Goal: Task Accomplishment & Management: Complete application form

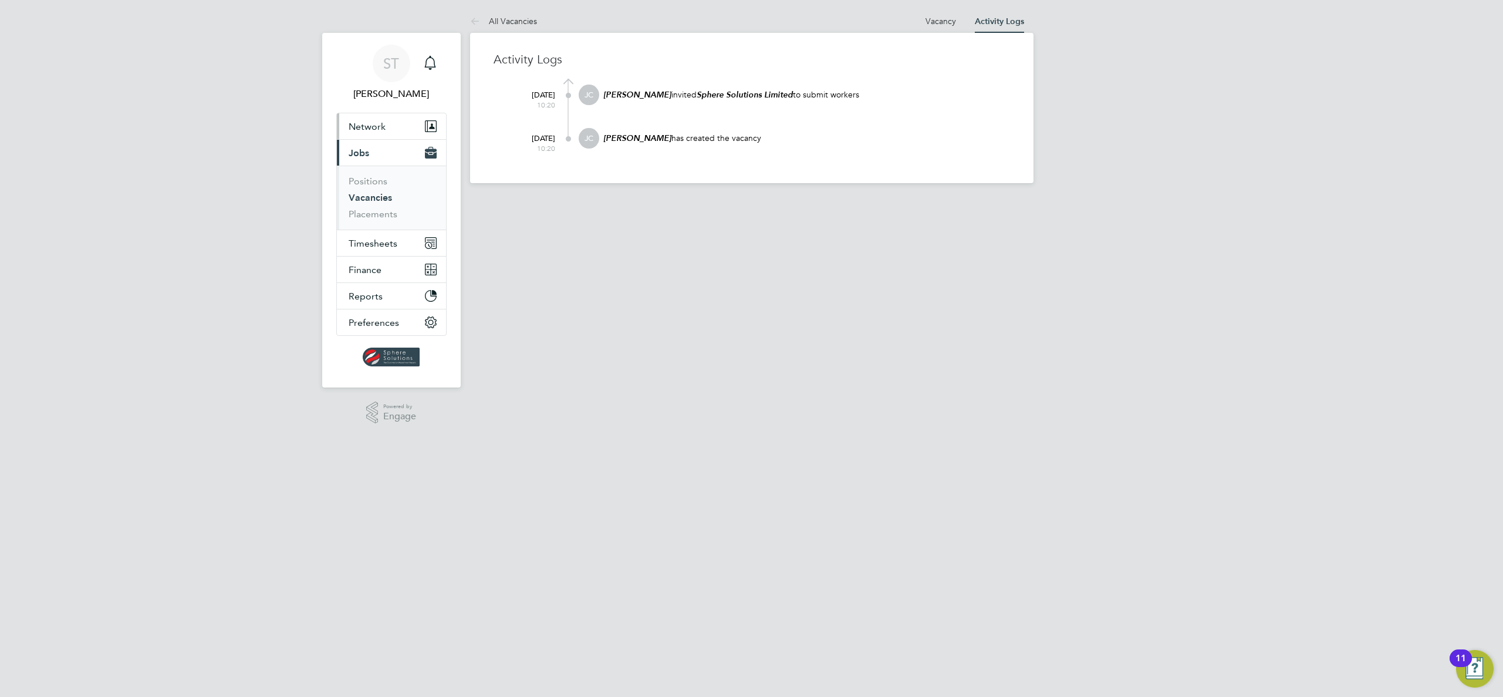
click at [380, 125] on span "Network" at bounding box center [367, 126] width 37 height 11
click at [364, 207] on link "Workers" at bounding box center [367, 203] width 36 height 11
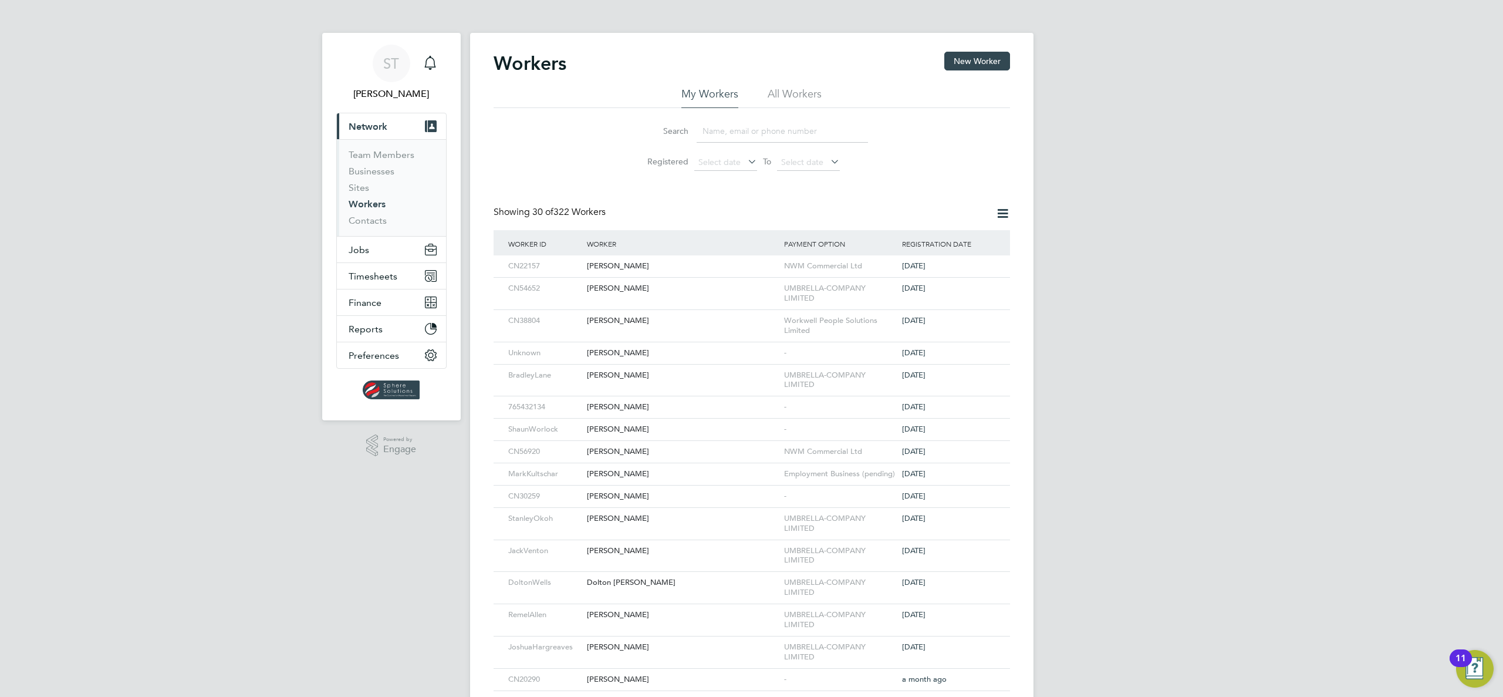
click at [745, 135] on input at bounding box center [782, 131] width 171 height 23
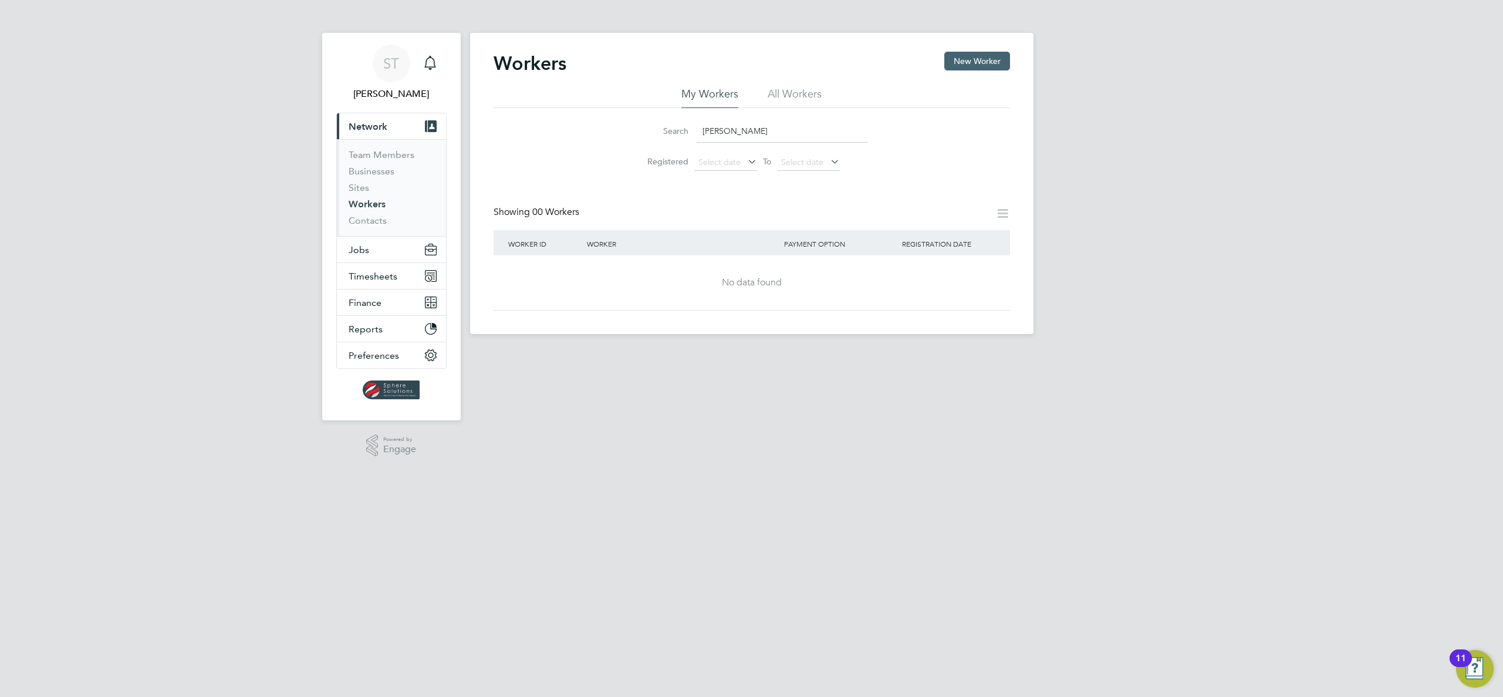
type input "Dean Franke"
click at [978, 67] on button "New Worker" at bounding box center [977, 61] width 66 height 19
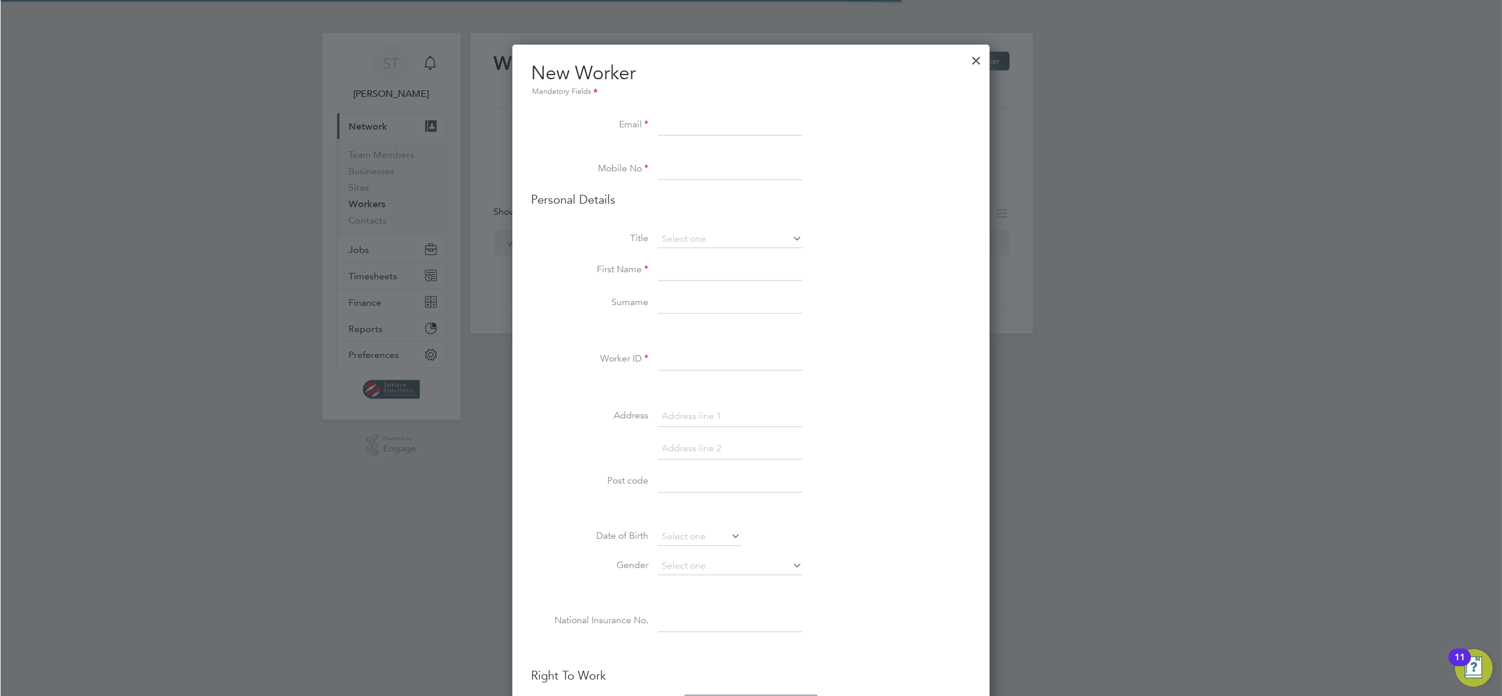
scroll to position [1133, 478]
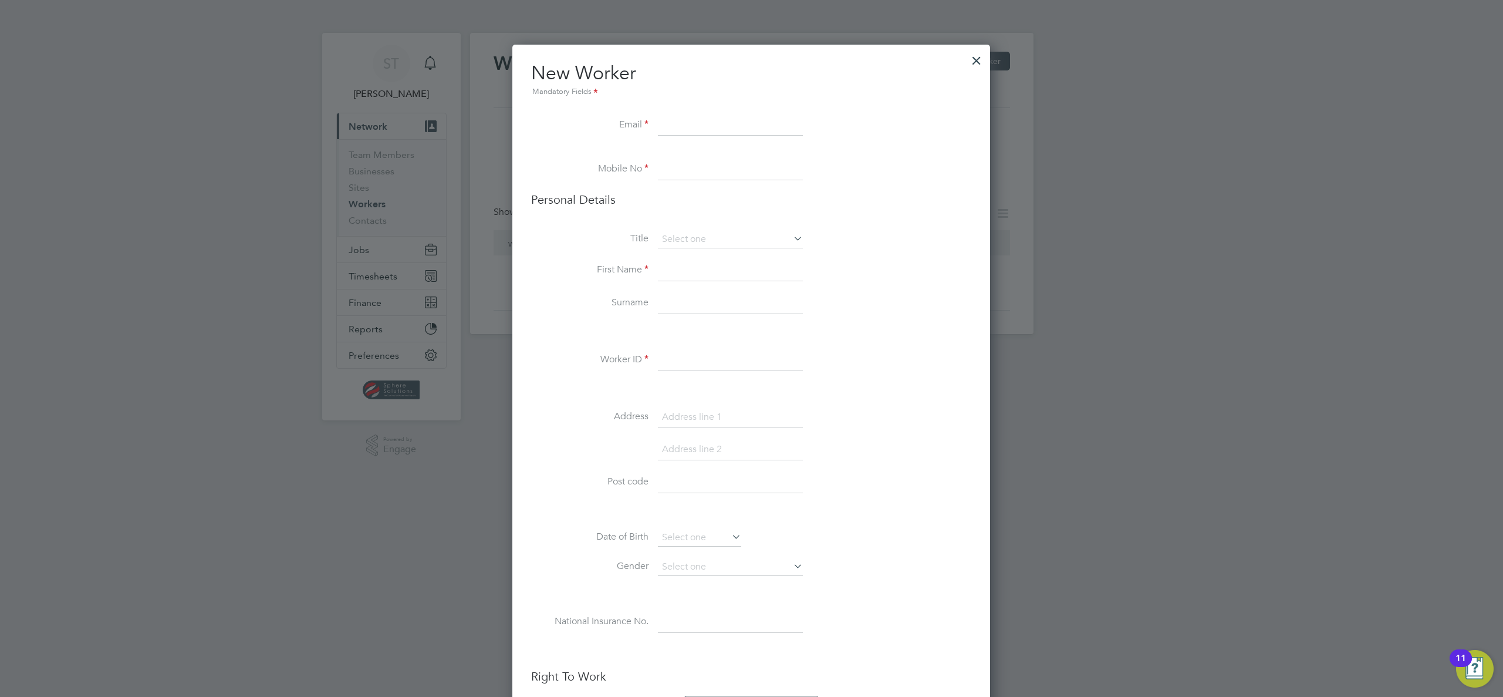
click at [673, 121] on input at bounding box center [730, 125] width 145 height 21
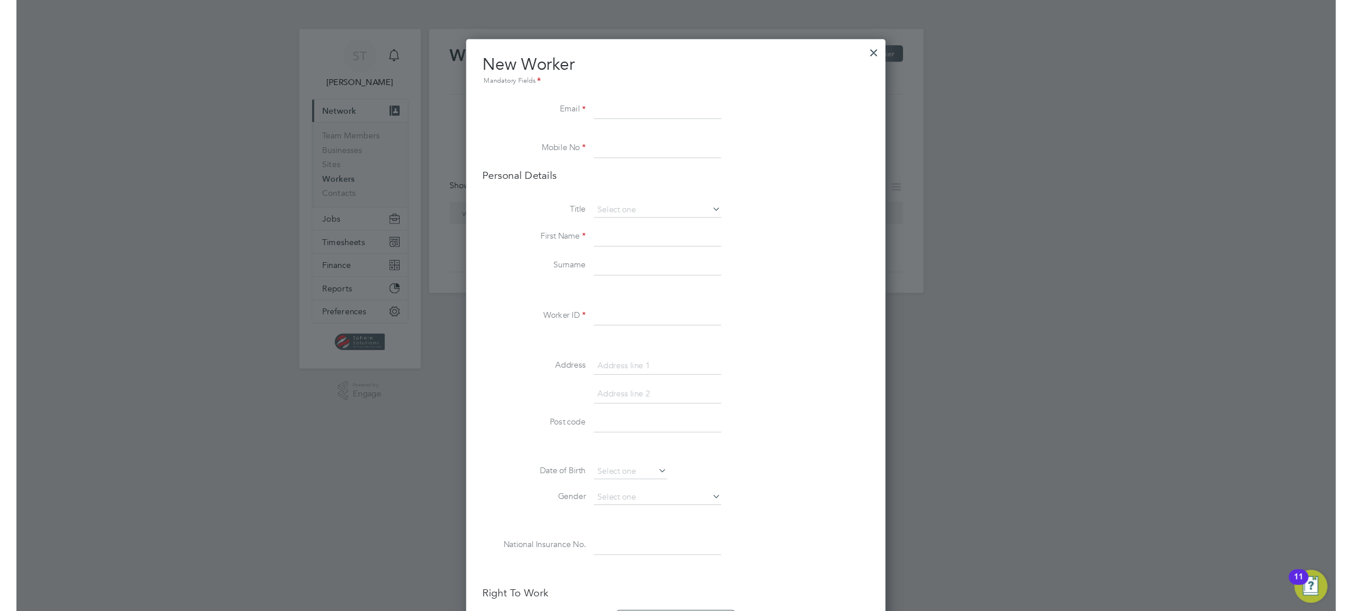
scroll to position [1133, 478]
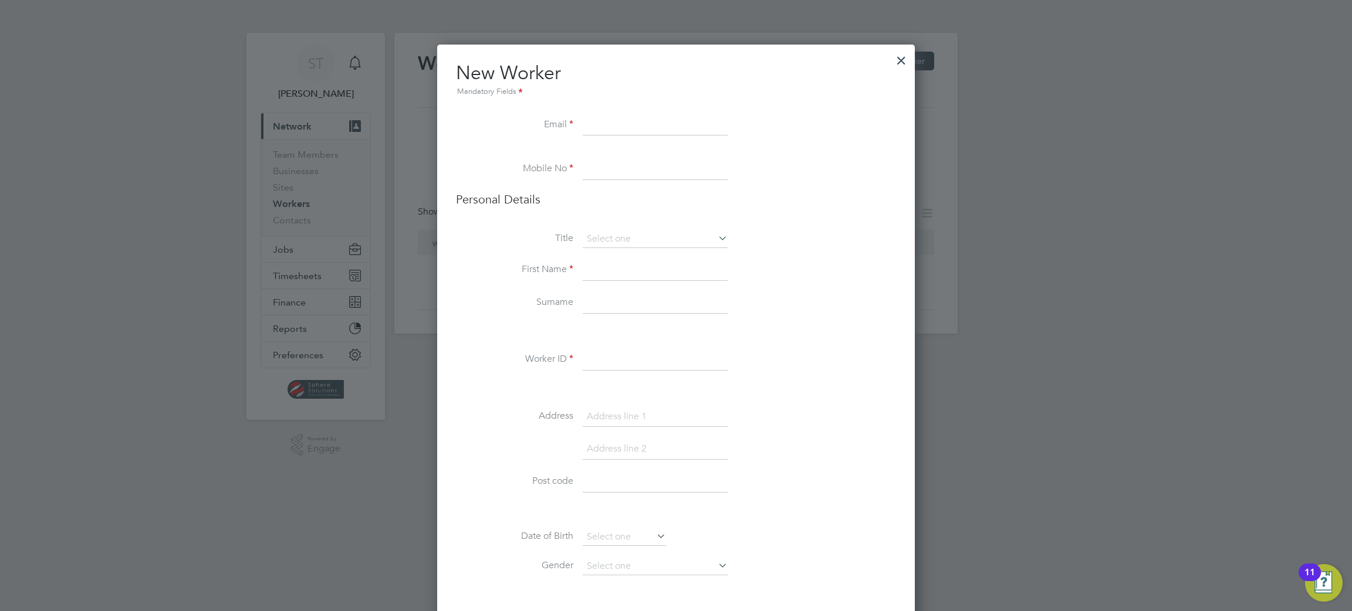
click at [627, 126] on input at bounding box center [655, 125] width 145 height 21
paste input "deanfranke1@hotmail.co.uk"
type input "deanfranke1@hotmail.co.uk"
click at [622, 167] on input at bounding box center [655, 169] width 145 height 21
click at [653, 165] on input at bounding box center [655, 169] width 145 height 21
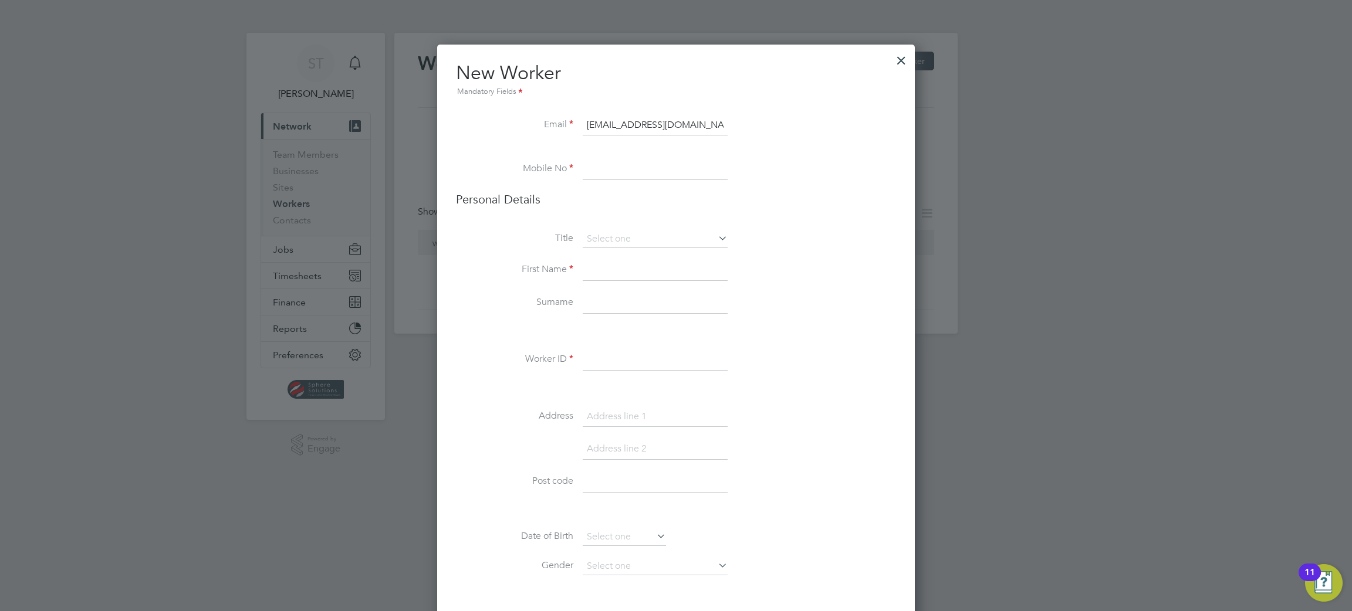
paste input "07818146640"
type input "07818146640"
click at [630, 234] on input at bounding box center [655, 240] width 145 height 18
click at [630, 252] on li "Mr" at bounding box center [655, 255] width 146 height 15
type input "Mr"
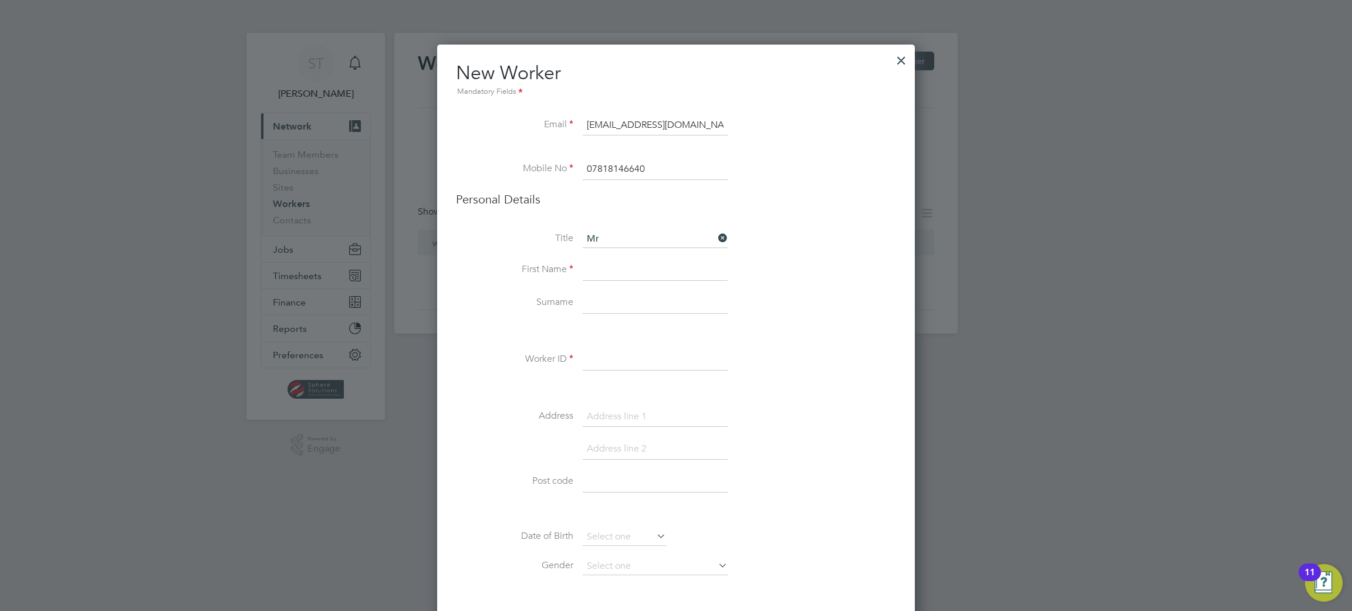
click at [621, 275] on input at bounding box center [655, 270] width 145 height 21
type input "Dean"
type input "Franke"
type input "CN57283"
click at [621, 414] on input at bounding box center [655, 417] width 145 height 21
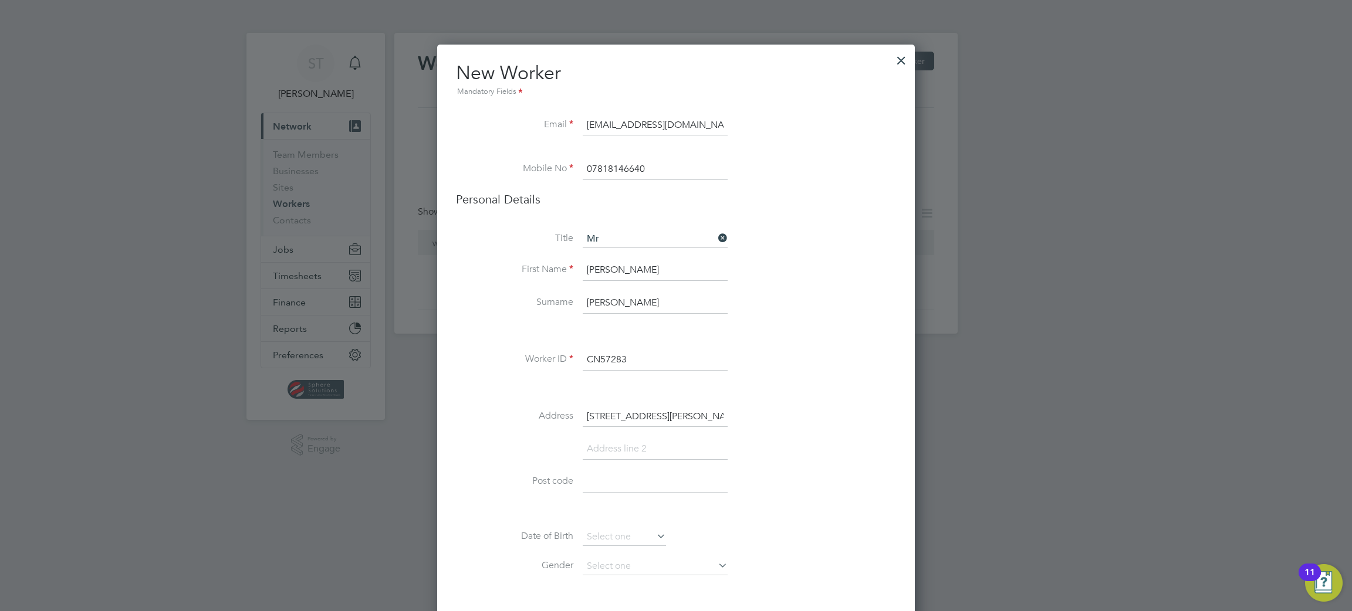
type input "73 Albert Road"
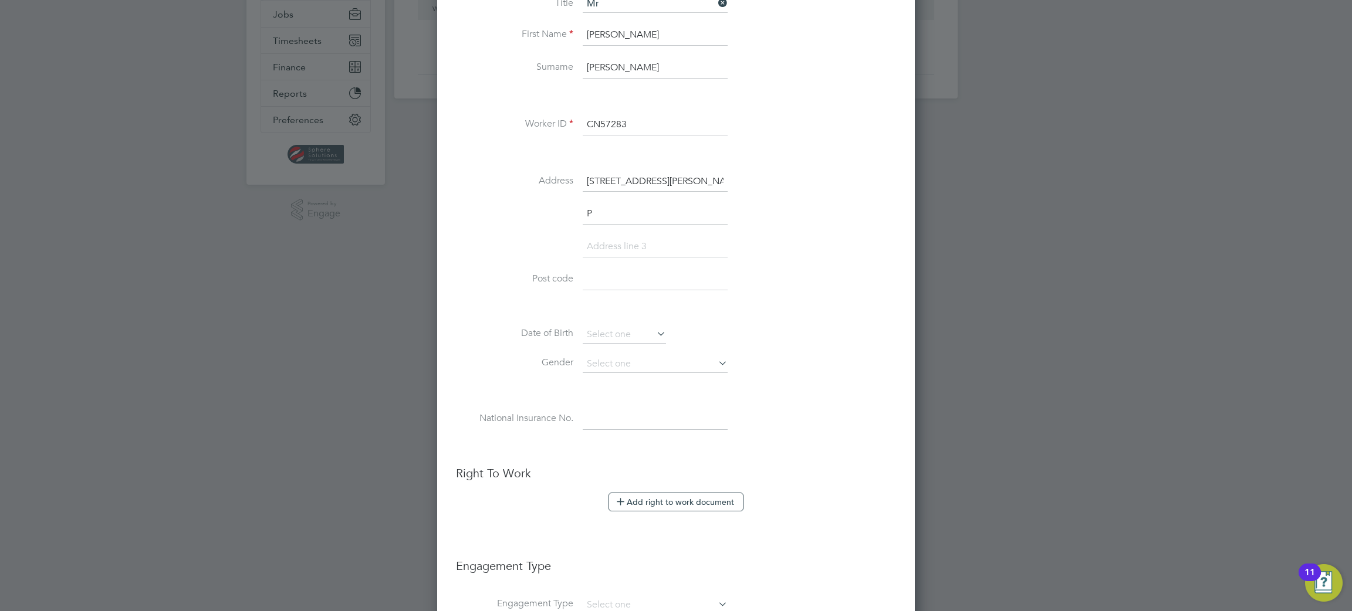
scroll to position [1167, 478]
type input "Plymouth"
type input "PL2 1AG"
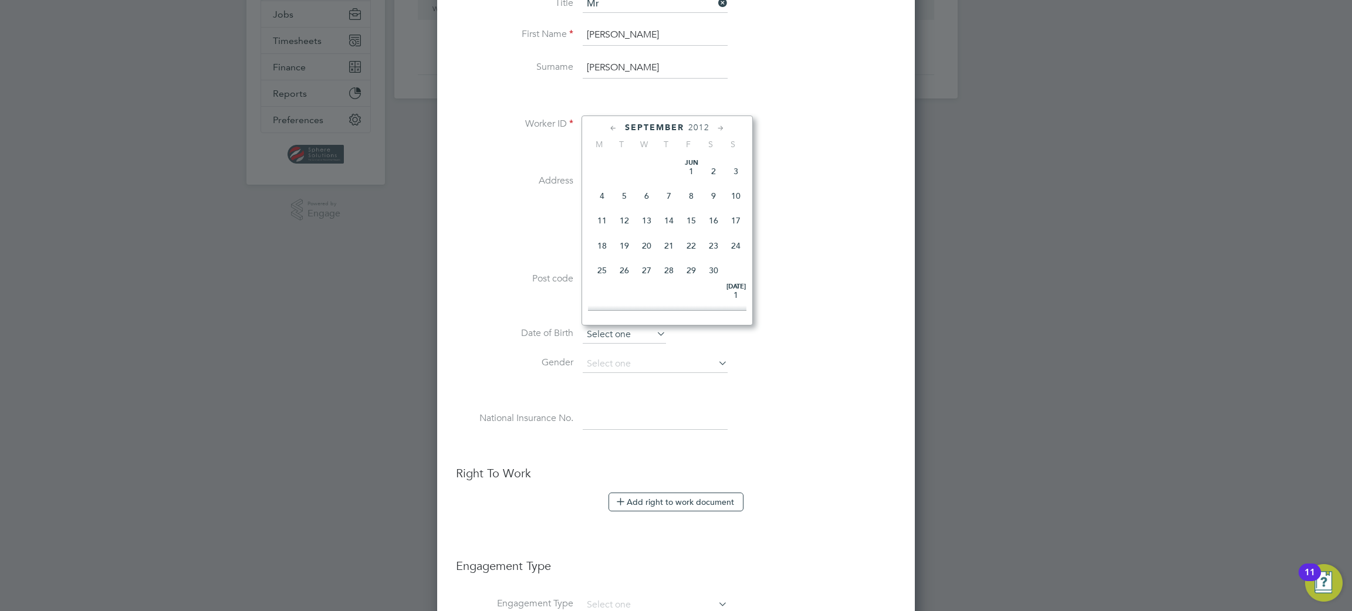
click at [619, 339] on input at bounding box center [624, 335] width 83 height 18
click at [603, 330] on input at bounding box center [624, 335] width 83 height 18
click at [515, 298] on li "Post code PL2 1AG" at bounding box center [676, 285] width 440 height 33
click at [611, 336] on input at bounding box center [624, 335] width 83 height 18
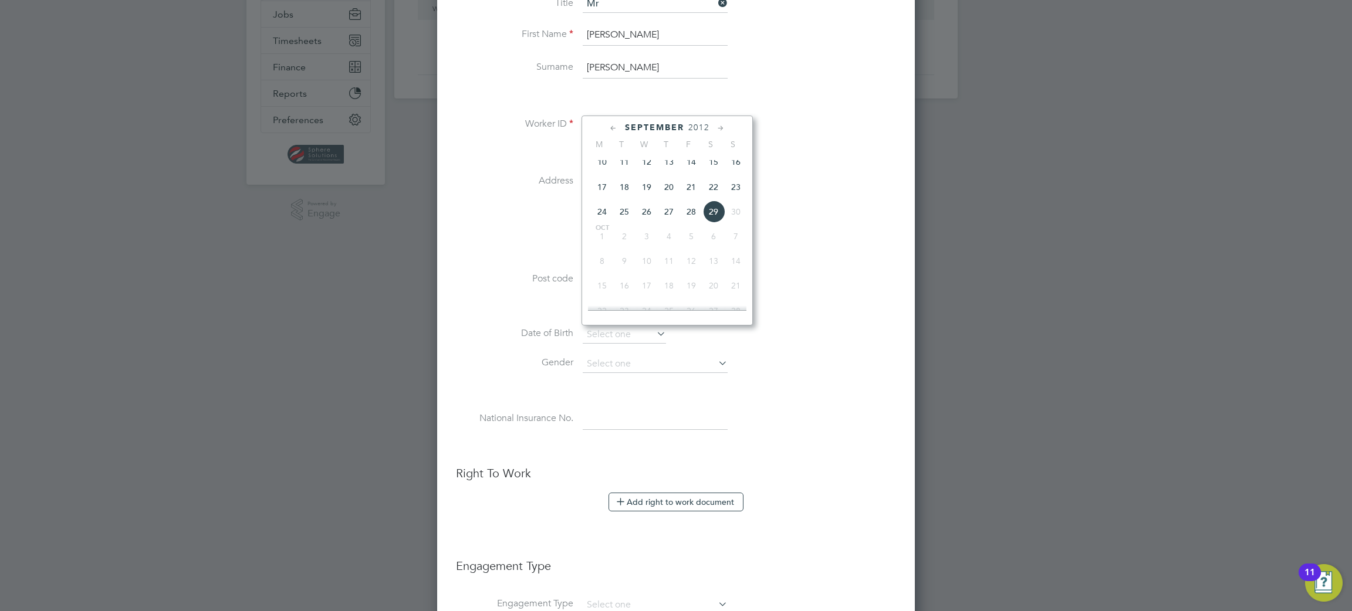
click at [695, 123] on span "2012" at bounding box center [698, 128] width 21 height 10
click at [738, 165] on span "1997" at bounding box center [736, 159] width 22 height 22
click at [614, 123] on icon at bounding box center [613, 128] width 11 height 13
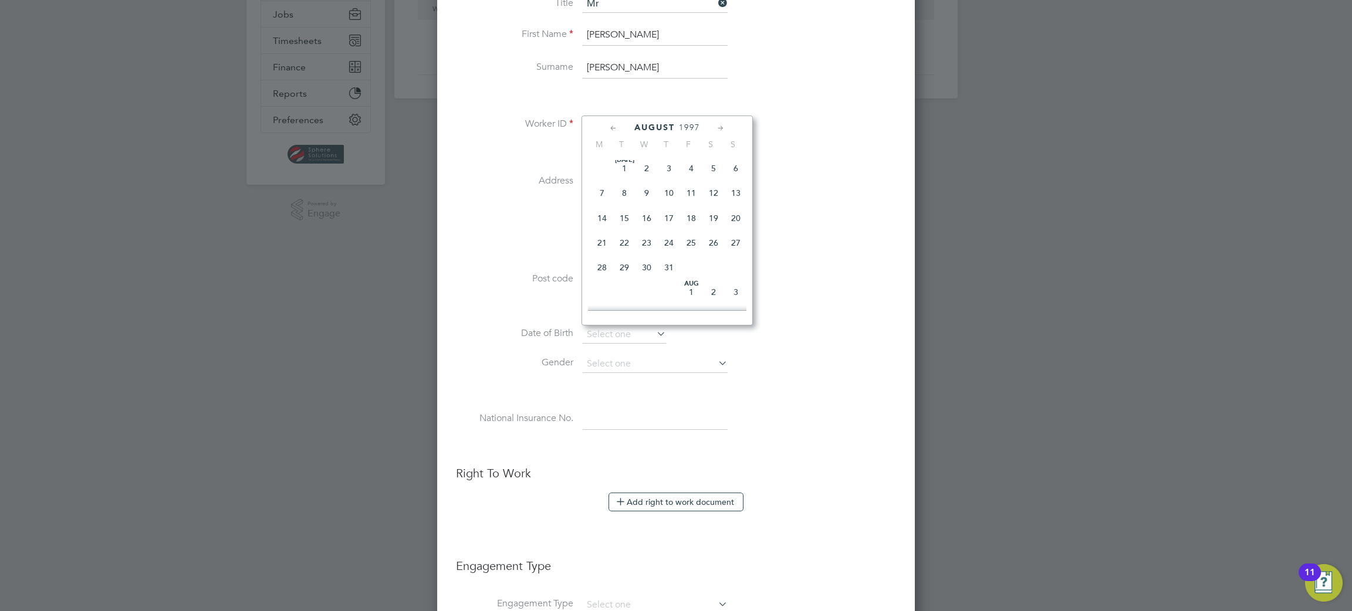
click at [614, 123] on icon at bounding box center [613, 128] width 11 height 13
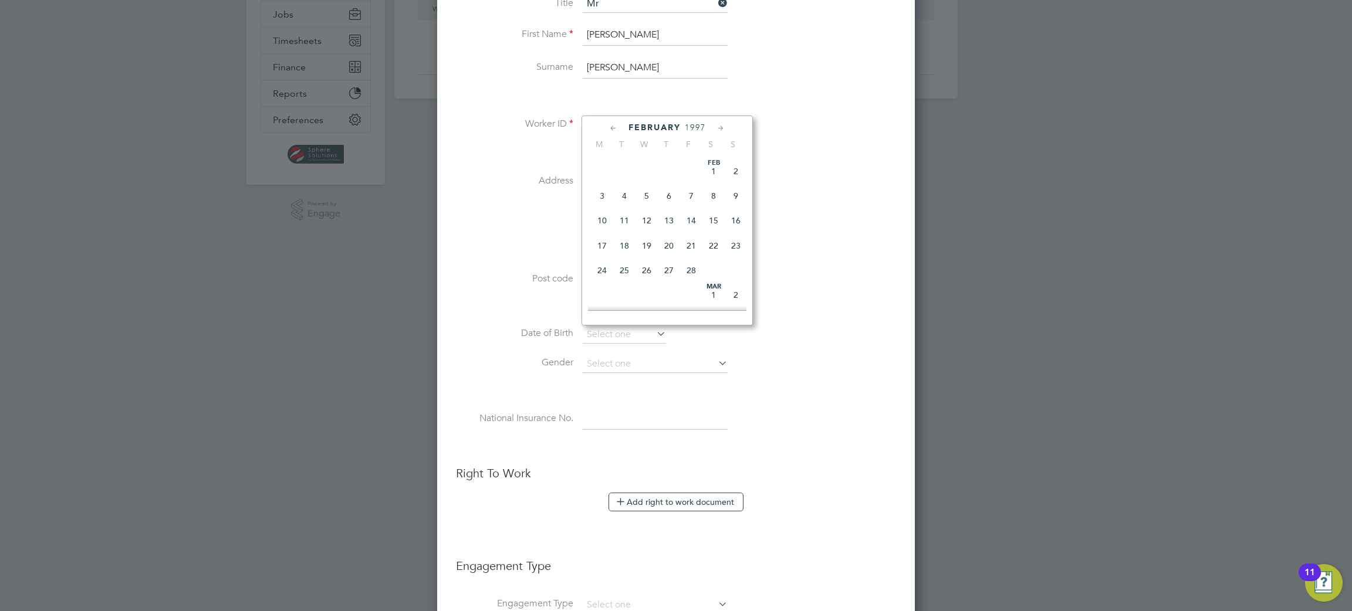
click at [614, 123] on icon at bounding box center [613, 128] width 11 height 13
click at [690, 195] on span "10" at bounding box center [691, 196] width 22 height 22
type input "10 Jan 1997"
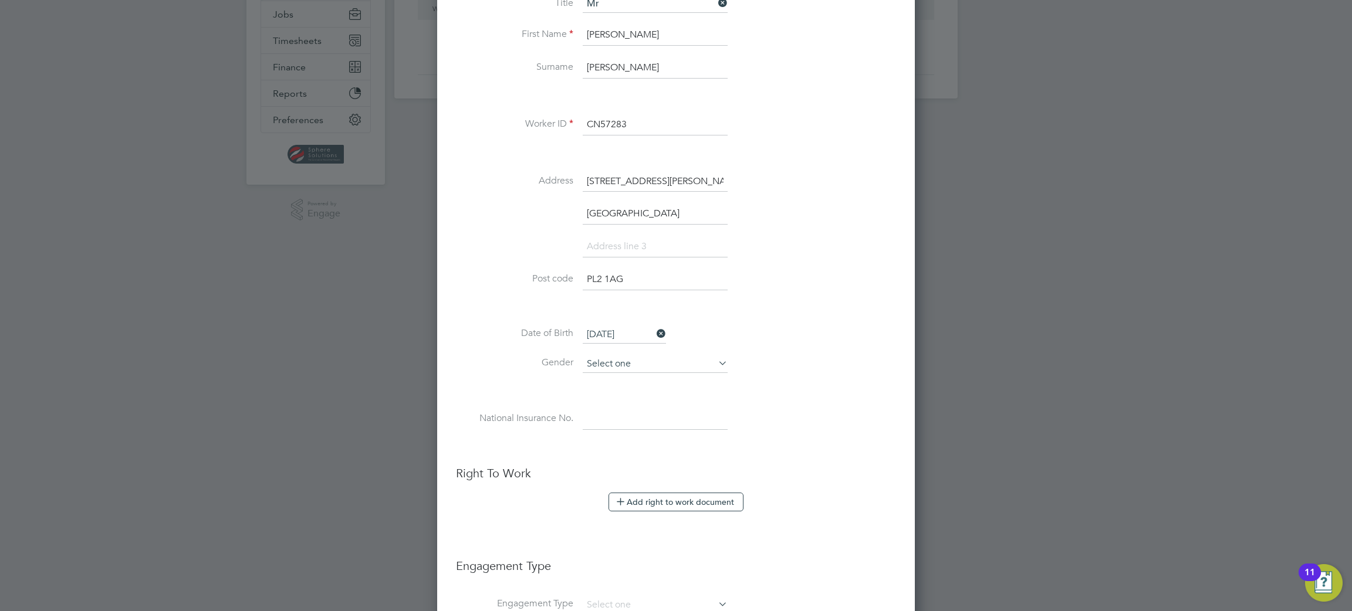
click at [654, 368] on input at bounding box center [655, 365] width 145 height 18
click at [648, 379] on li "Male" at bounding box center [655, 380] width 146 height 15
type input "Male"
click at [636, 414] on input at bounding box center [655, 419] width 145 height 21
click at [601, 425] on input at bounding box center [655, 419] width 145 height 21
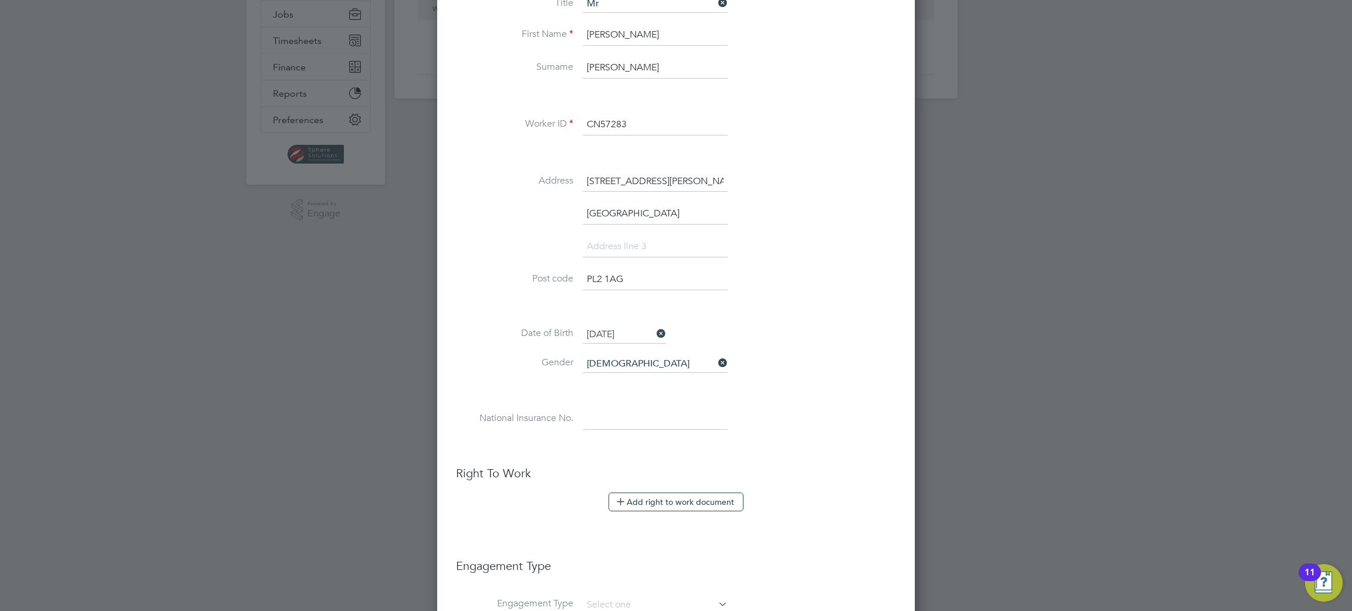
paste input "PB750726C"
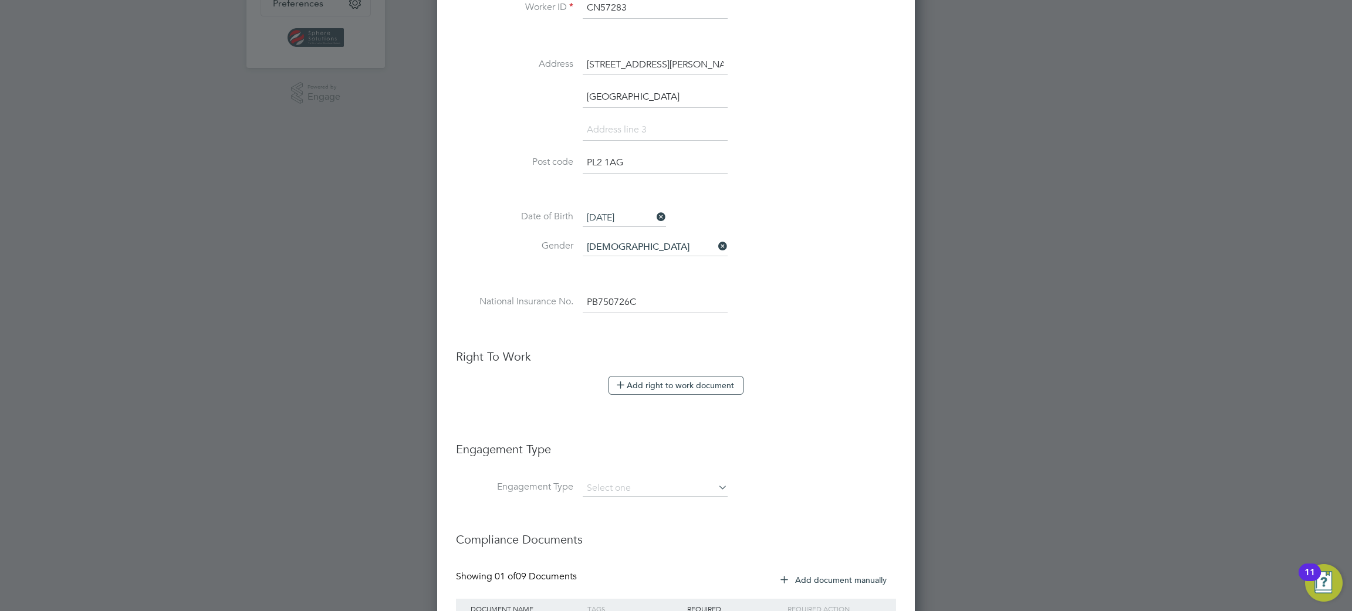
scroll to position [587, 0]
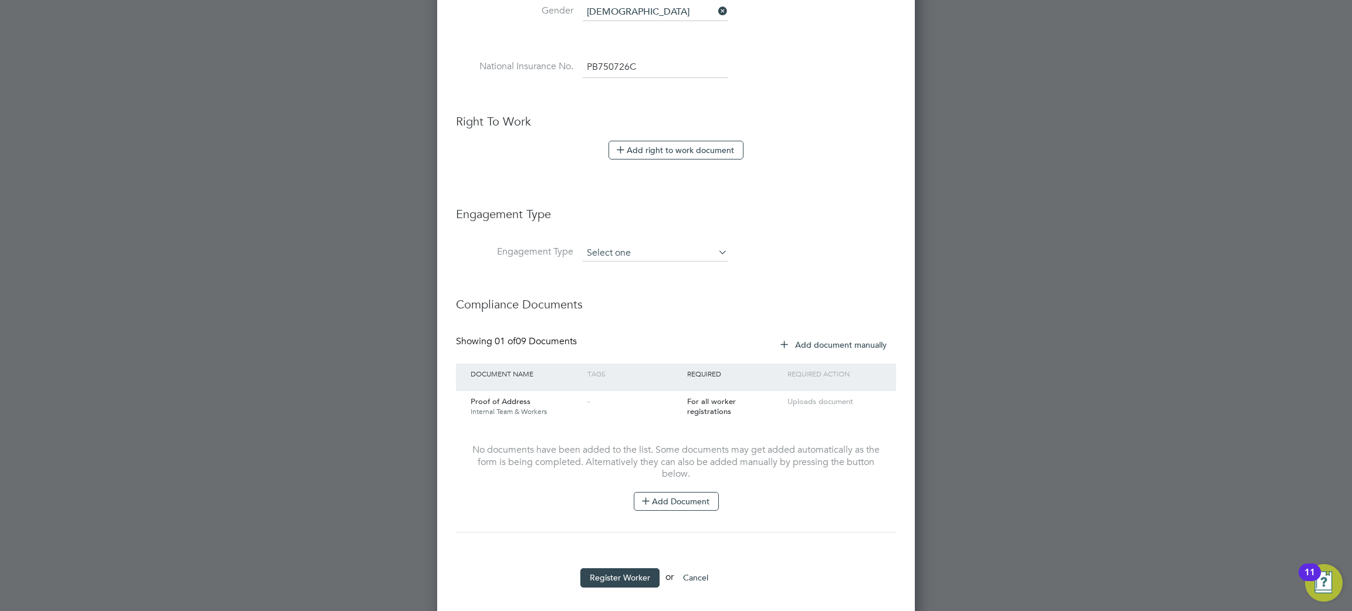
type input "PB 75 07 26 C"
click at [633, 259] on input at bounding box center [655, 253] width 145 height 16
click at [617, 287] on li "PAYE Direct" at bounding box center [655, 287] width 146 height 17
type input "PAYE Direct"
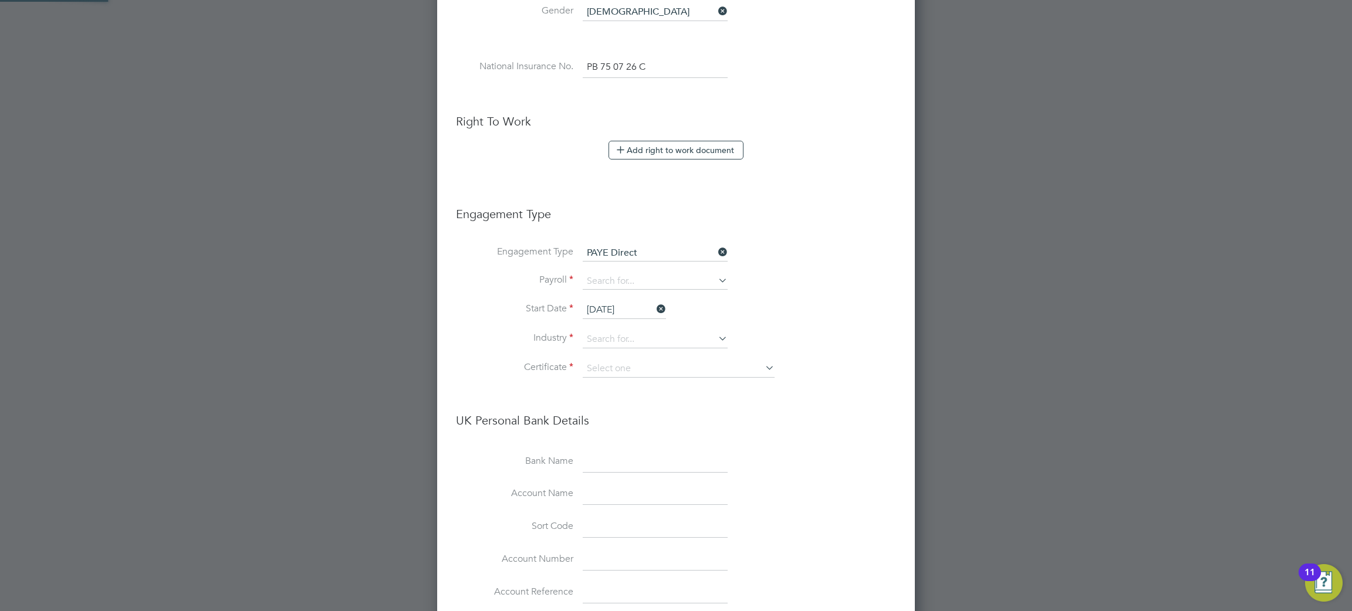
scroll to position [1508, 478]
click at [625, 283] on input at bounding box center [655, 281] width 145 height 16
click at [625, 309] on li "PAYE Weekly" at bounding box center [655, 315] width 146 height 17
type input "PAYE Weekly"
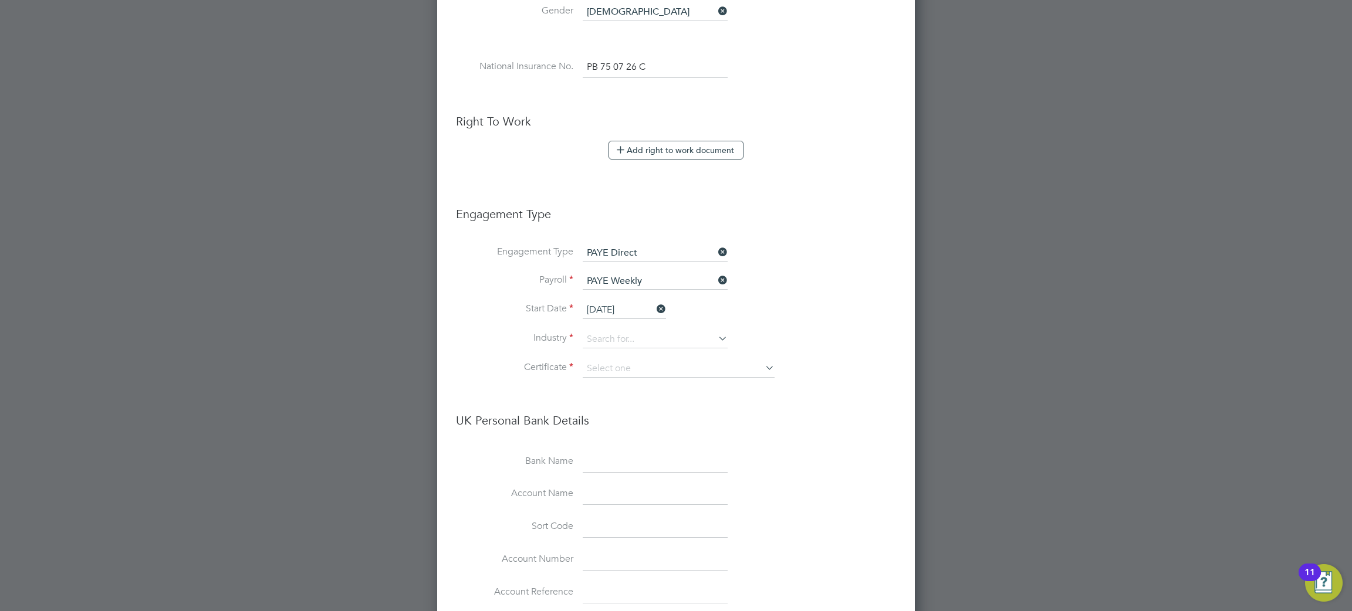
click at [639, 306] on input "29 Sep 2025" at bounding box center [624, 311] width 83 height 18
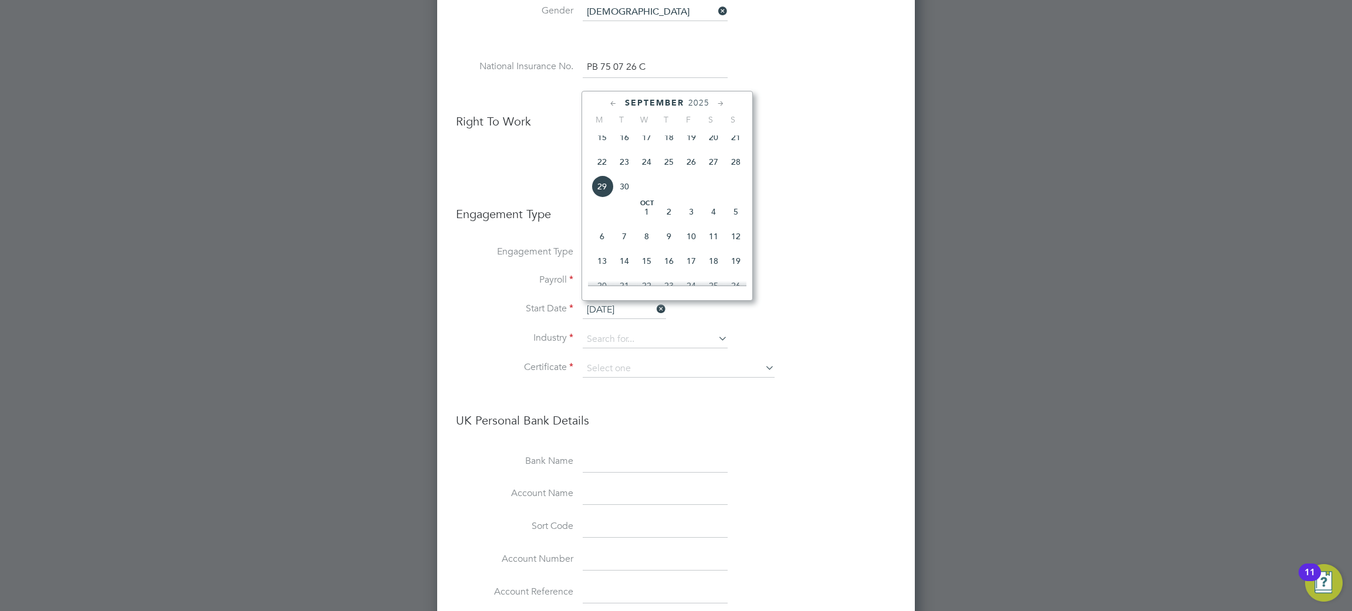
click at [628, 192] on span "30" at bounding box center [624, 186] width 22 height 22
type input "30 Sep 2025"
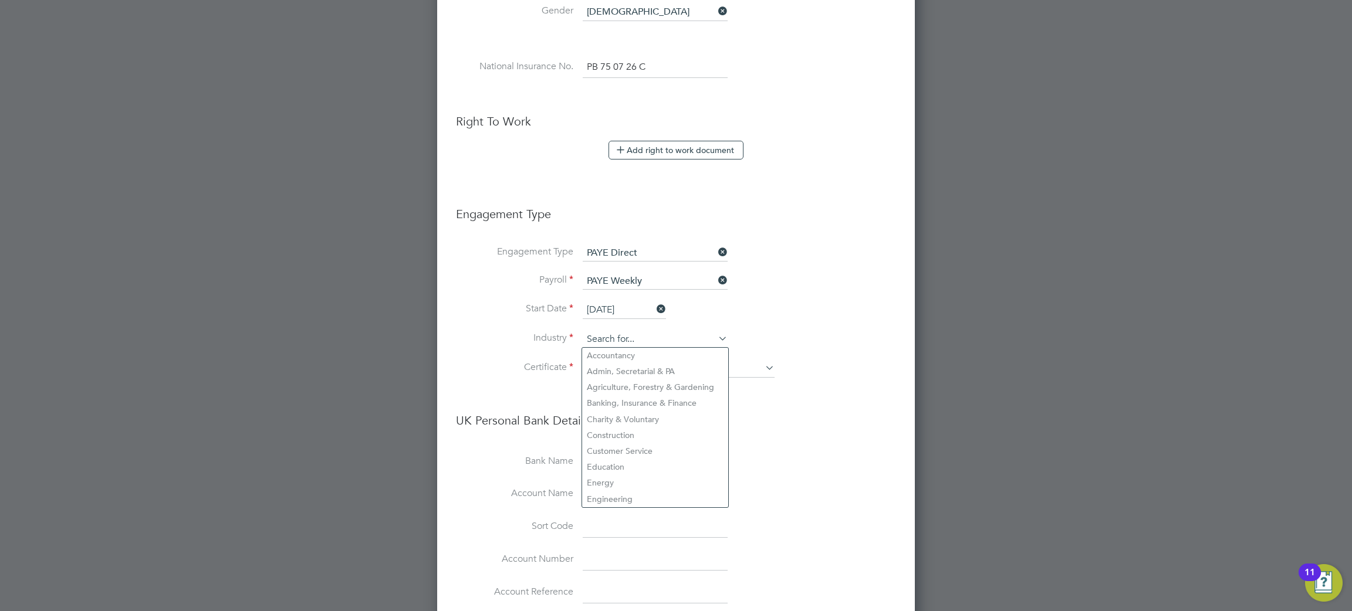
click at [614, 336] on input at bounding box center [655, 340] width 145 height 18
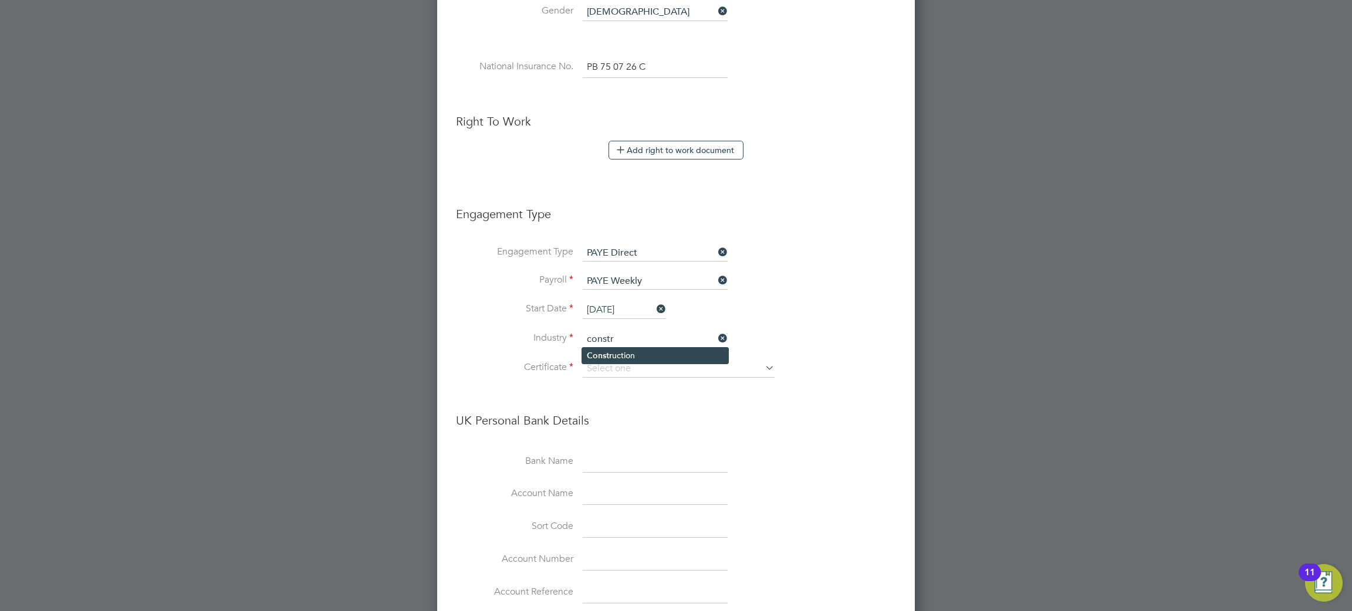
click at [622, 357] on li "Constr uction" at bounding box center [655, 356] width 146 height 16
type input "Construction"
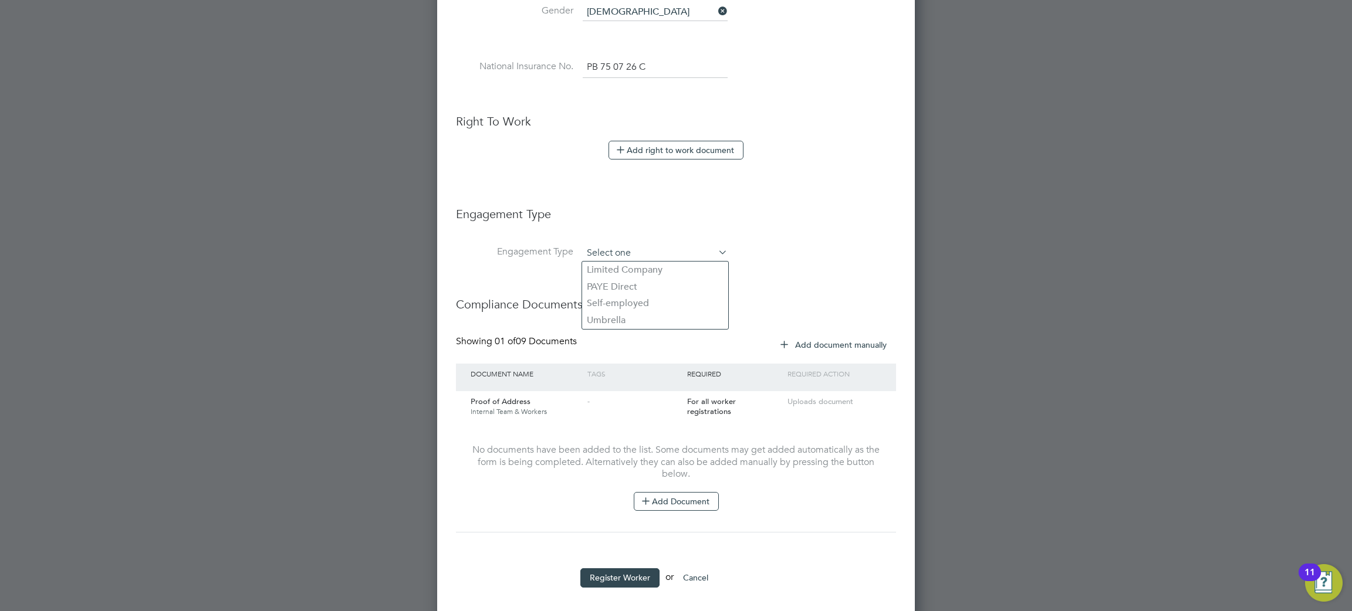
click at [643, 255] on input at bounding box center [655, 253] width 145 height 16
click at [625, 319] on li "Umbrella" at bounding box center [655, 320] width 146 height 17
type input "Umbrella"
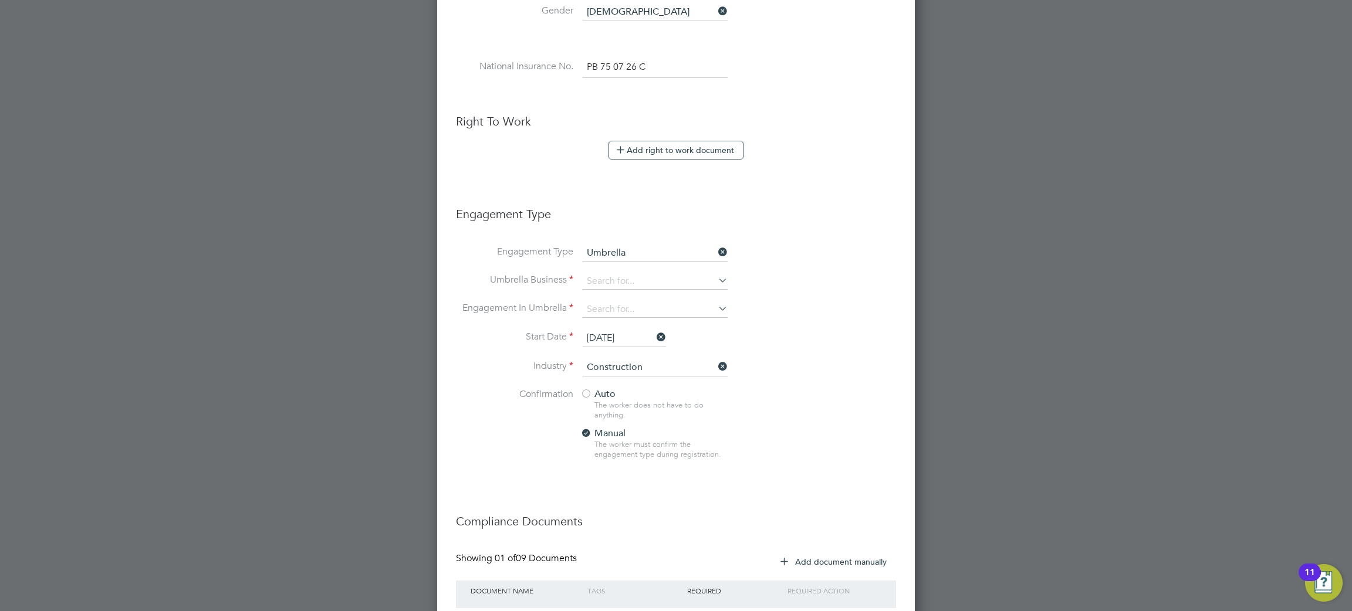
scroll to position [1382, 478]
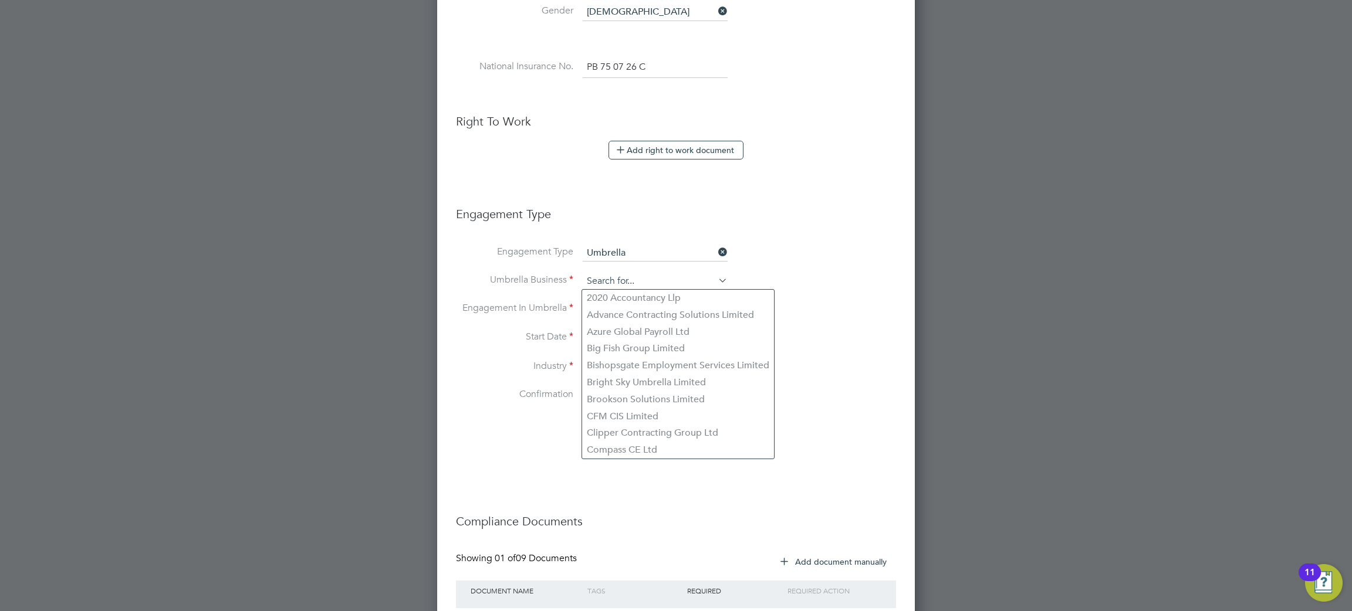
click at [622, 281] on input at bounding box center [655, 281] width 145 height 16
type input "sapphire"
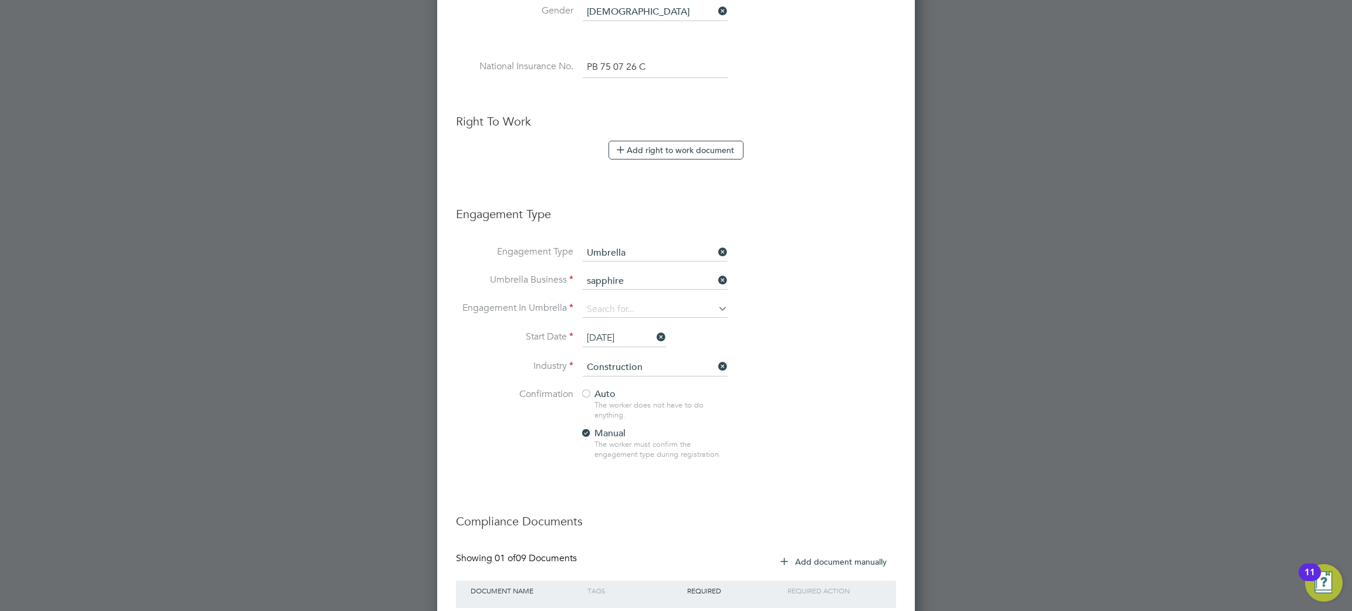
click at [716, 281] on icon at bounding box center [716, 280] width 0 height 16
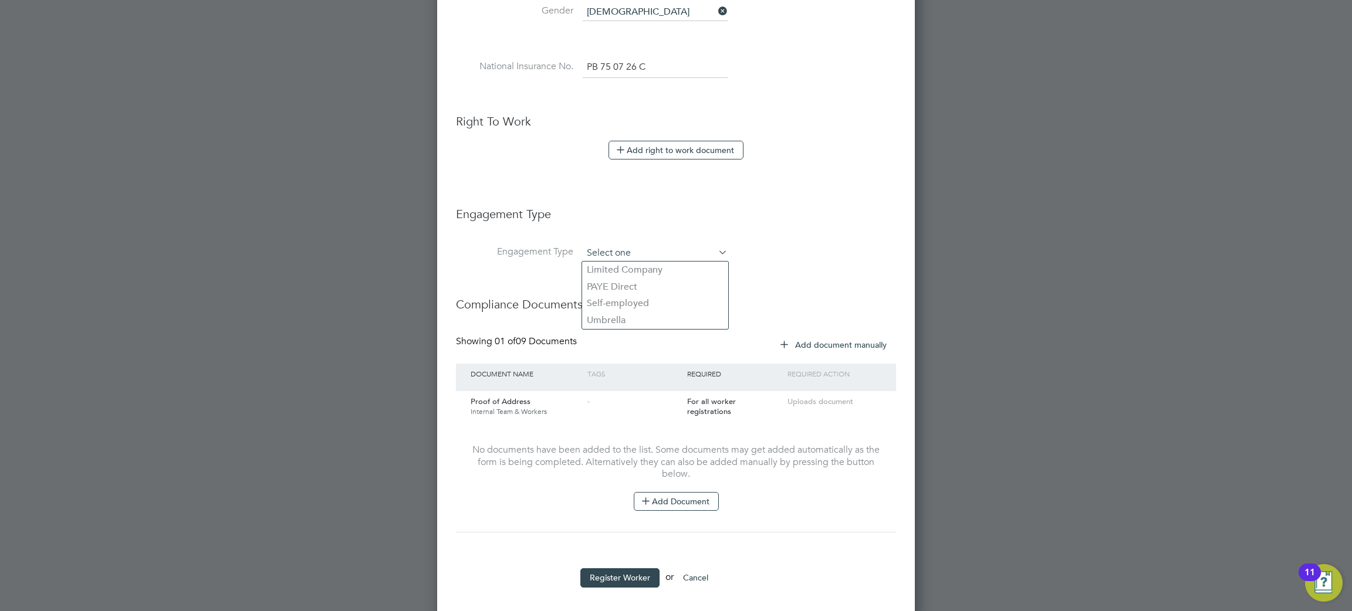
click at [664, 258] on input at bounding box center [655, 253] width 145 height 16
click at [637, 287] on li "PAYE Direct" at bounding box center [655, 287] width 146 height 17
type input "PAYE Direct"
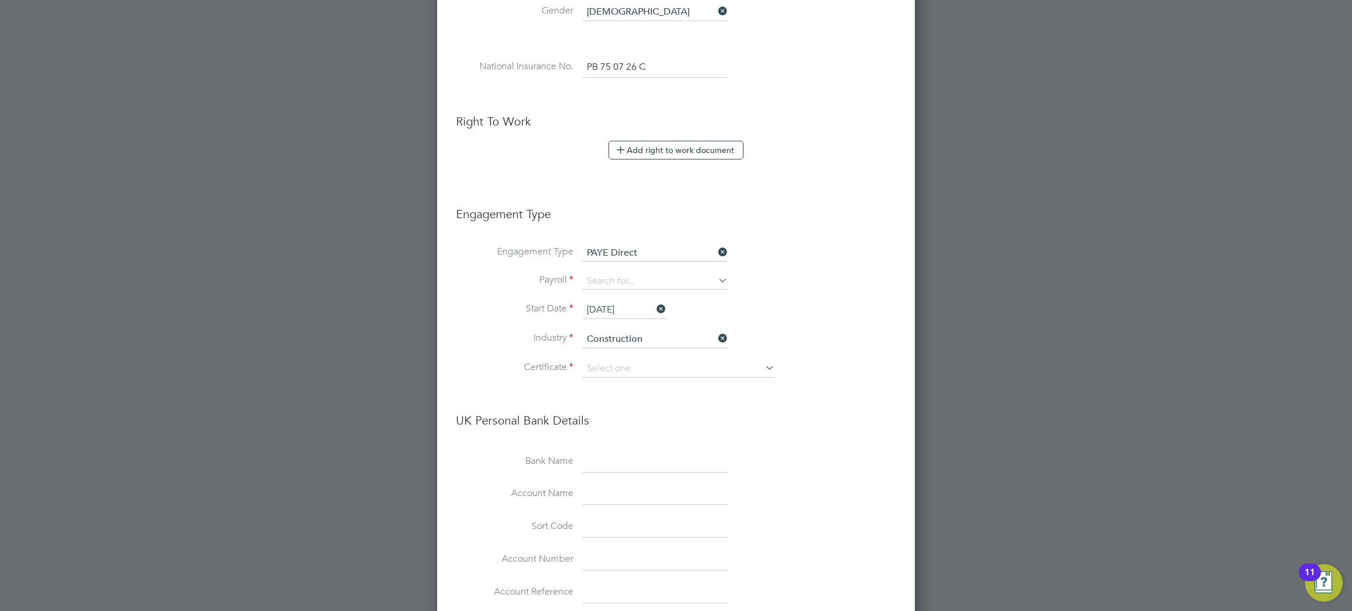
scroll to position [1508, 478]
click at [638, 281] on input at bounding box center [655, 281] width 145 height 16
click at [637, 327] on li "Umbrella" at bounding box center [655, 332] width 146 height 17
type input "Umbrella"
click at [630, 284] on input at bounding box center [655, 281] width 145 height 16
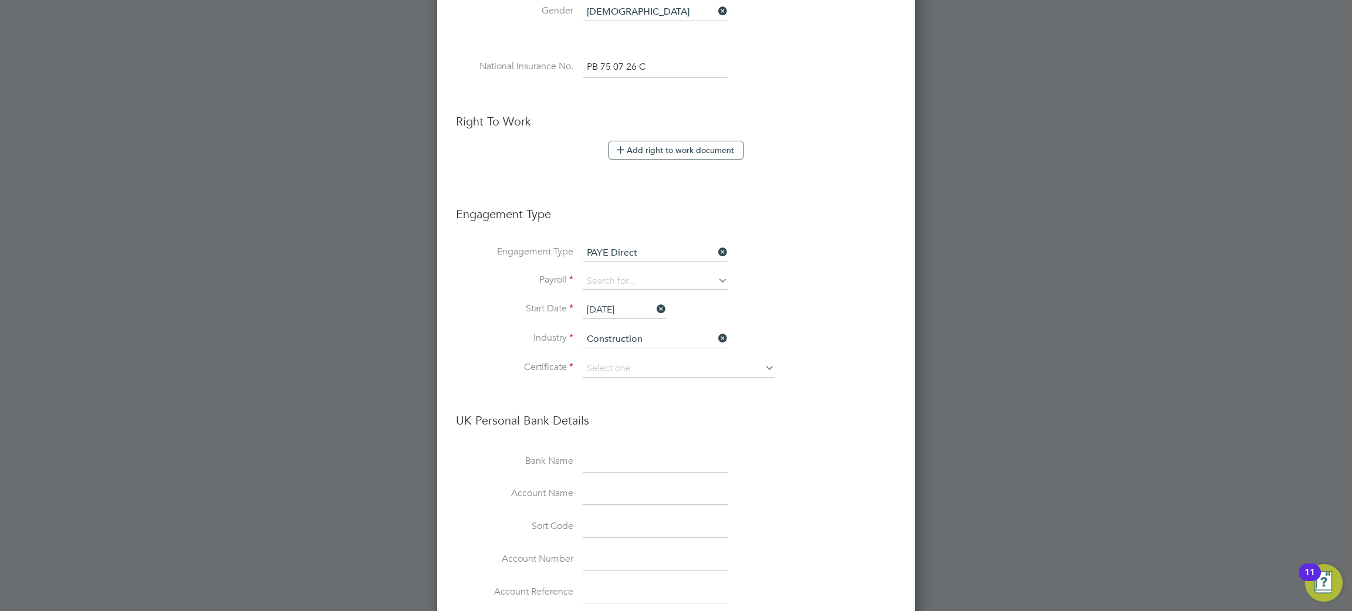
click at [619, 312] on li "PAYE Weekly" at bounding box center [655, 315] width 146 height 17
type input "PAYE Weekly"
click at [614, 369] on input at bounding box center [679, 369] width 192 height 18
click at [652, 397] on li "No, worker doesn't have a P45 certificate" at bounding box center [678, 399] width 193 height 15
type input "No, worker doesn't have a P45 certificate"
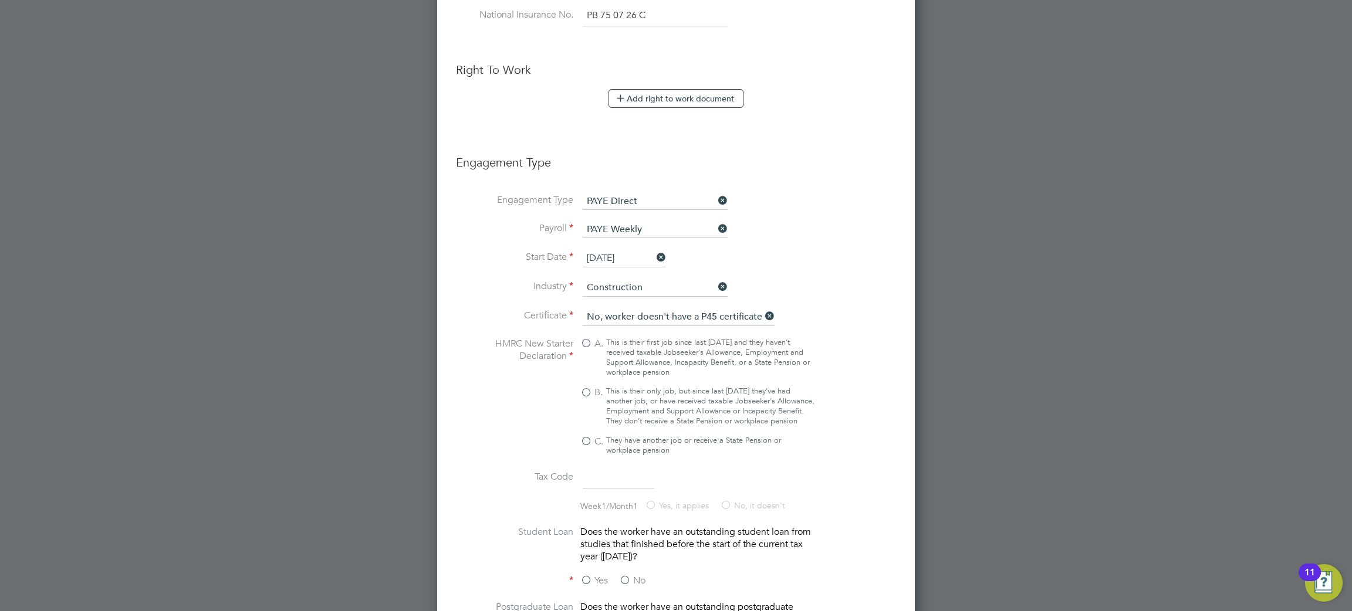
scroll to position [705, 0]
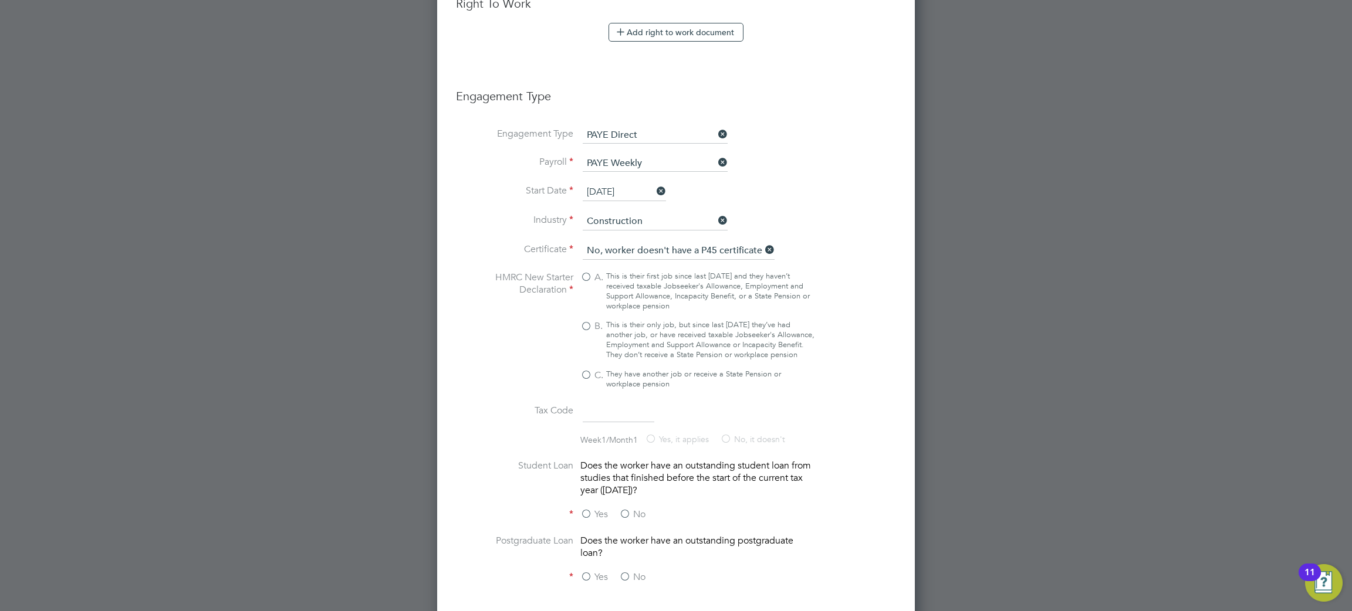
click at [584, 320] on label "B. This is their only job, but since last 6 April they’ve had another job, or h…" at bounding box center [697, 340] width 235 height 40
click at [0, 0] on input "B. This is their only job, but since last 6 April they’ve had another job, or h…" at bounding box center [0, 0] width 0 height 0
type input "1257L"
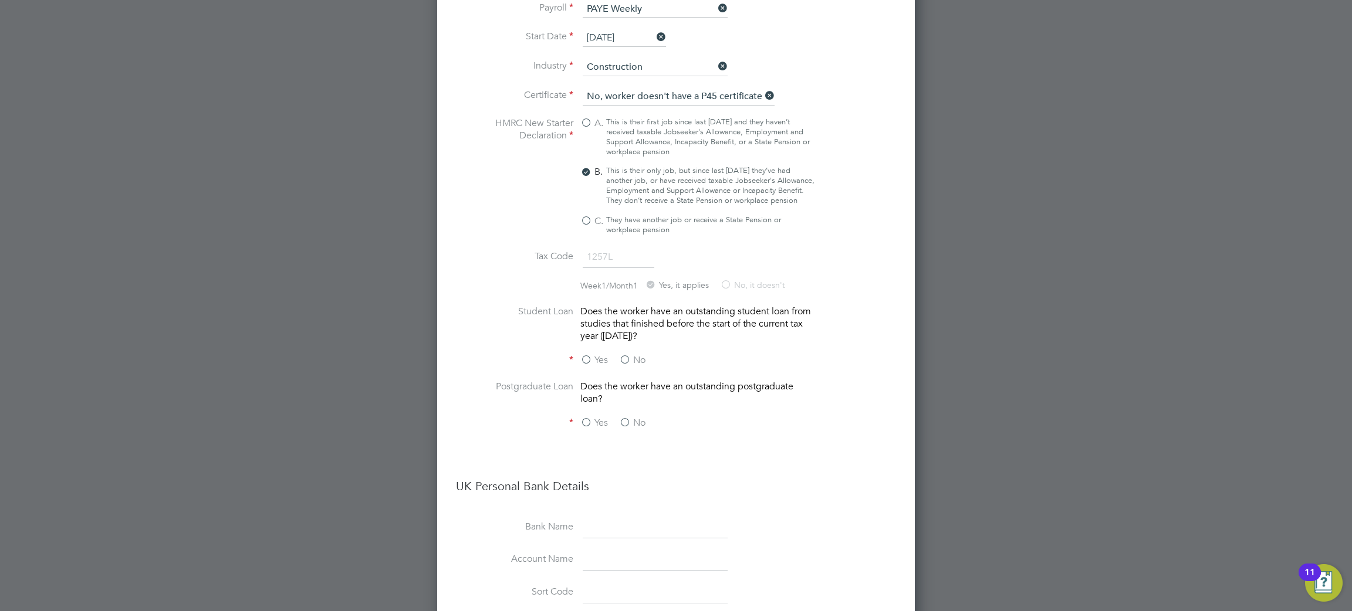
scroll to position [881, 0]
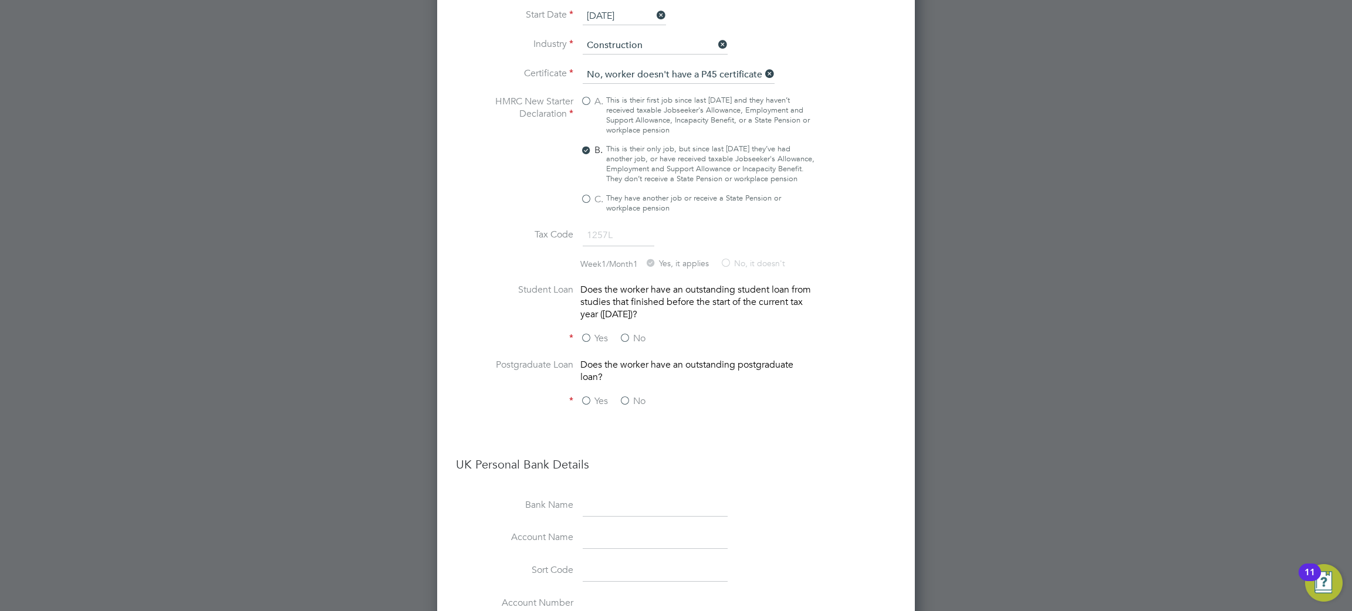
click at [625, 345] on label "No" at bounding box center [632, 339] width 26 height 12
click at [0, 0] on input "No" at bounding box center [0, 0] width 0 height 0
click at [628, 408] on label "No" at bounding box center [632, 402] width 26 height 12
click at [0, 0] on input "No" at bounding box center [0, 0] width 0 height 0
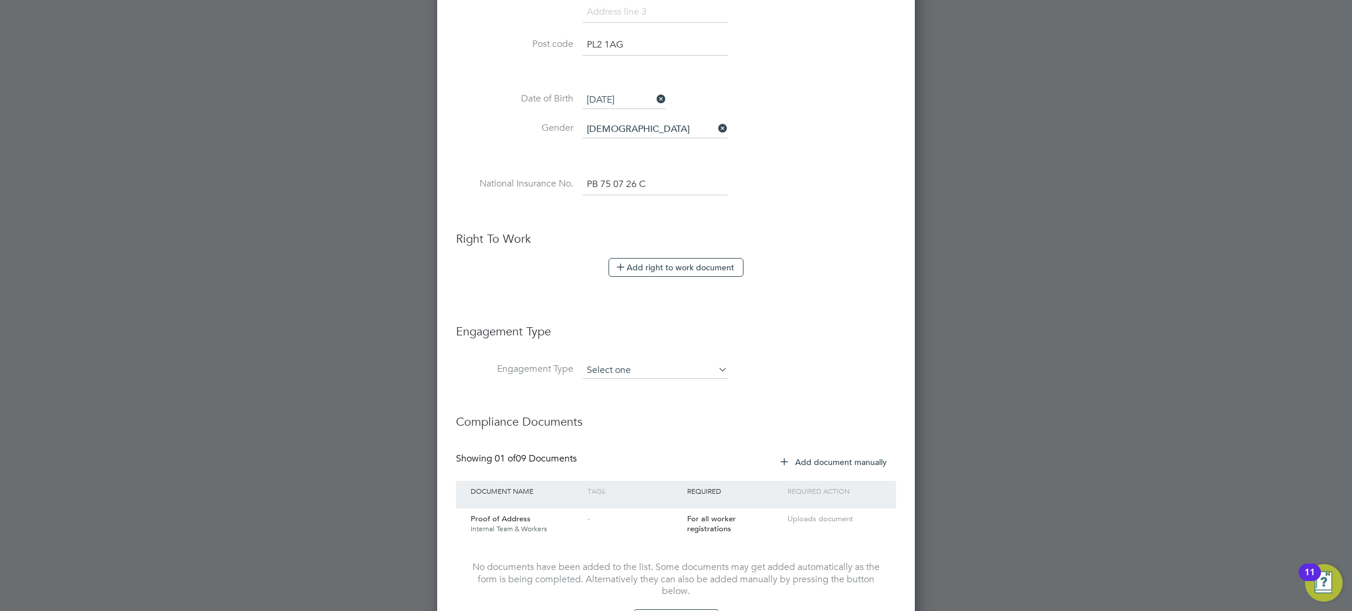
scroll to position [1294, 478]
click at [645, 375] on input at bounding box center [655, 371] width 145 height 16
click at [633, 399] on li "PAYE Direct" at bounding box center [655, 404] width 146 height 17
type input "PAYE Direct"
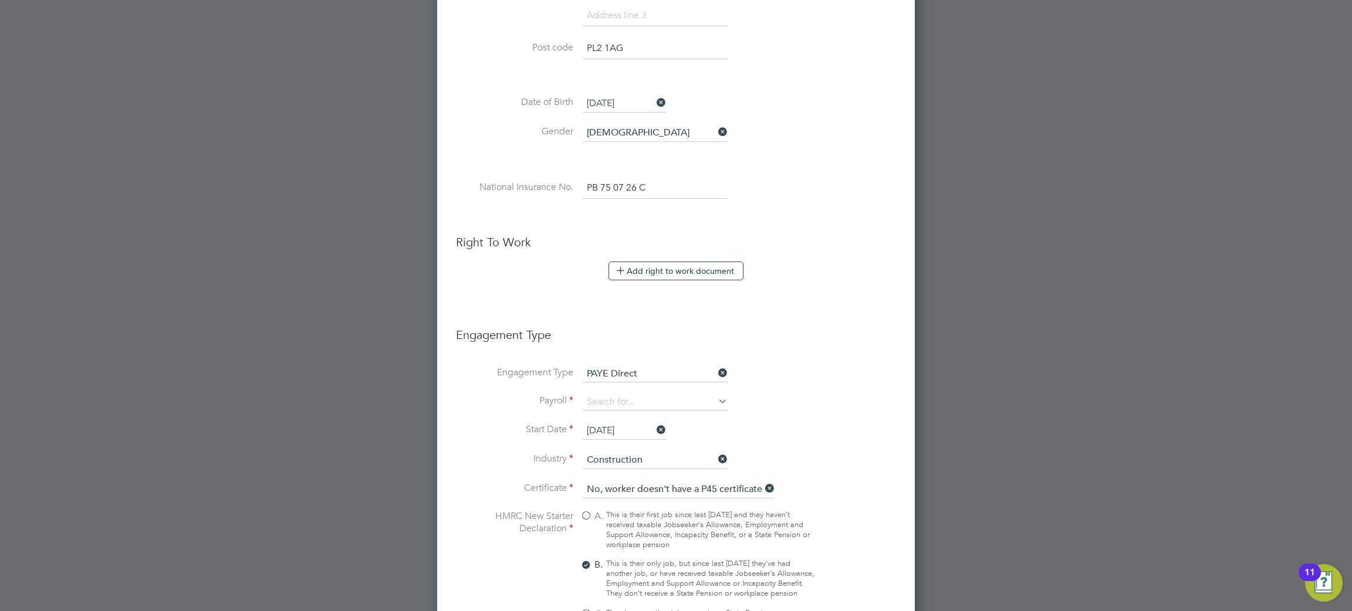
scroll to position [464, 0]
click at [670, 276] on button "Add right to work document" at bounding box center [676, 273] width 135 height 19
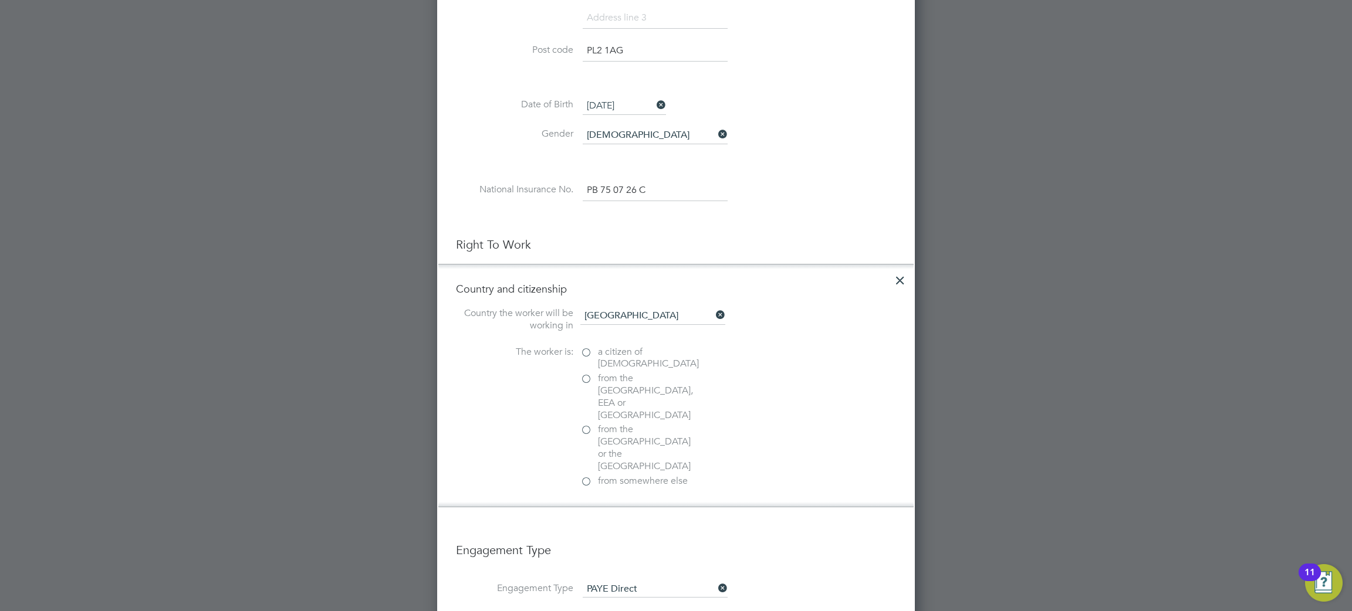
click at [589, 352] on label "a citizen of United Kingdom" at bounding box center [638, 358] width 117 height 25
click at [0, 0] on input "a citizen of United Kingdom" at bounding box center [0, 0] width 0 height 0
click at [587, 528] on div at bounding box center [586, 534] width 12 height 12
click at [610, 591] on input "file" at bounding box center [633, 608] width 184 height 35
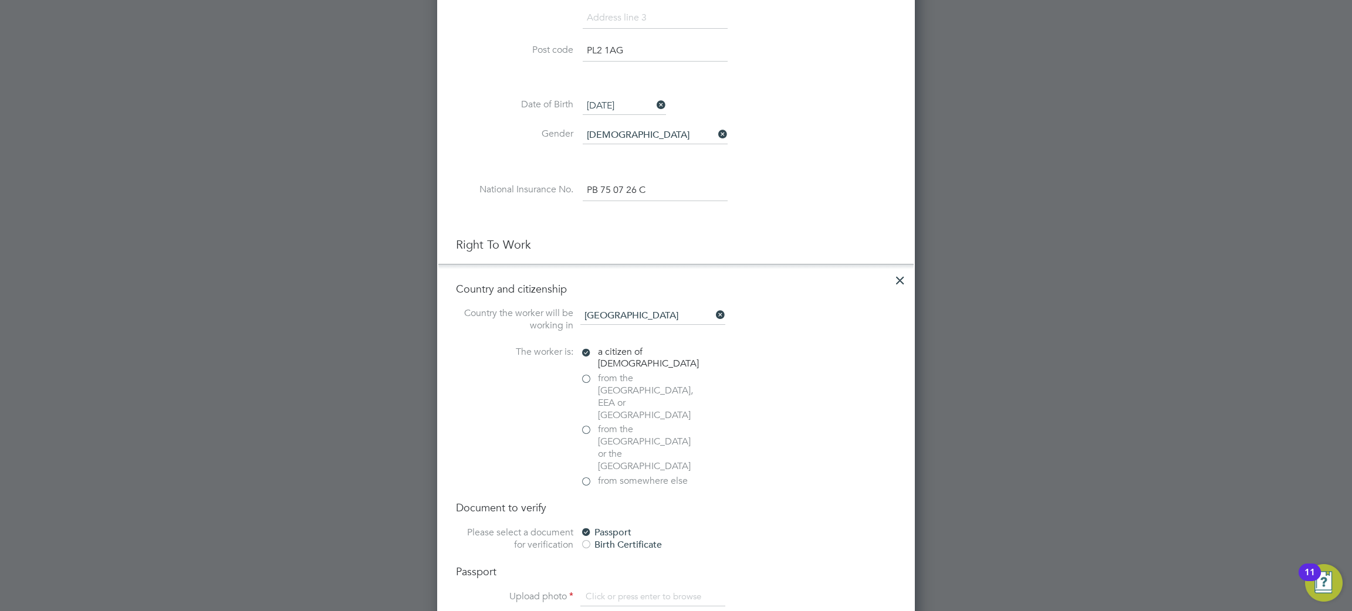
type input "C:\fakepath\Dean Franke - Passport UK.jpg"
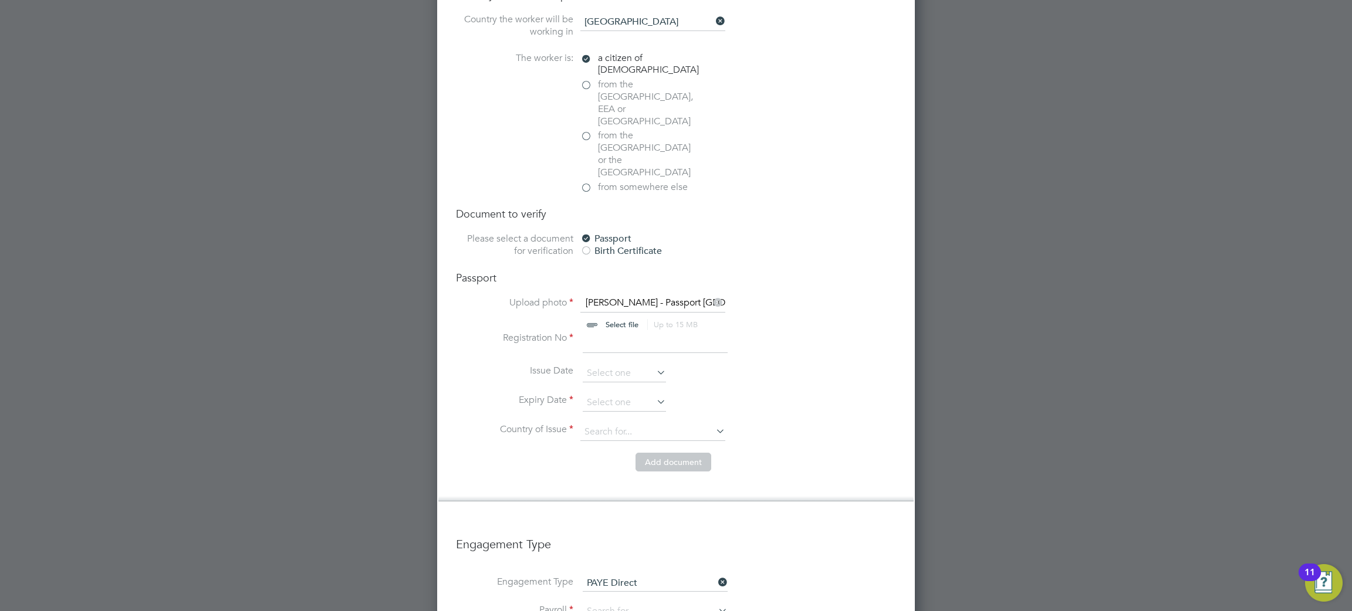
click at [607, 332] on input at bounding box center [655, 342] width 145 height 21
type input "538451499"
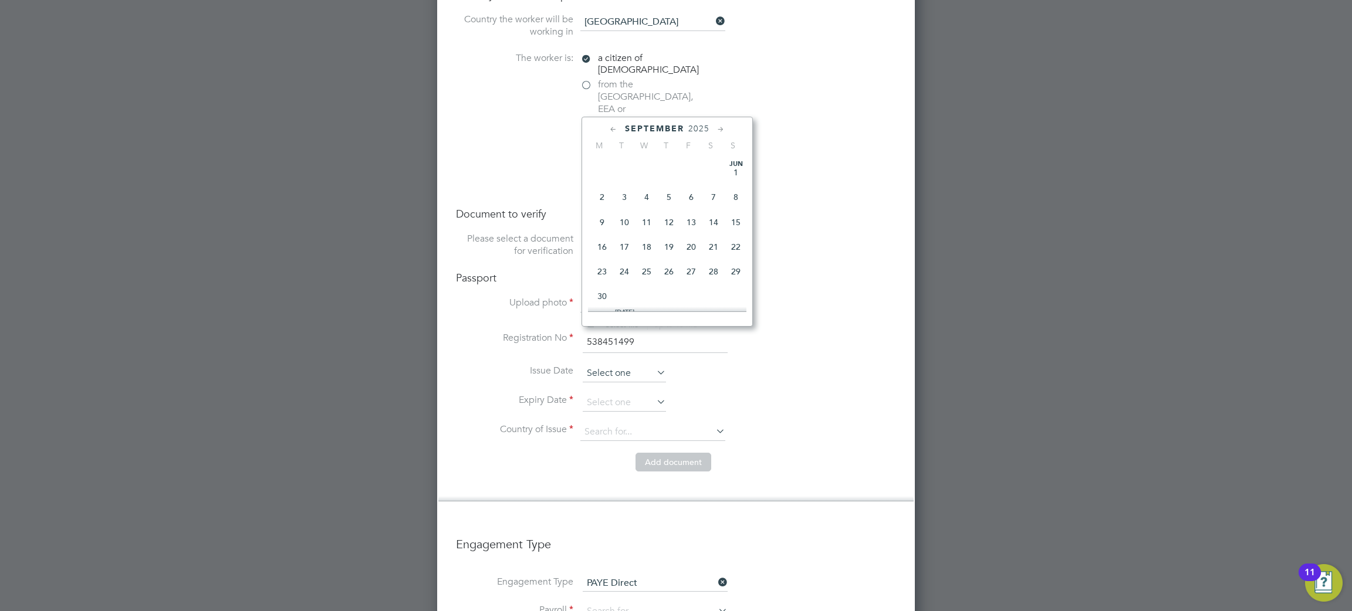
click at [618, 365] on input at bounding box center [624, 374] width 83 height 18
click at [689, 122] on div "September 2025 M T W T F S S Jun 1 2 3 4 5 6 7 8 9 10 11 12 13 14 15 16 17 18 1…" at bounding box center [667, 222] width 171 height 210
click at [693, 128] on span "2025" at bounding box center [698, 129] width 21 height 10
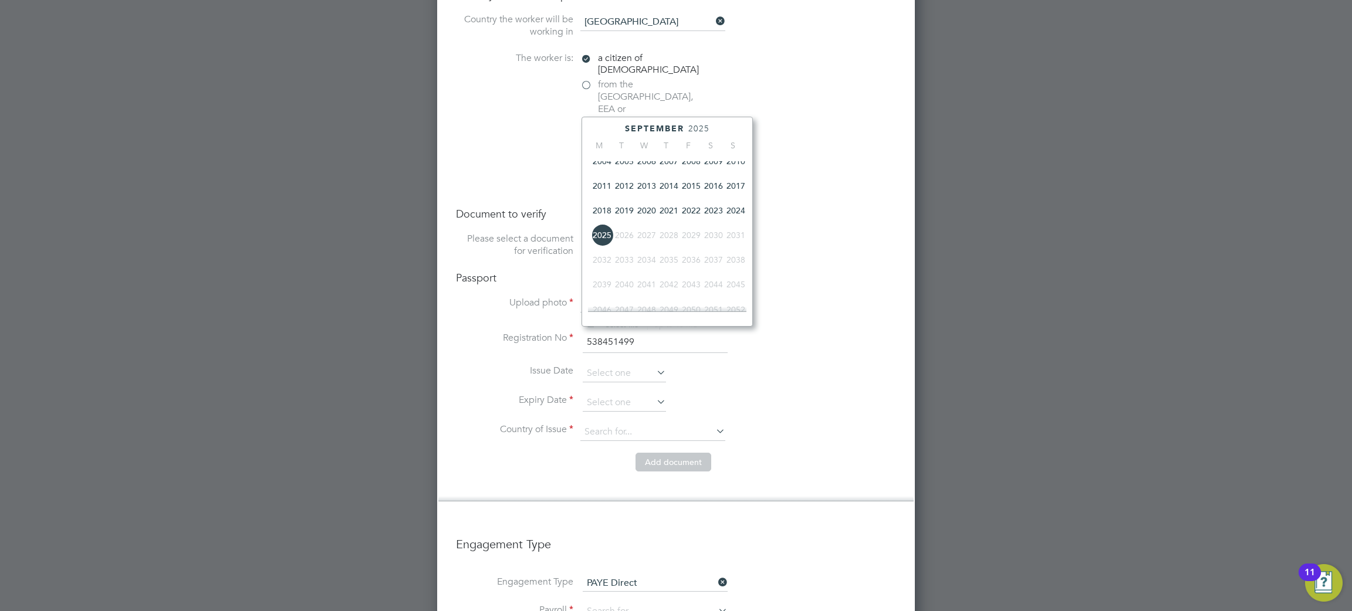
click at [714, 190] on span "2016" at bounding box center [713, 186] width 22 height 22
click at [624, 181] on span "23" at bounding box center [624, 186] width 22 height 22
type input "23 Aug 2016"
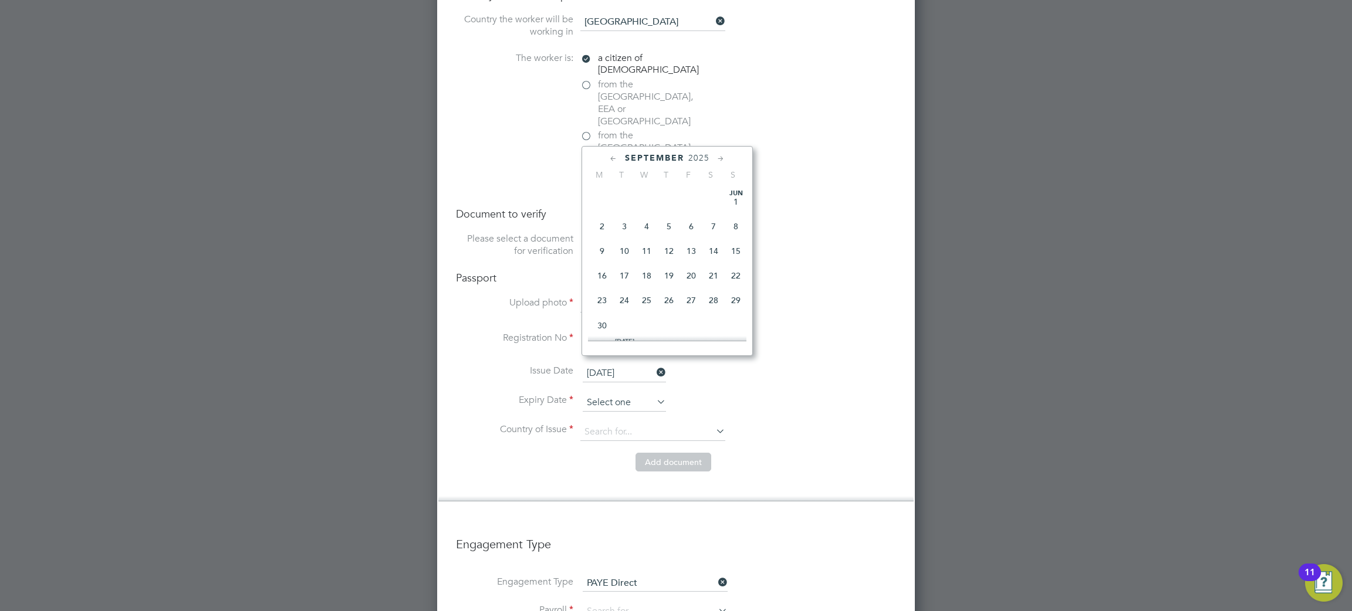
click at [622, 394] on input at bounding box center [624, 403] width 83 height 18
click at [717, 158] on icon at bounding box center [720, 159] width 11 height 13
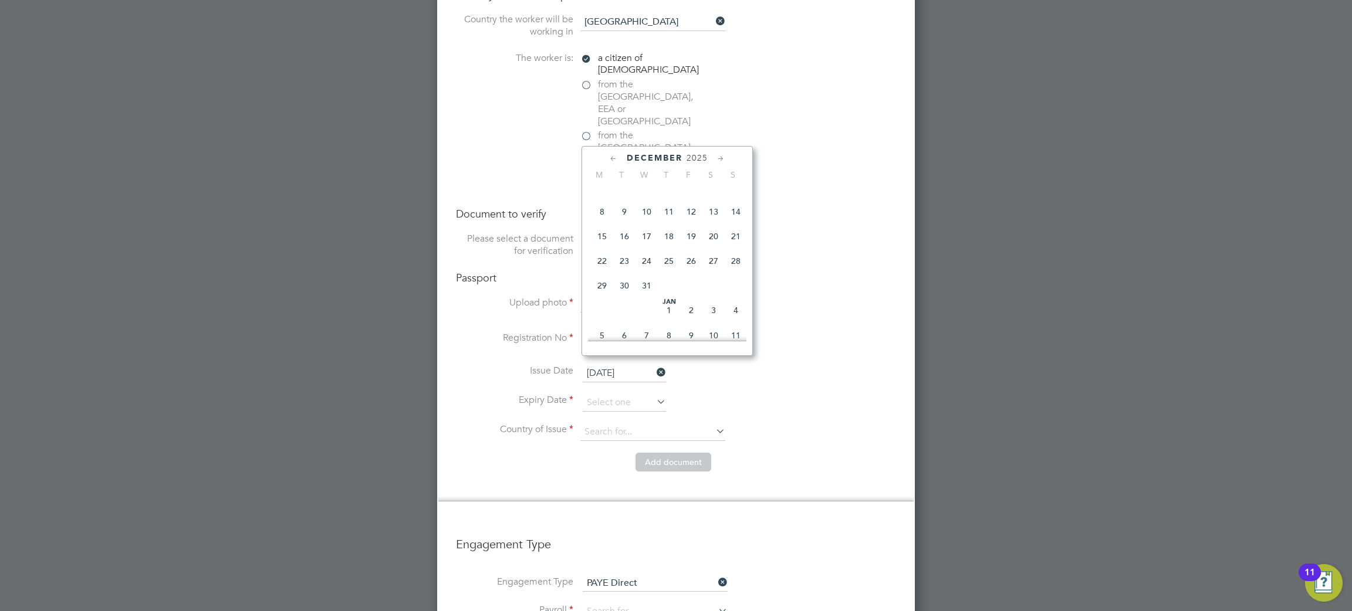
click at [717, 158] on icon at bounding box center [720, 159] width 11 height 13
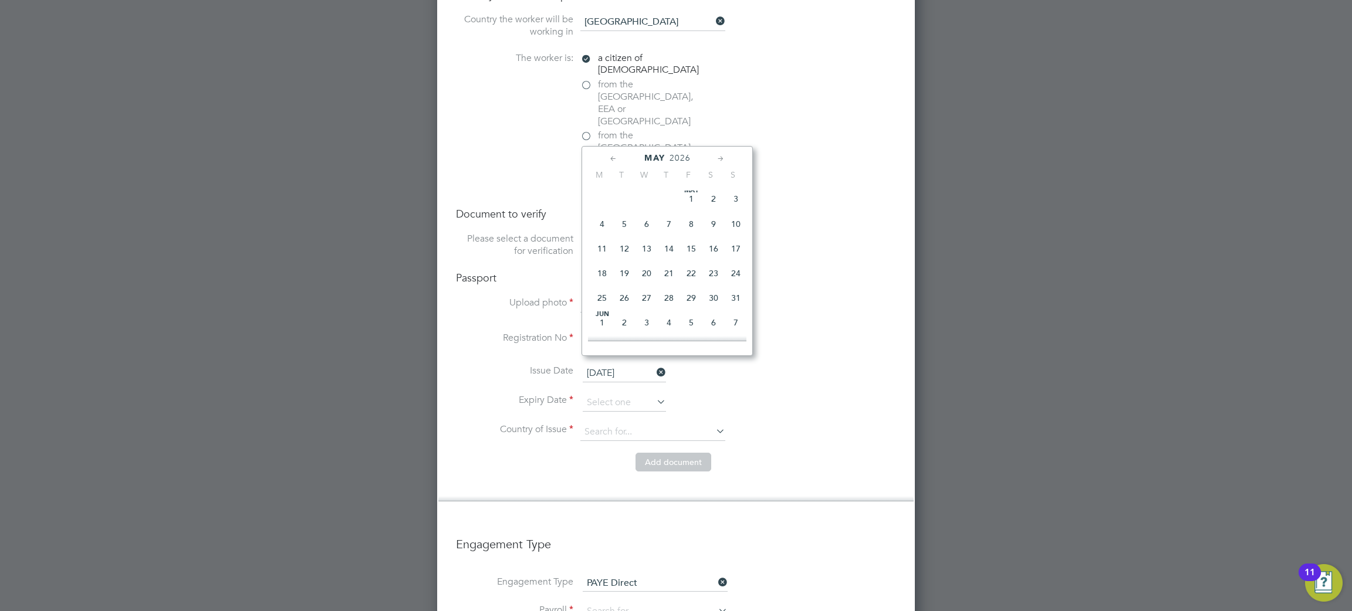
click at [717, 158] on icon at bounding box center [720, 159] width 11 height 13
click at [741, 254] on span "23" at bounding box center [736, 242] width 22 height 22
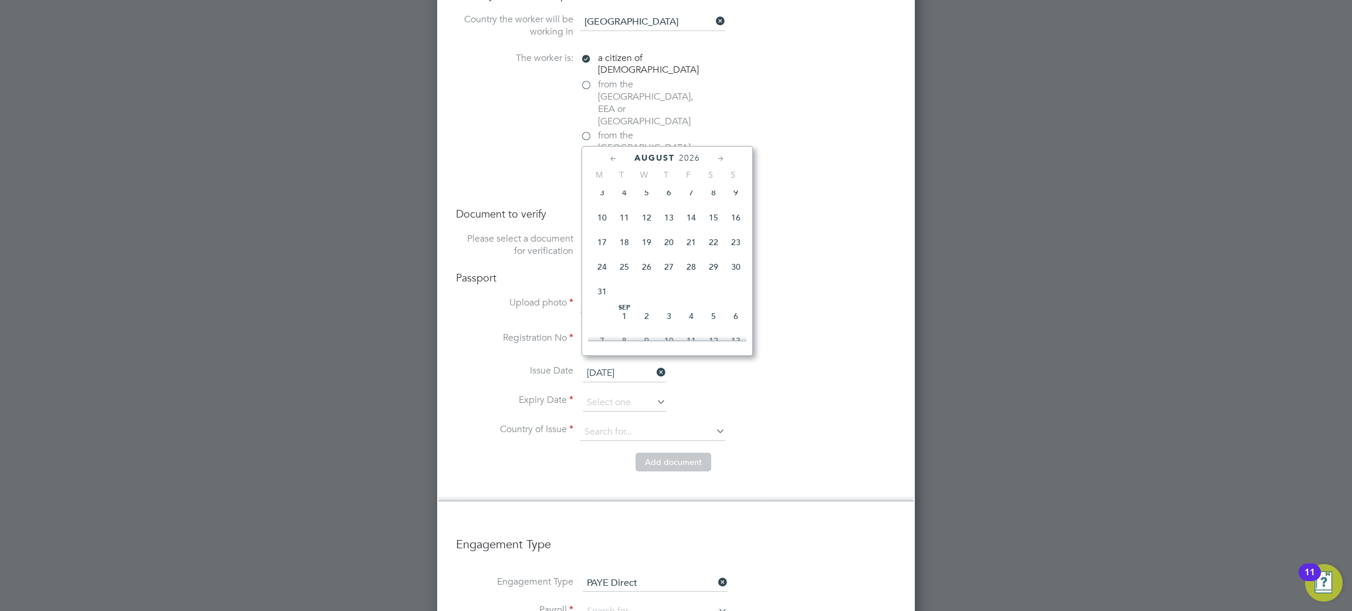
type input "23 Aug 2026"
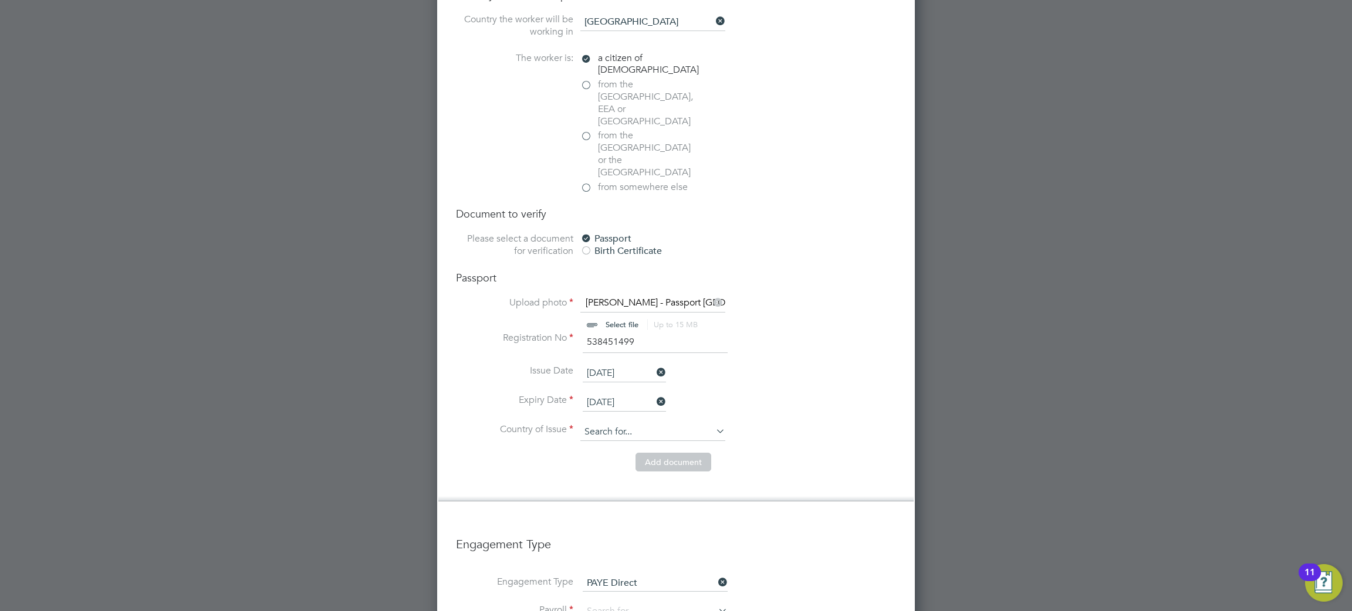
click at [618, 424] on input at bounding box center [652, 433] width 145 height 18
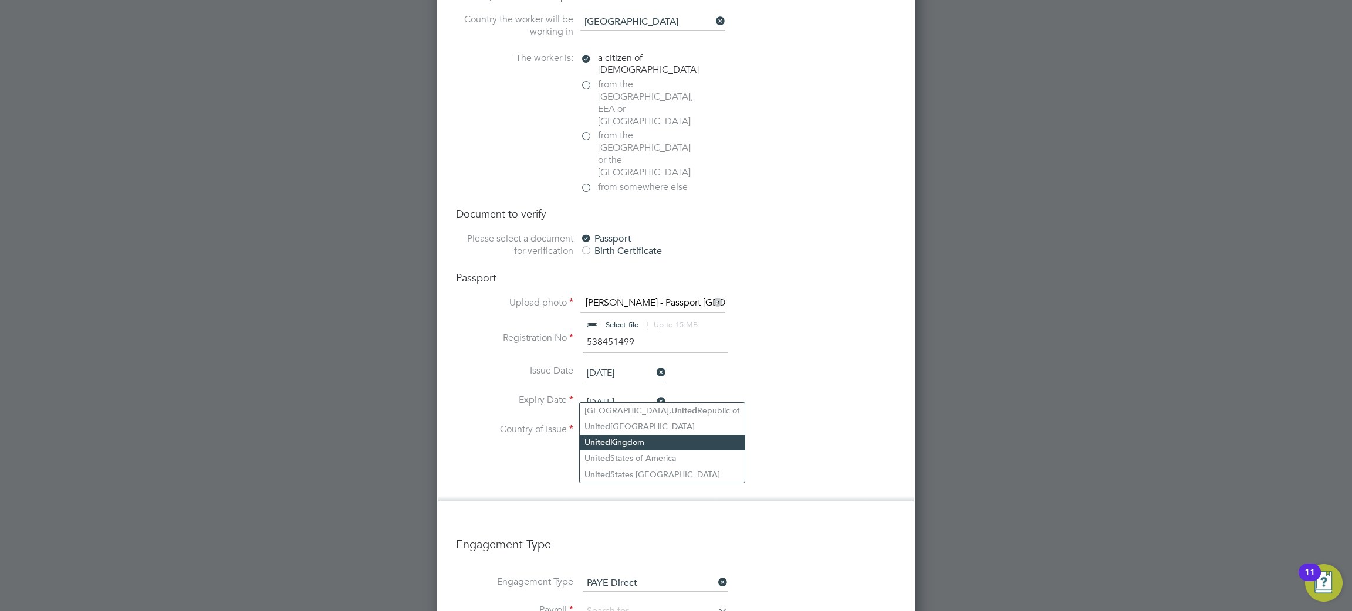
click at [621, 439] on li "United Kingdom" at bounding box center [662, 443] width 165 height 16
type input "United Kingdom"
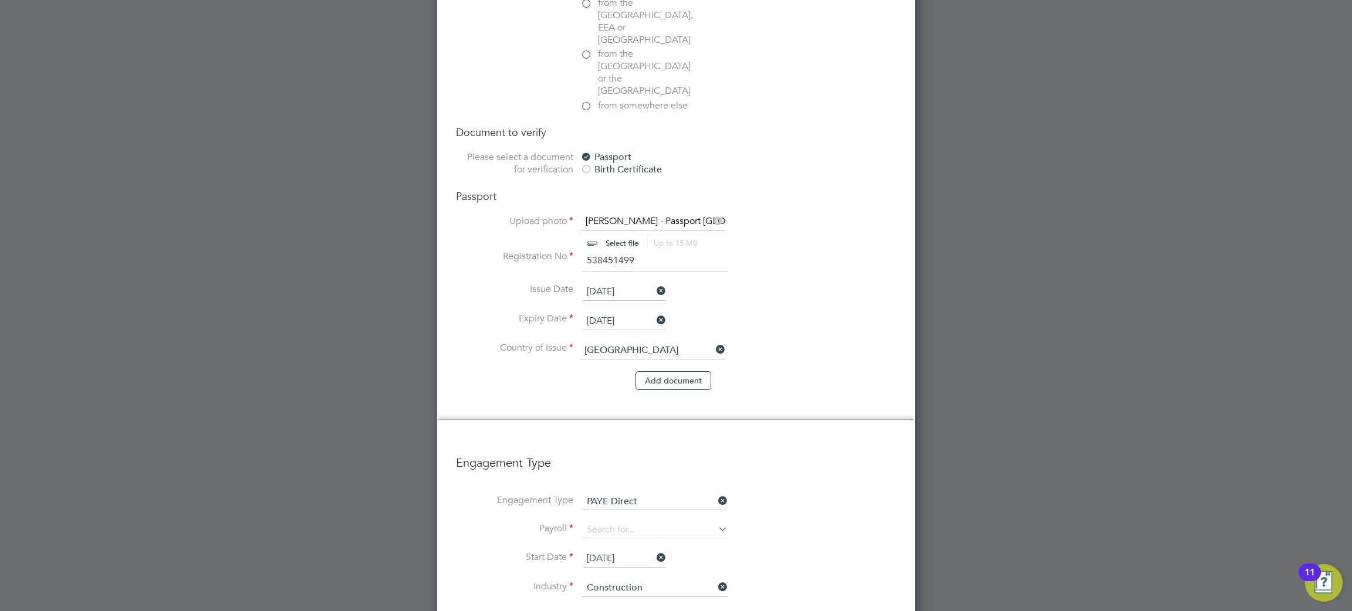
scroll to position [816, 0]
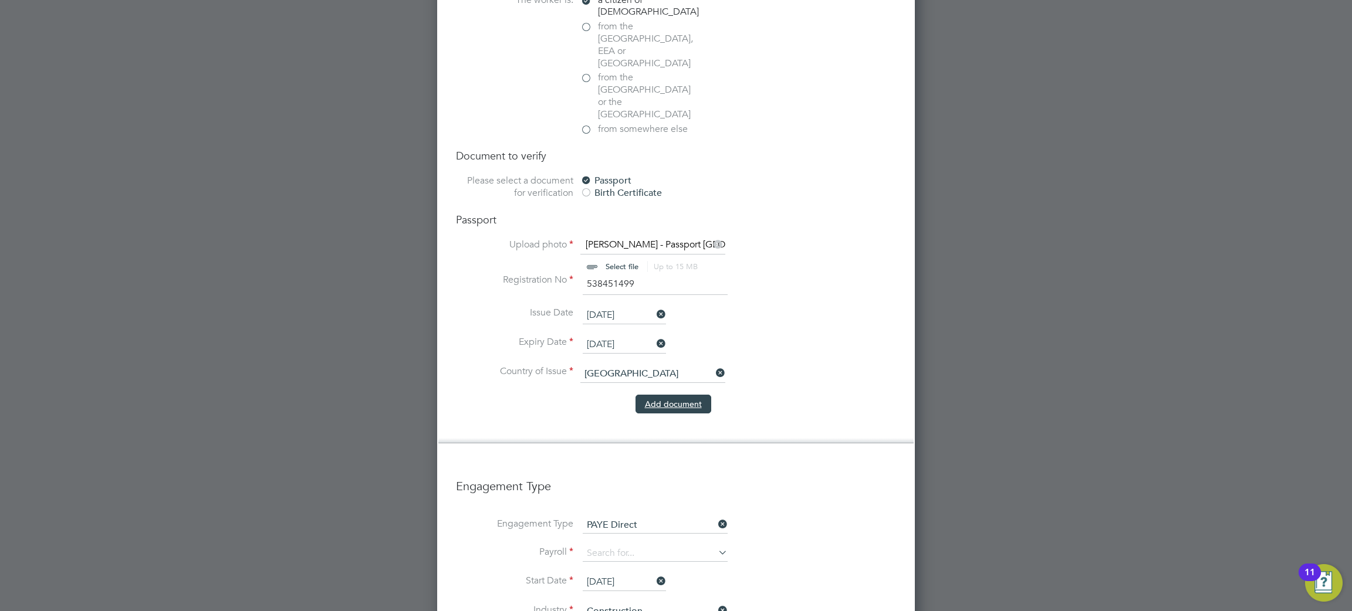
click at [672, 395] on button "Add document" at bounding box center [674, 404] width 76 height 19
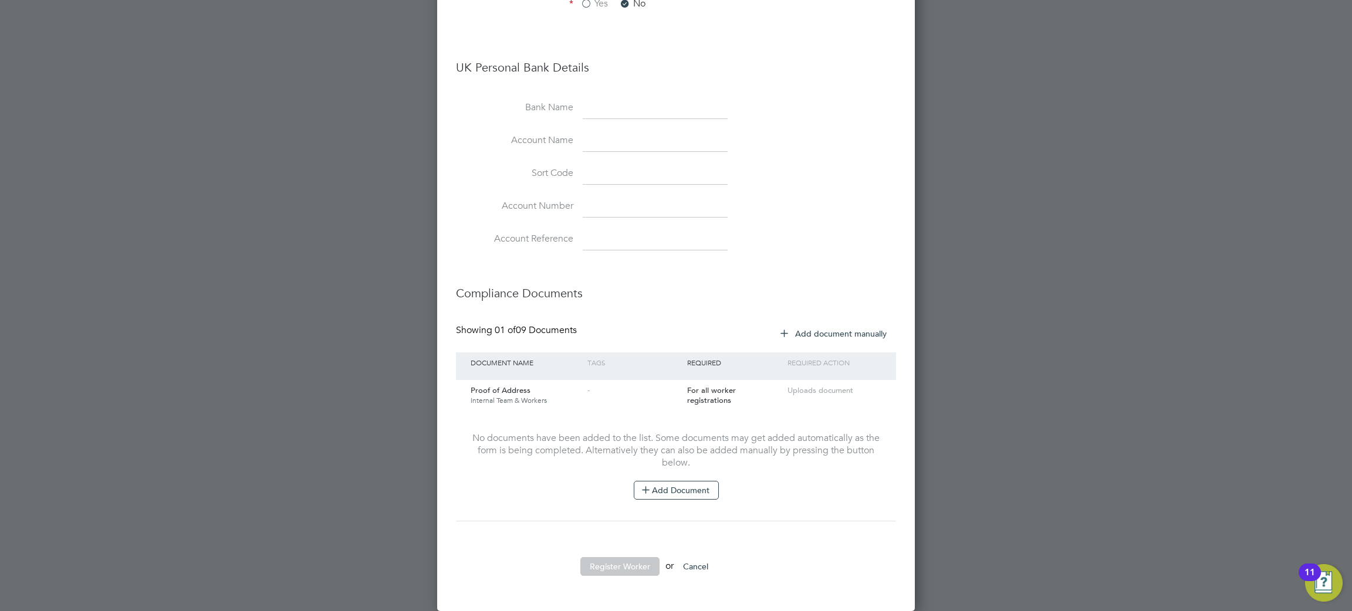
scroll to position [1370, 0]
click at [772, 579] on li "Register Worker or Cancel" at bounding box center [676, 572] width 440 height 31
click at [624, 121] on li "Bank Name" at bounding box center [676, 115] width 440 height 33
click at [624, 117] on input at bounding box center [655, 109] width 145 height 21
click at [687, 488] on button "Add Document" at bounding box center [676, 490] width 85 height 19
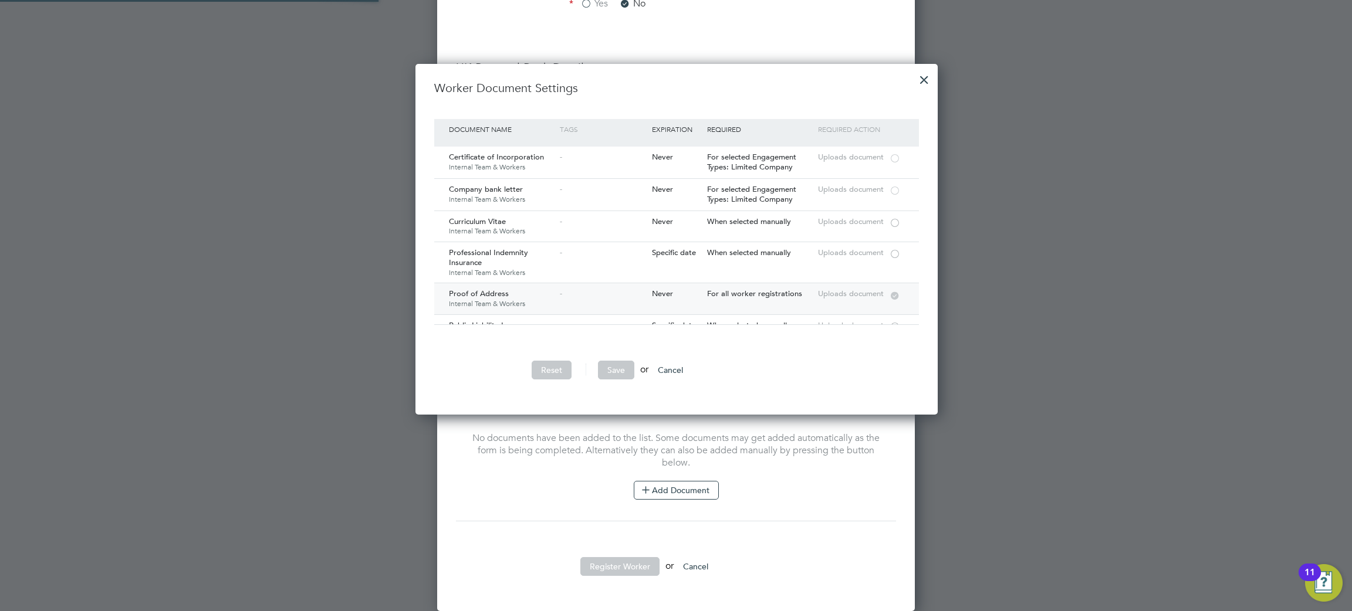
scroll to position [352, 521]
click at [675, 366] on button "Cancel" at bounding box center [670, 370] width 44 height 19
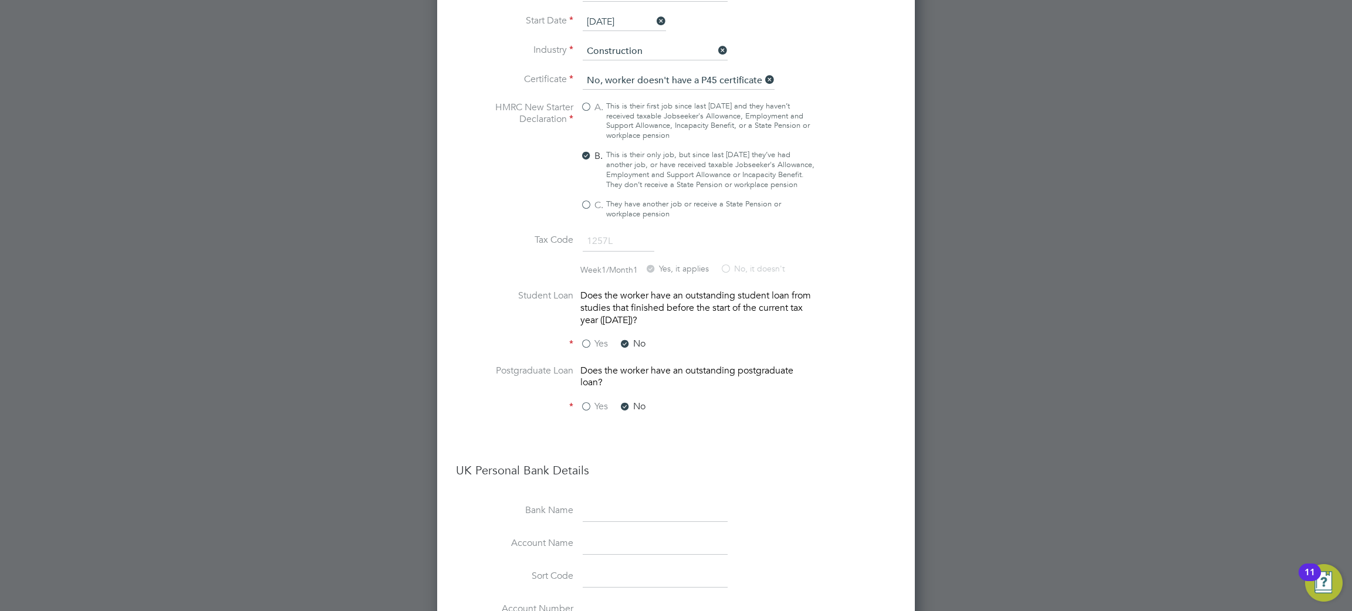
scroll to position [665, 0]
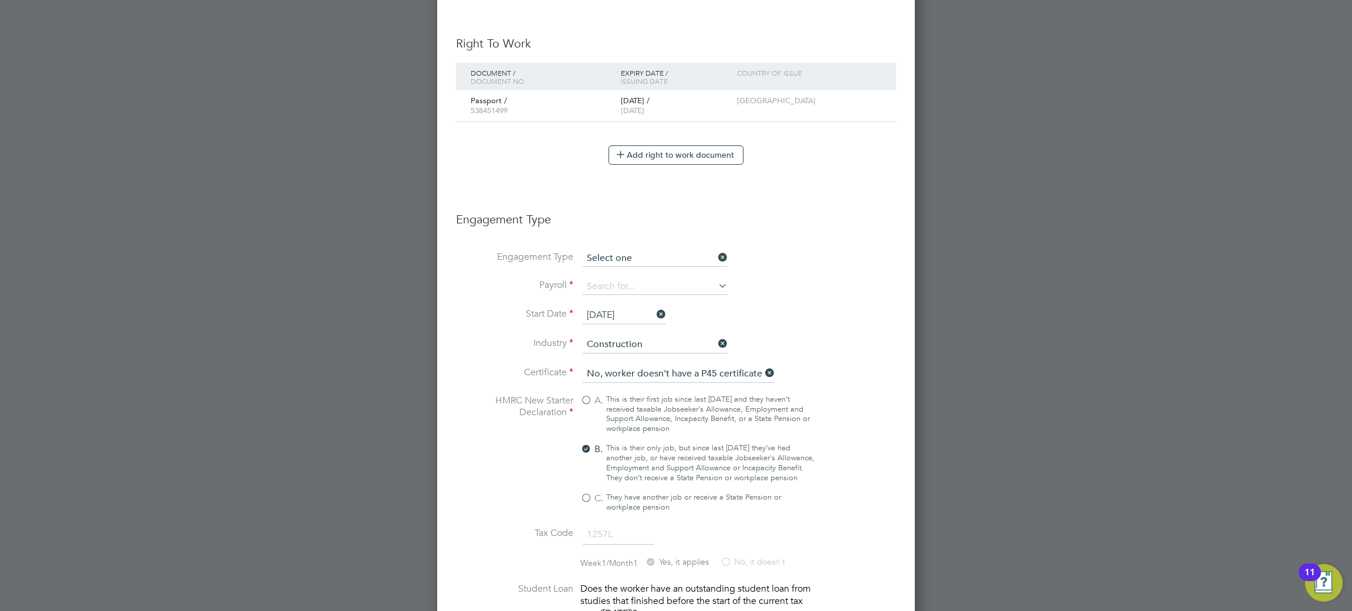
click at [635, 252] on input at bounding box center [655, 259] width 145 height 16
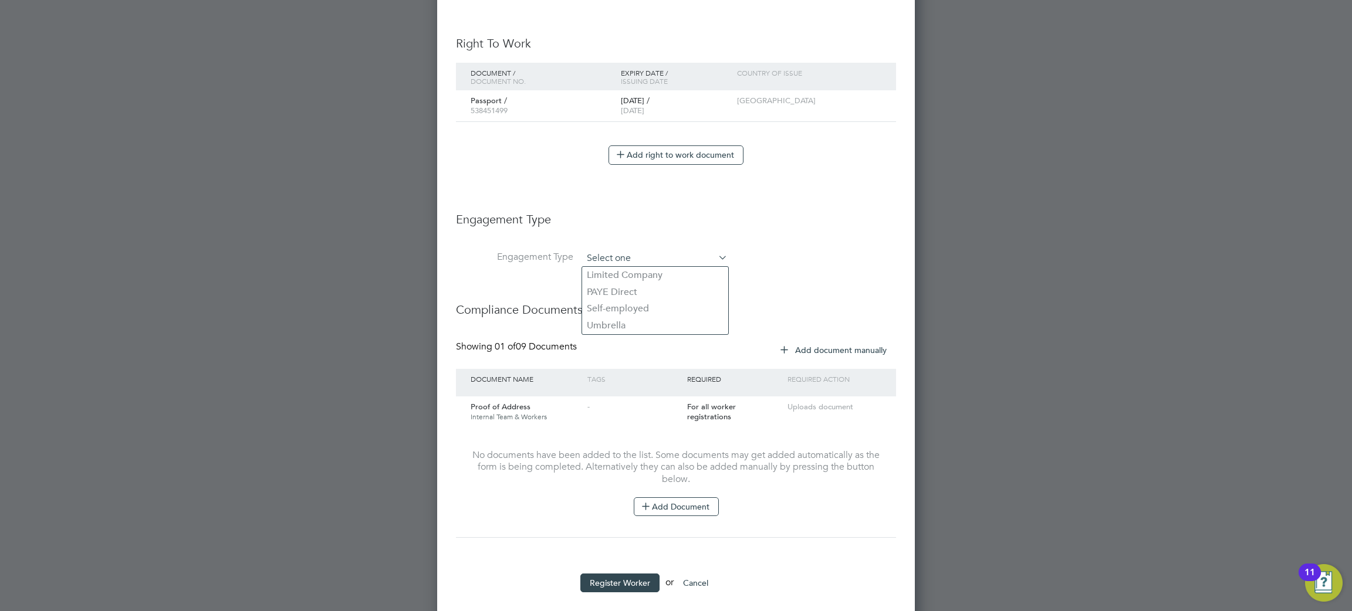
scroll to position [1249, 478]
click at [616, 580] on button "Register Worker" at bounding box center [619, 583] width 79 height 19
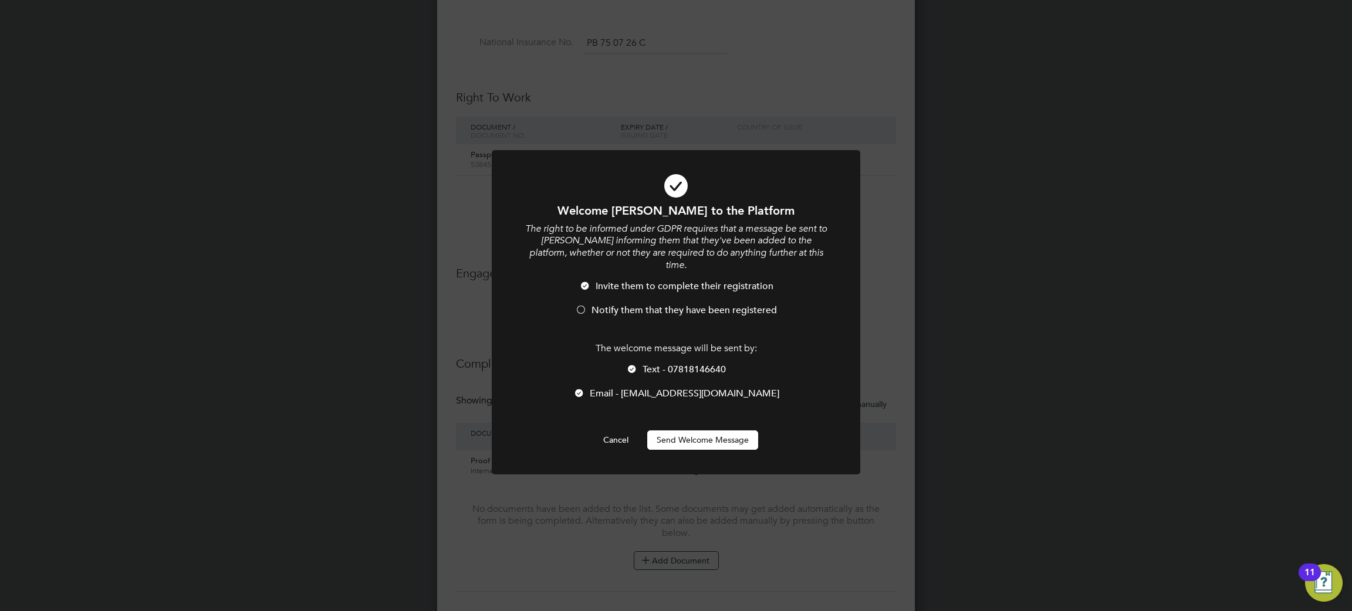
click at [589, 305] on li "Notify them that they have been registered" at bounding box center [675, 317] width 305 height 24
click at [703, 431] on button "Send Welcome Message" at bounding box center [702, 440] width 111 height 19
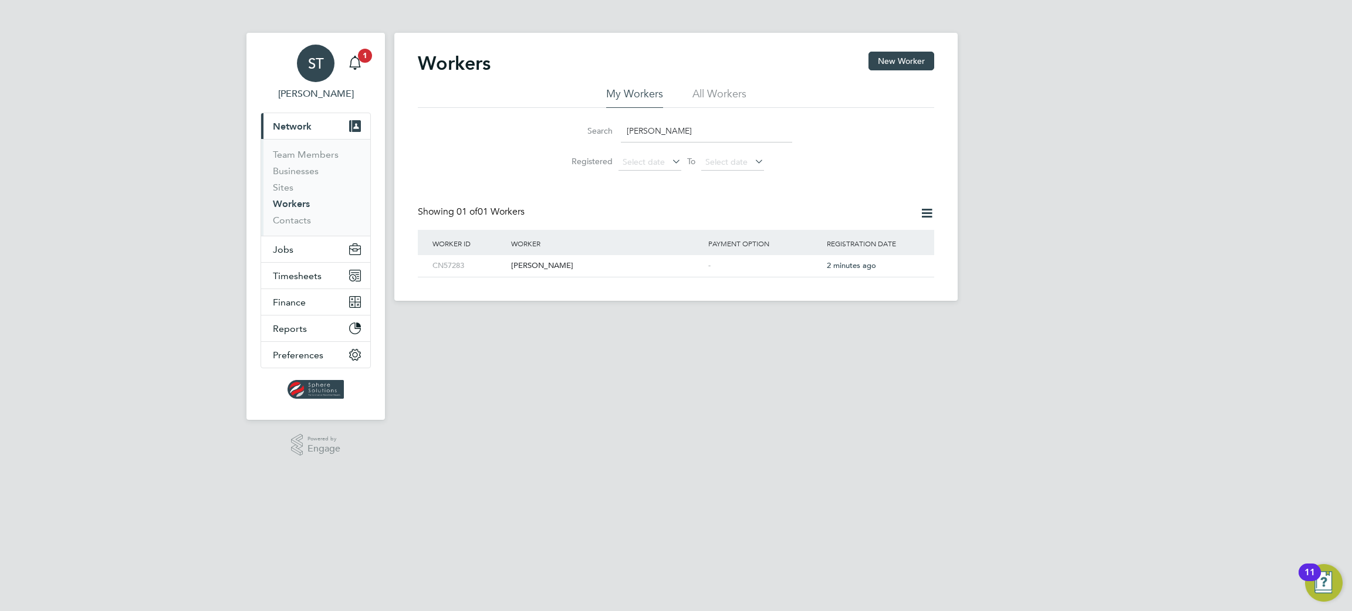
click at [368, 68] on link "ST Selin Thomas" at bounding box center [316, 73] width 110 height 56
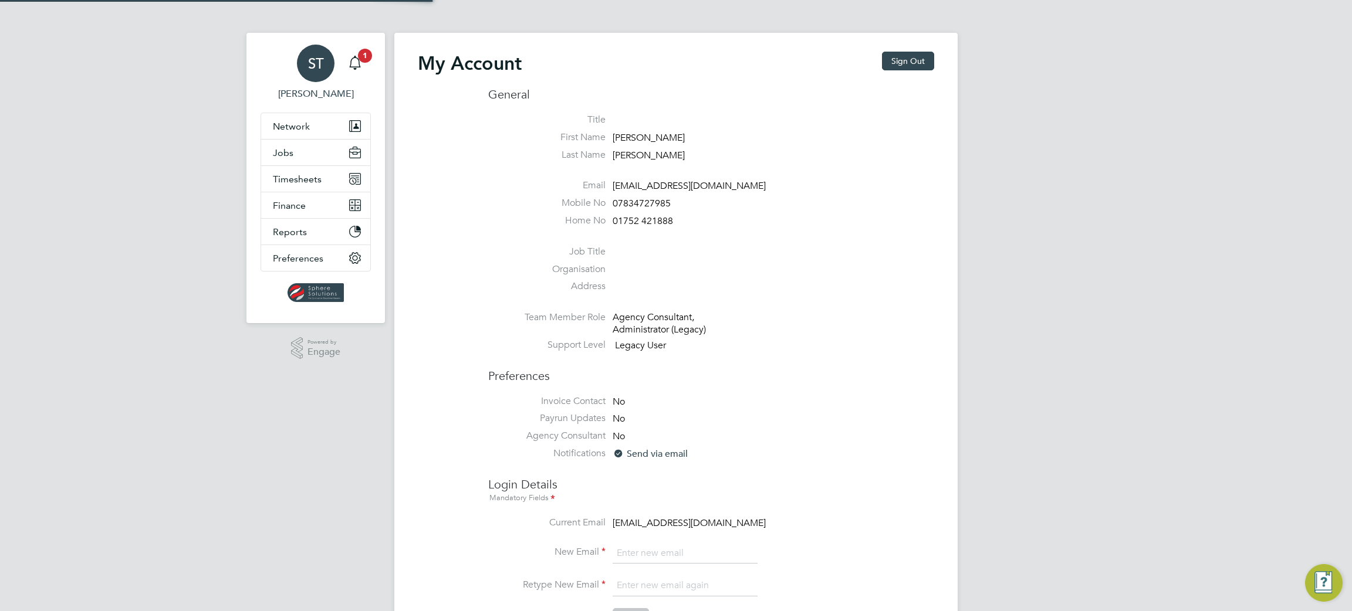
type input "sthomas@spheresolutions.co.uk"
click at [354, 70] on div "Main navigation" at bounding box center [354, 63] width 23 height 23
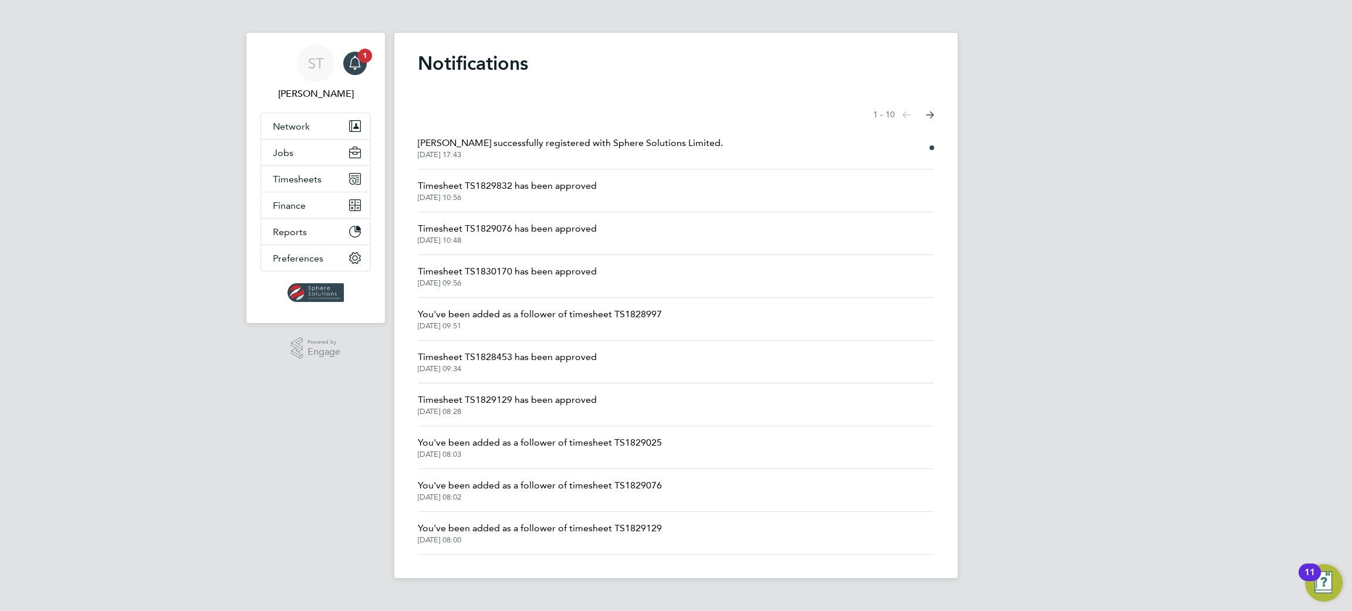
click at [621, 147] on span "Dean Franke successfully registered with Sphere Solutions Limited." at bounding box center [570, 143] width 305 height 14
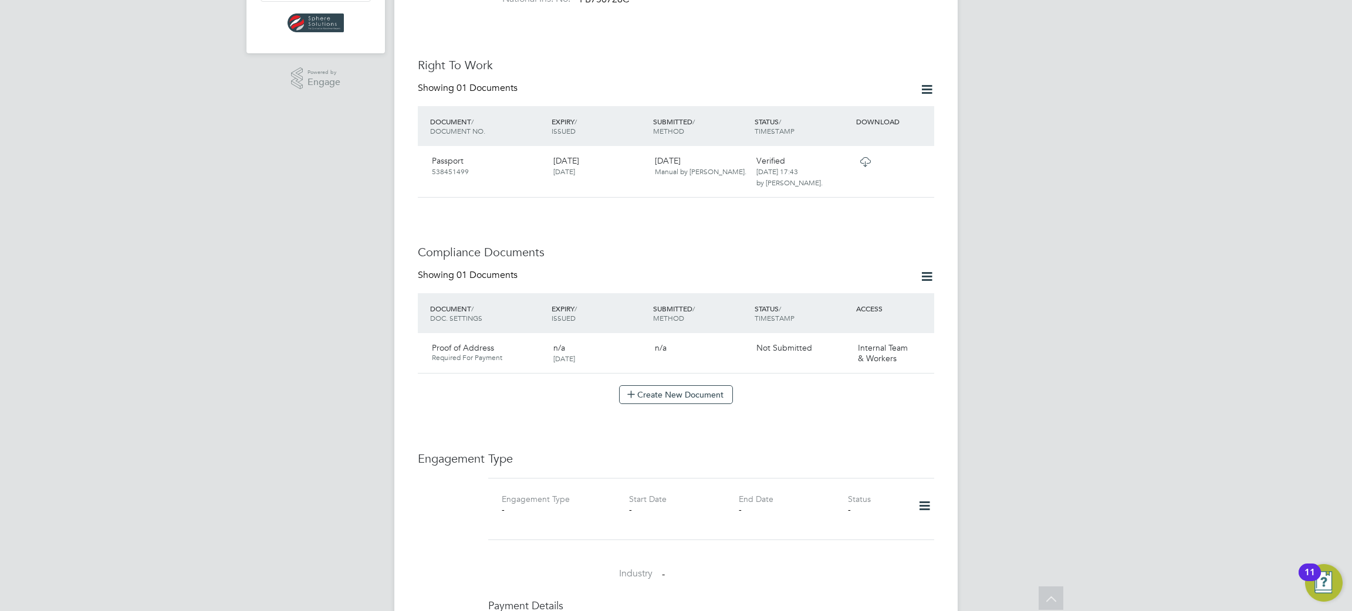
scroll to position [434, 0]
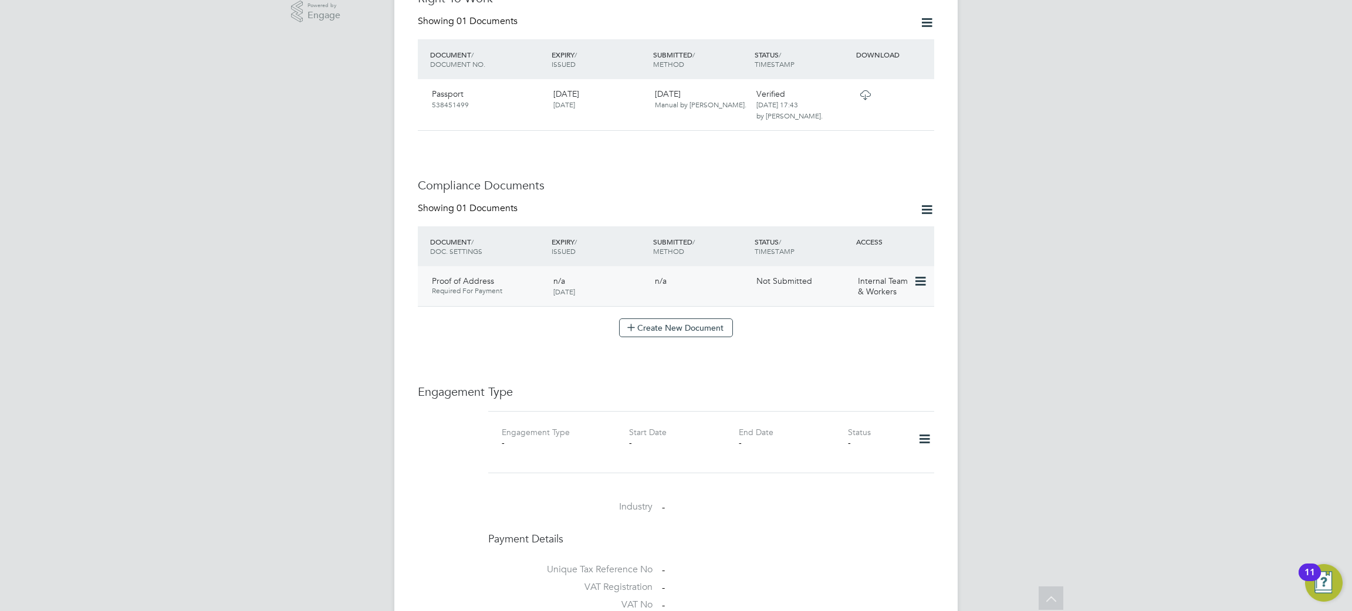
click at [924, 275] on icon at bounding box center [920, 282] width 12 height 14
click at [883, 299] on li "Submit Document" at bounding box center [881, 301] width 87 height 16
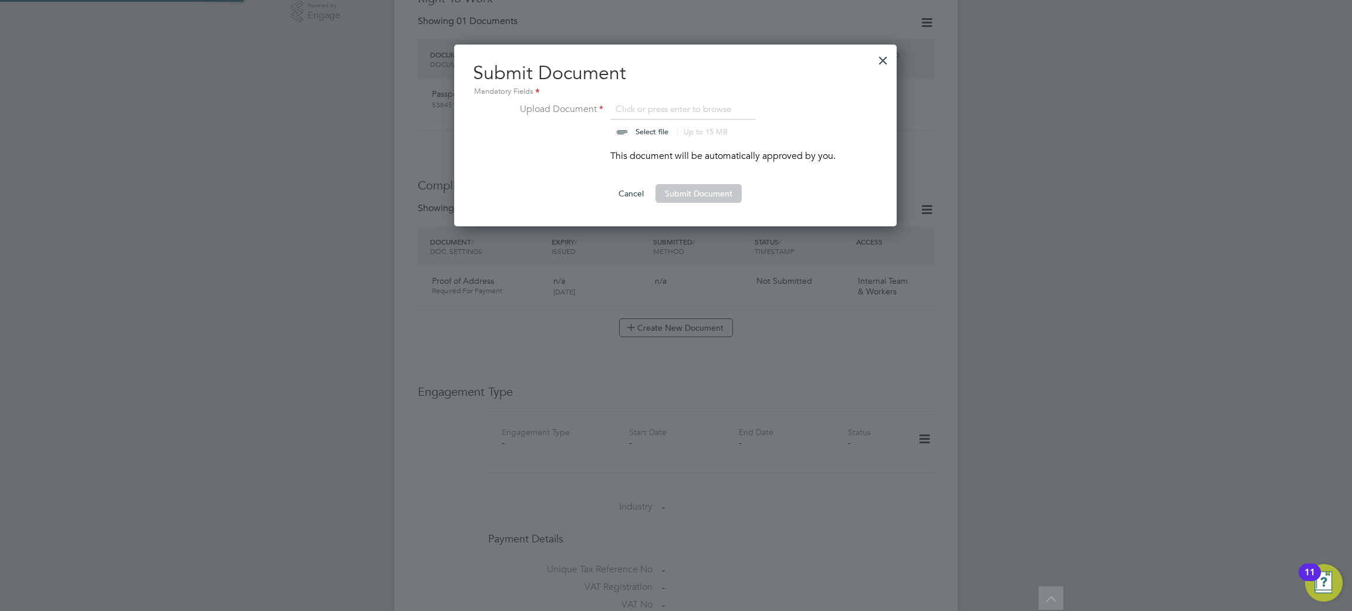
scroll to position [183, 444]
click at [655, 135] on input "file" at bounding box center [663, 119] width 184 height 35
type input "C:\fakepath\Dean Franke - Photo DL (Full - front) 30.10.2029.jpg"
click at [686, 199] on button "Submit Document" at bounding box center [698, 193] width 86 height 19
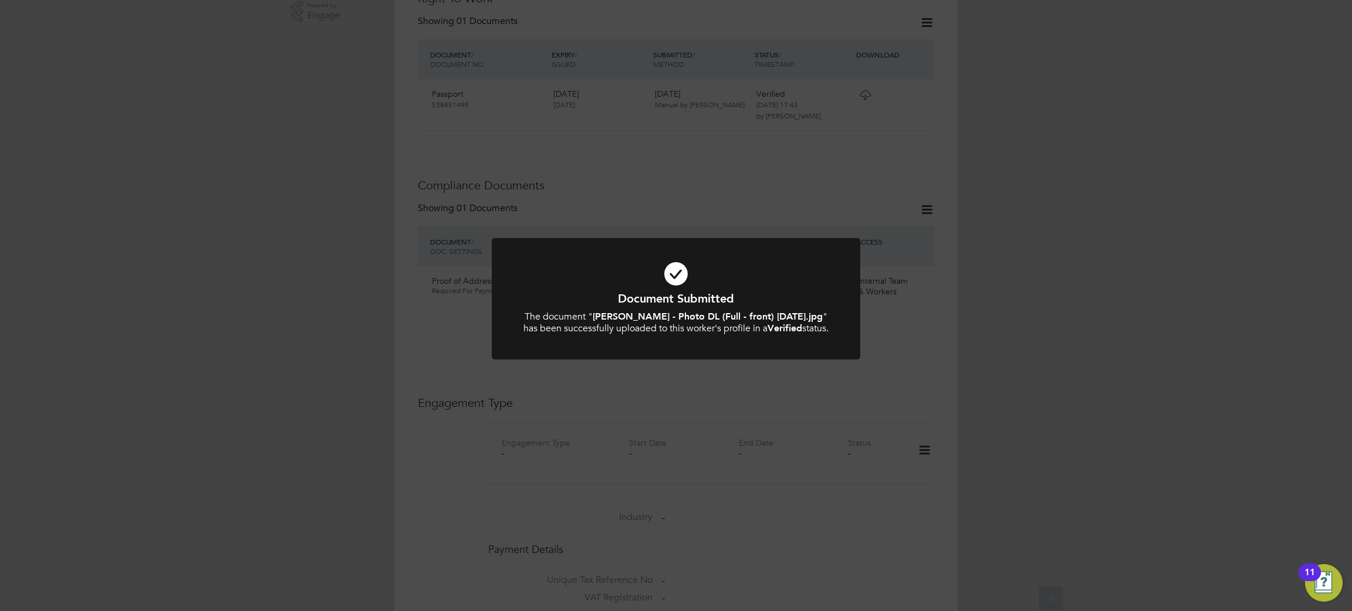
click at [735, 480] on div "Document Submitted The document " Dean Franke - Photo DL (Full - front) 30.10.2…" at bounding box center [676, 305] width 1352 height 611
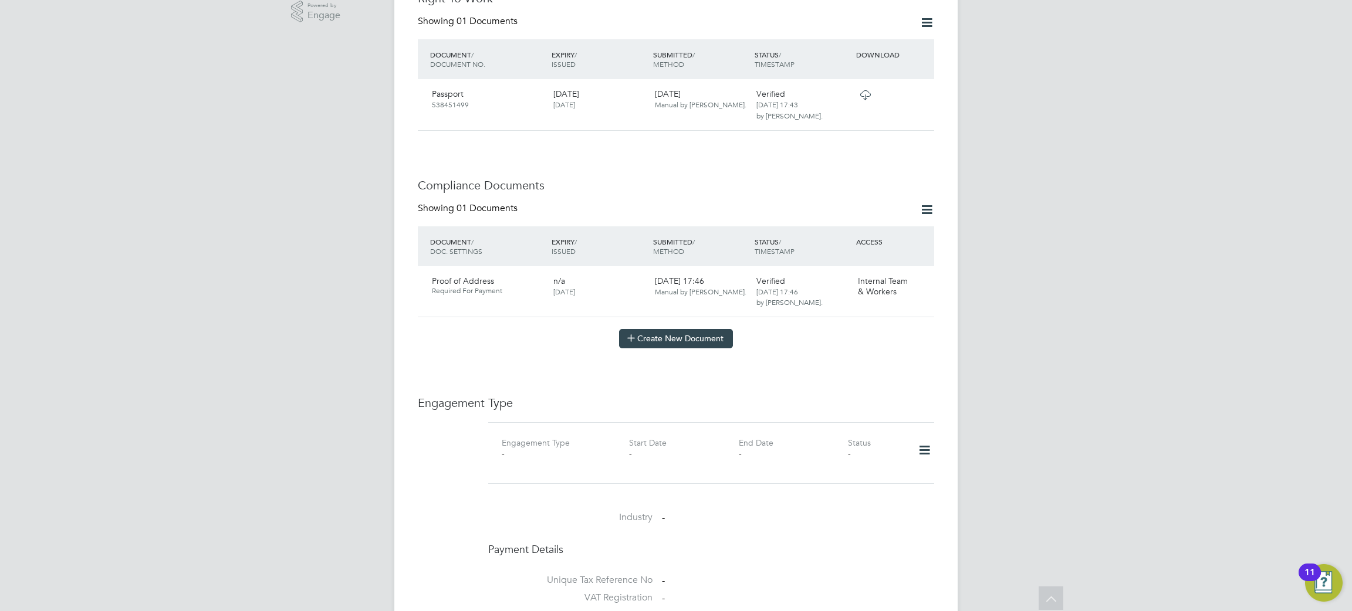
click at [677, 329] on button "Create New Document" at bounding box center [676, 338] width 114 height 19
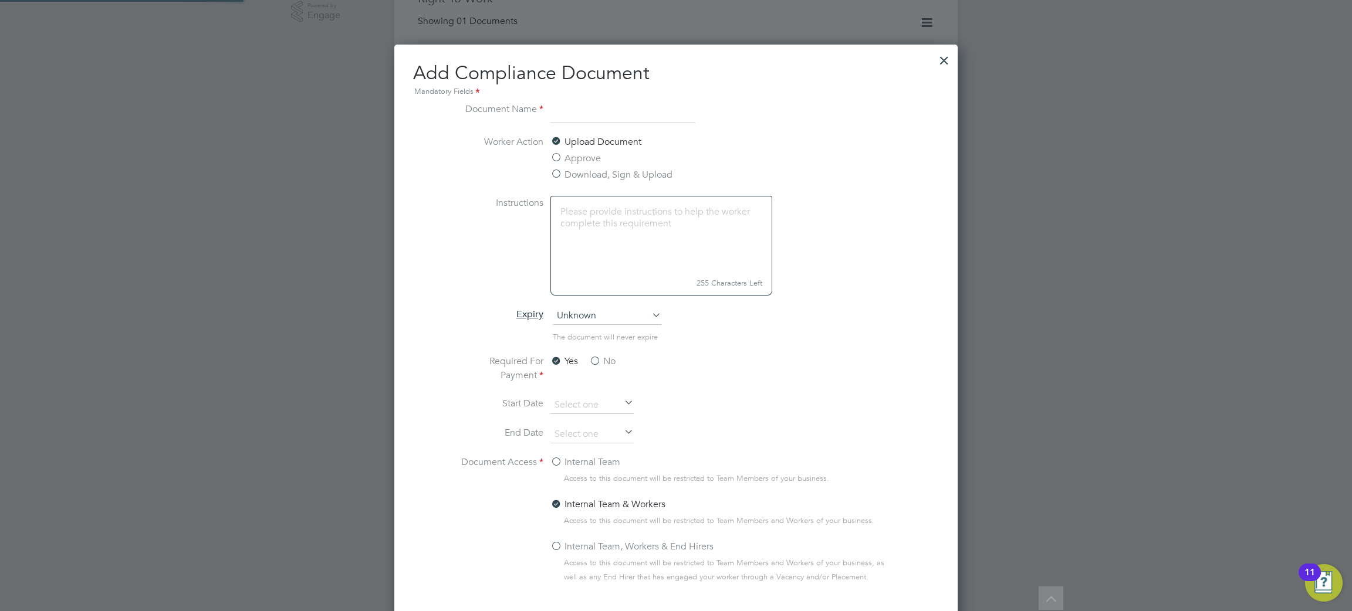
scroll to position [616, 564]
click at [579, 161] on label "Approve" at bounding box center [575, 158] width 50 height 14
click at [0, 0] on input "Approve" at bounding box center [0, 0] width 0 height 0
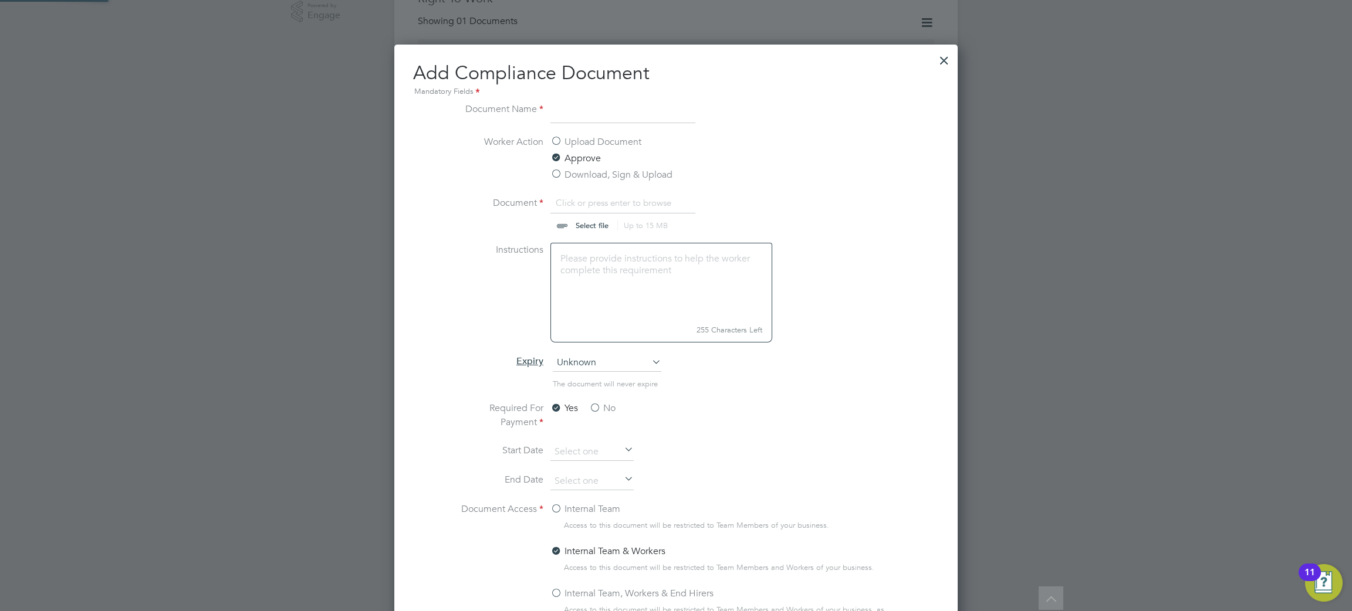
scroll to position [17, 145]
click at [587, 119] on input at bounding box center [622, 112] width 145 height 21
type input "CSCS Smart Check"
click at [600, 361] on span "Unknown" at bounding box center [607, 363] width 109 height 18
click at [586, 440] on li "Specific date" at bounding box center [607, 441] width 110 height 15
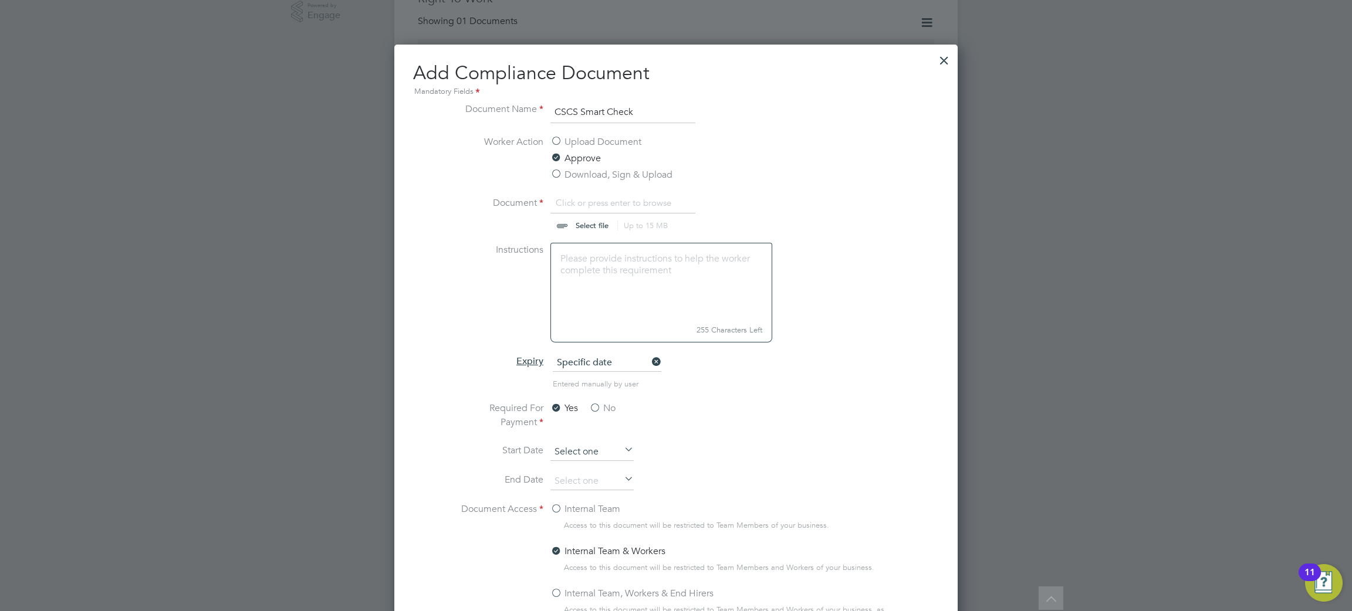
click at [570, 450] on input at bounding box center [591, 453] width 83 height 18
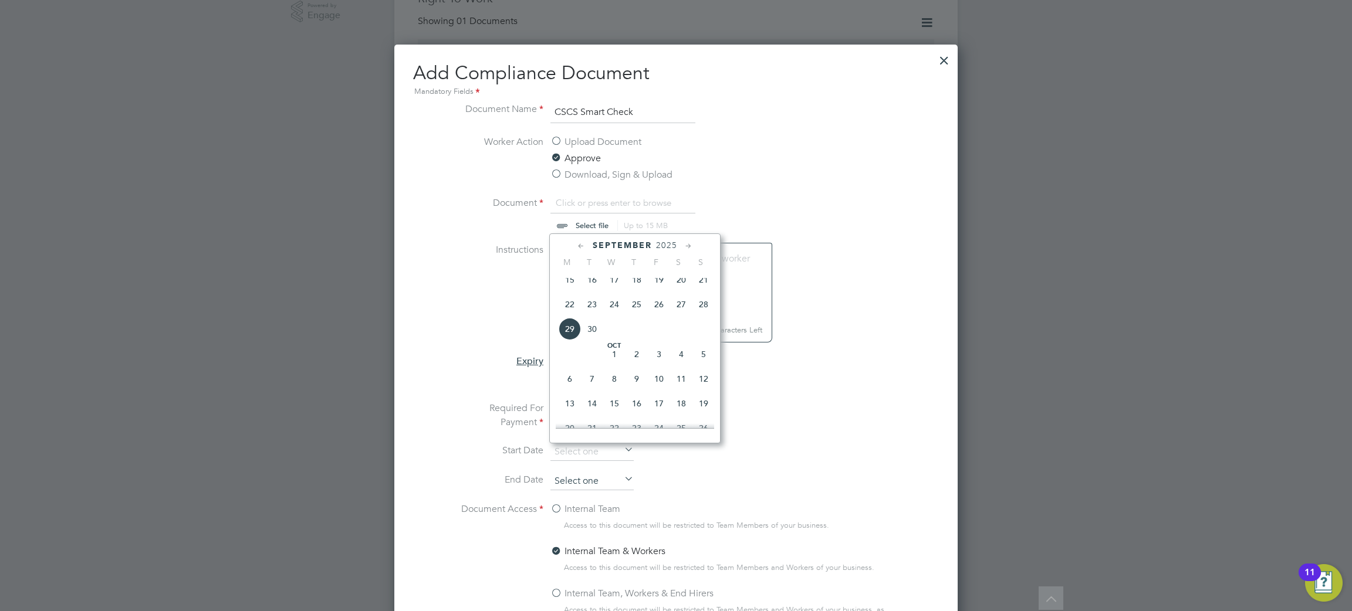
click at [597, 482] on input at bounding box center [591, 482] width 83 height 18
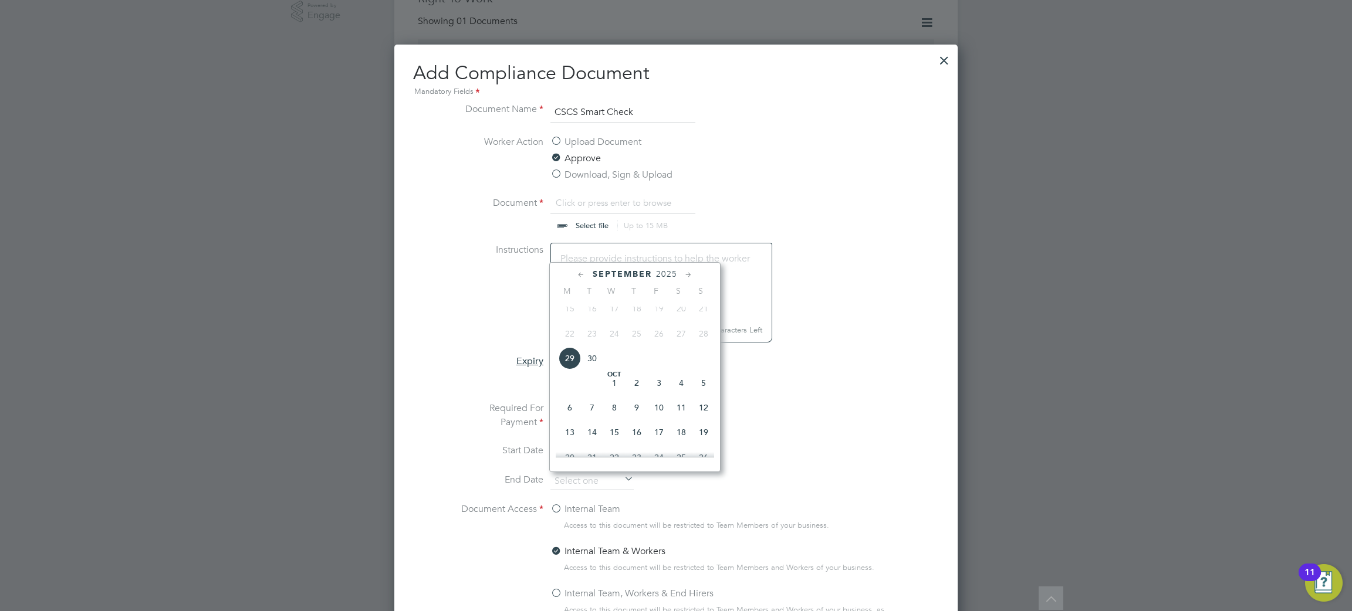
click at [680, 275] on div "September 2025" at bounding box center [635, 274] width 158 height 11
click at [667, 275] on span "2025" at bounding box center [666, 274] width 21 height 10
click at [617, 380] on span "2027" at bounding box center [614, 381] width 22 height 22
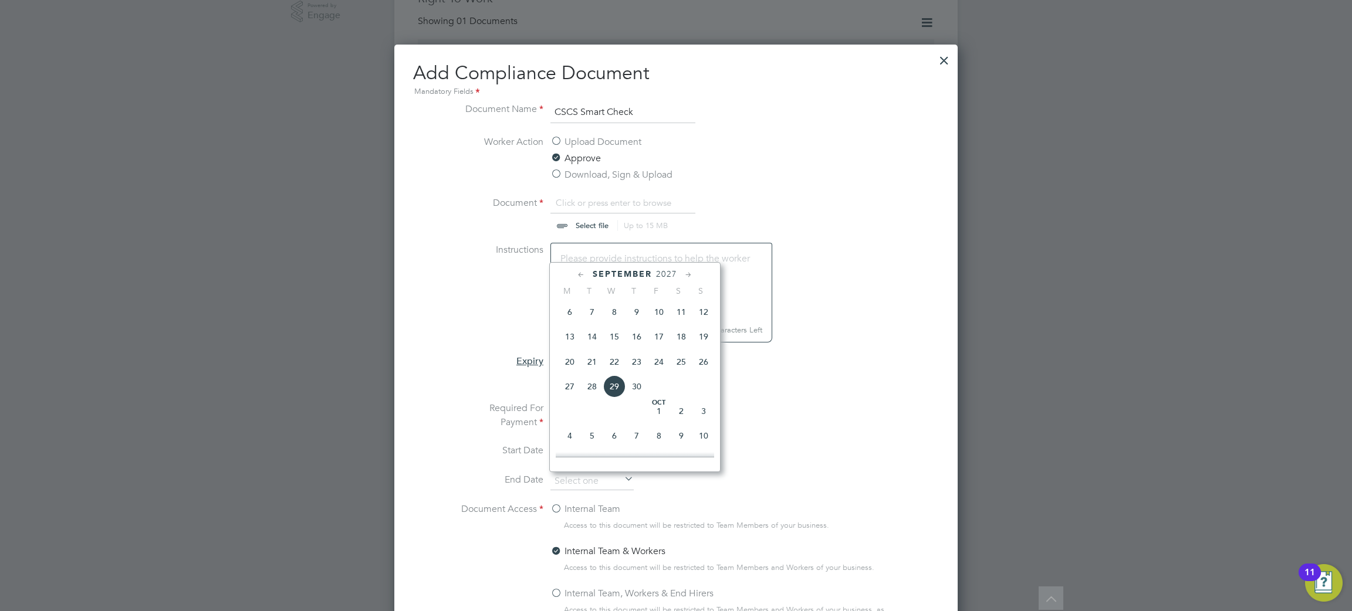
click at [638, 389] on span "30" at bounding box center [637, 387] width 22 height 22
type input "30 Sep 2027"
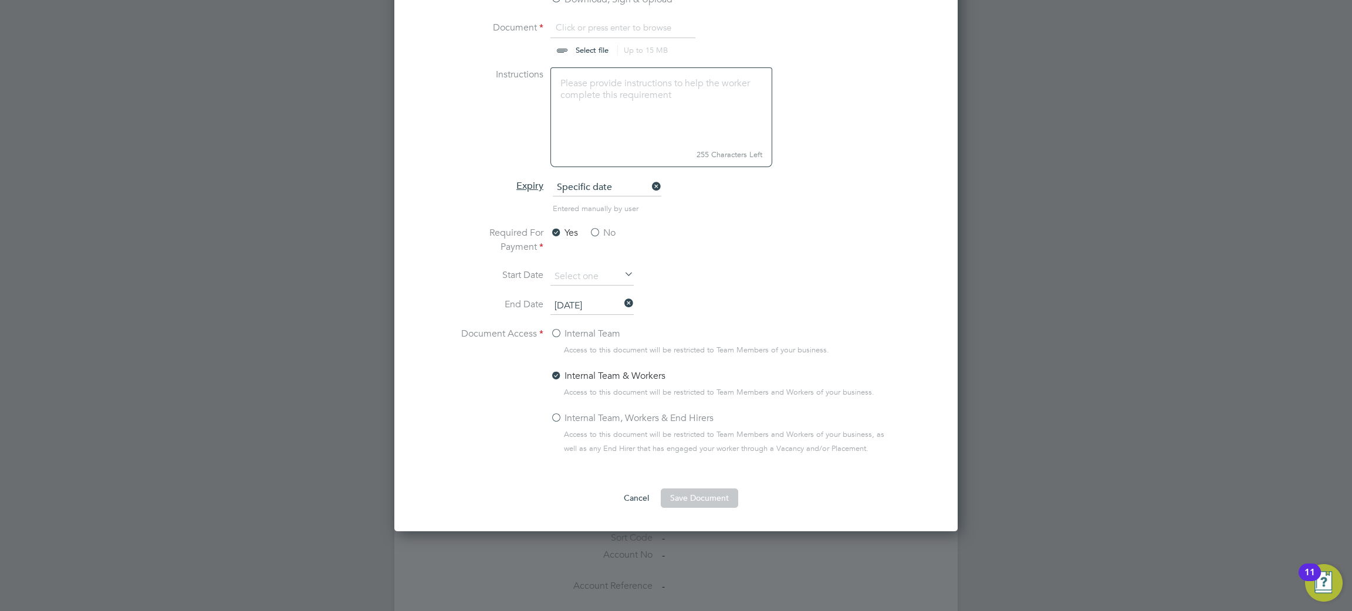
scroll to position [610, 0]
click at [582, 418] on label "Internal Team, Workers & End Hirers" at bounding box center [631, 418] width 163 height 14
click at [0, 0] on input "Internal Team, Workers & End Hirers" at bounding box center [0, 0] width 0 height 0
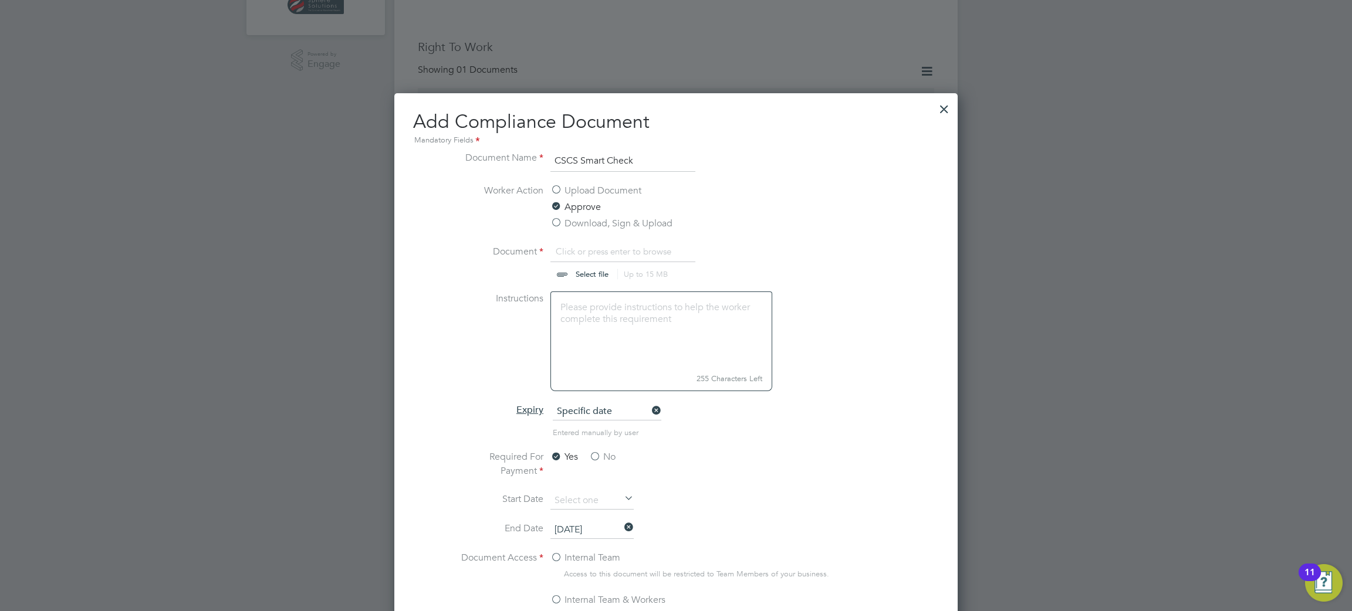
scroll to position [374, 0]
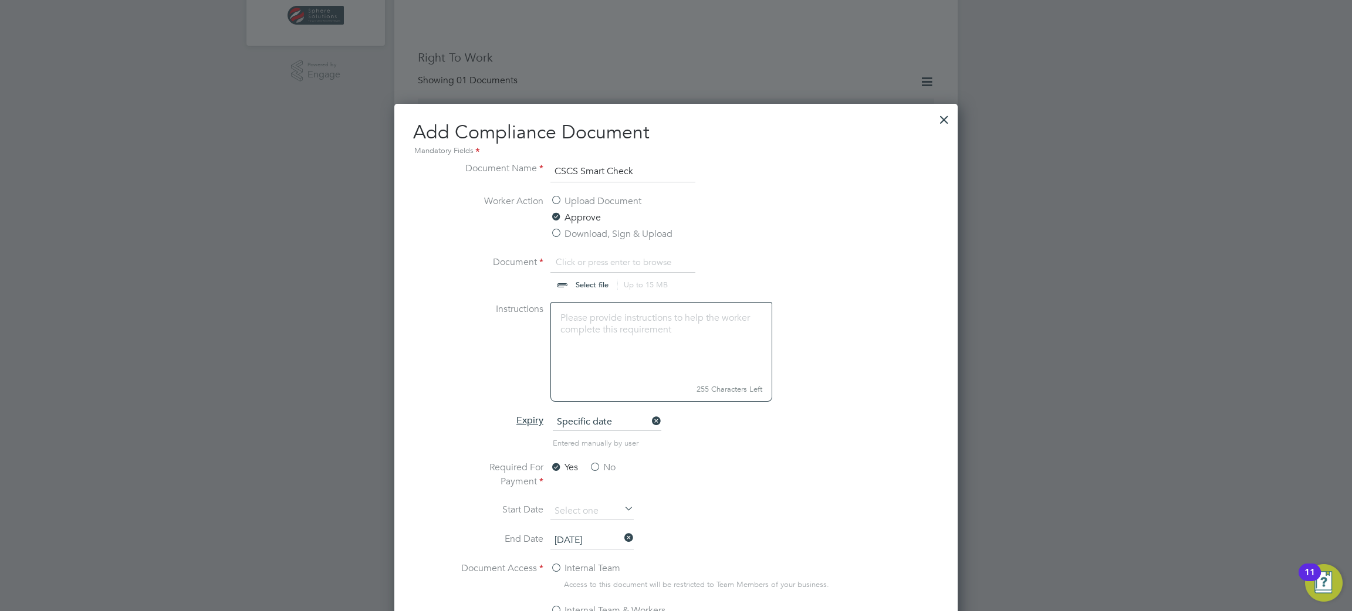
click at [586, 281] on input "file" at bounding box center [603, 272] width 184 height 35
type input "C:\fakepath\Dean Franke - CSCS 15311462 Green - Labourer 30.09.2027 Smart Check…"
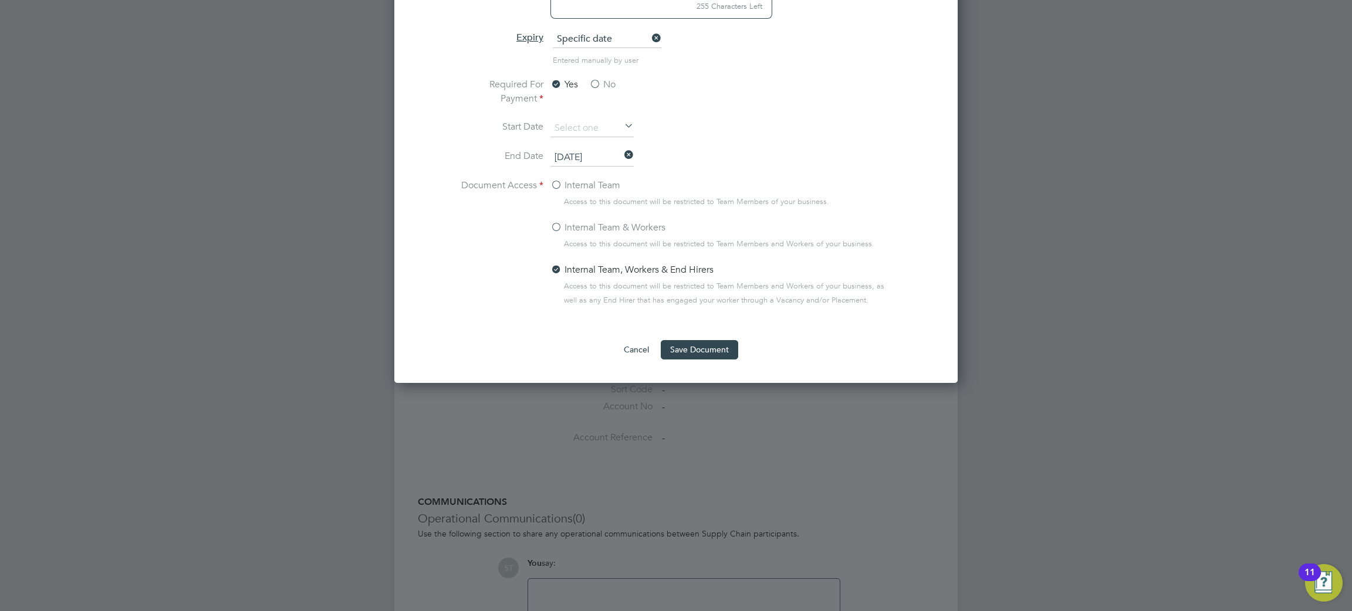
scroll to position [854, 0]
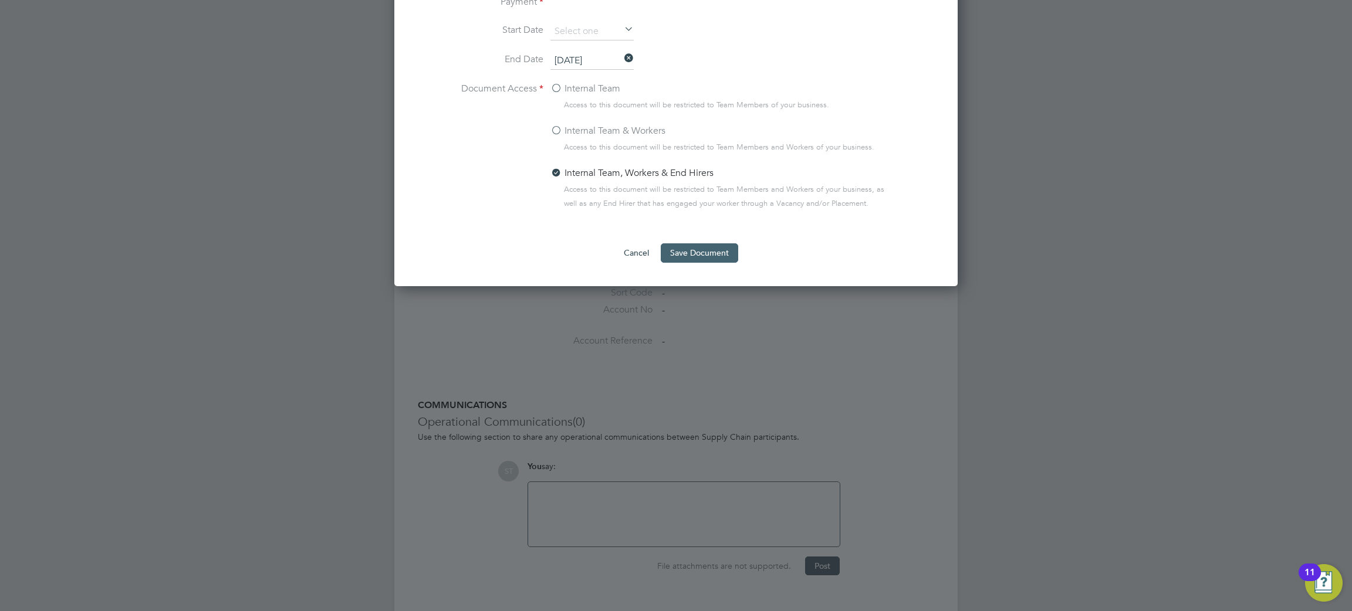
click at [725, 260] on button "Save Document" at bounding box center [699, 253] width 77 height 19
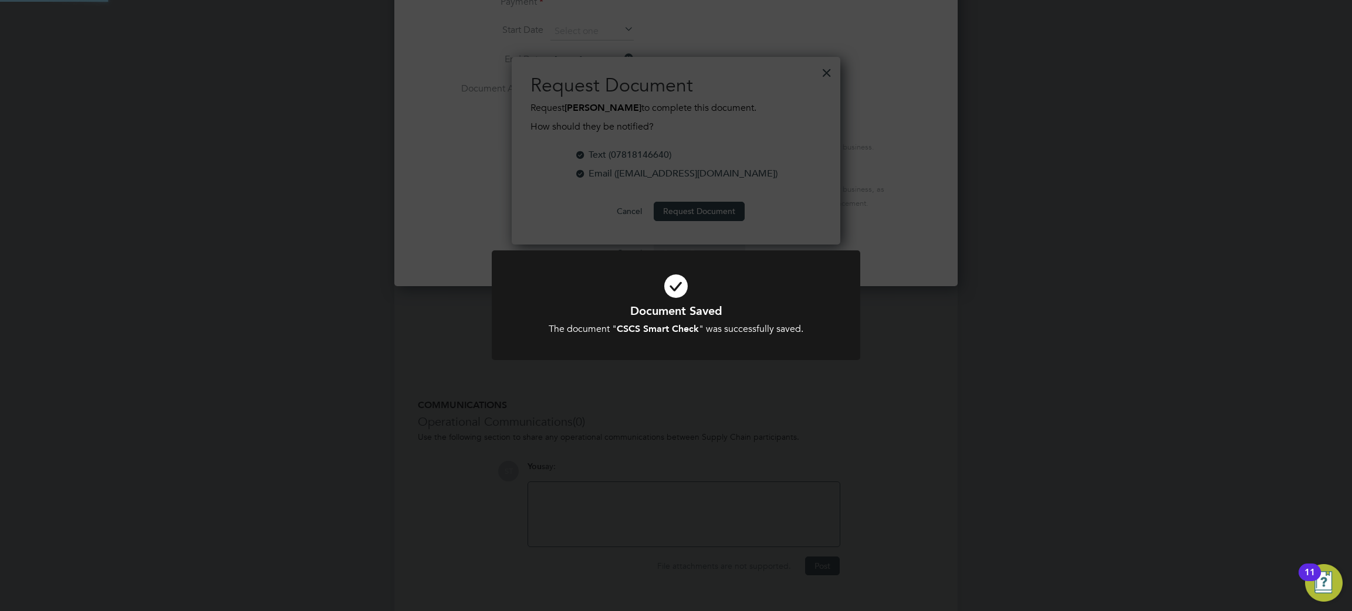
scroll to position [188, 329]
click at [725, 391] on div "Document Saved The document " CSCS Smart Check " was successfully saved. Cancel…" at bounding box center [676, 305] width 1352 height 611
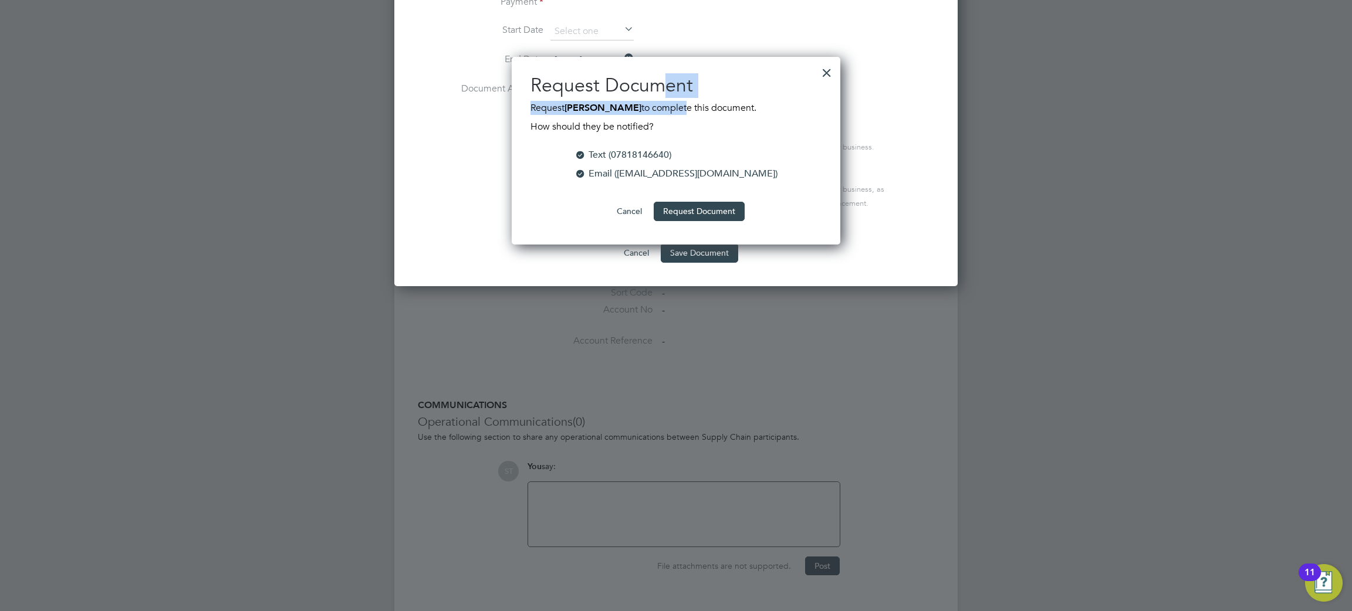
drag, startPoint x: 666, startPoint y: 60, endPoint x: 652, endPoint y: 80, distance: 24.9
click at [666, 99] on div "Request Document Request Dean Franke to complete this document. How should they…" at bounding box center [676, 151] width 329 height 188
click at [681, 208] on button "Request Document" at bounding box center [699, 211] width 91 height 19
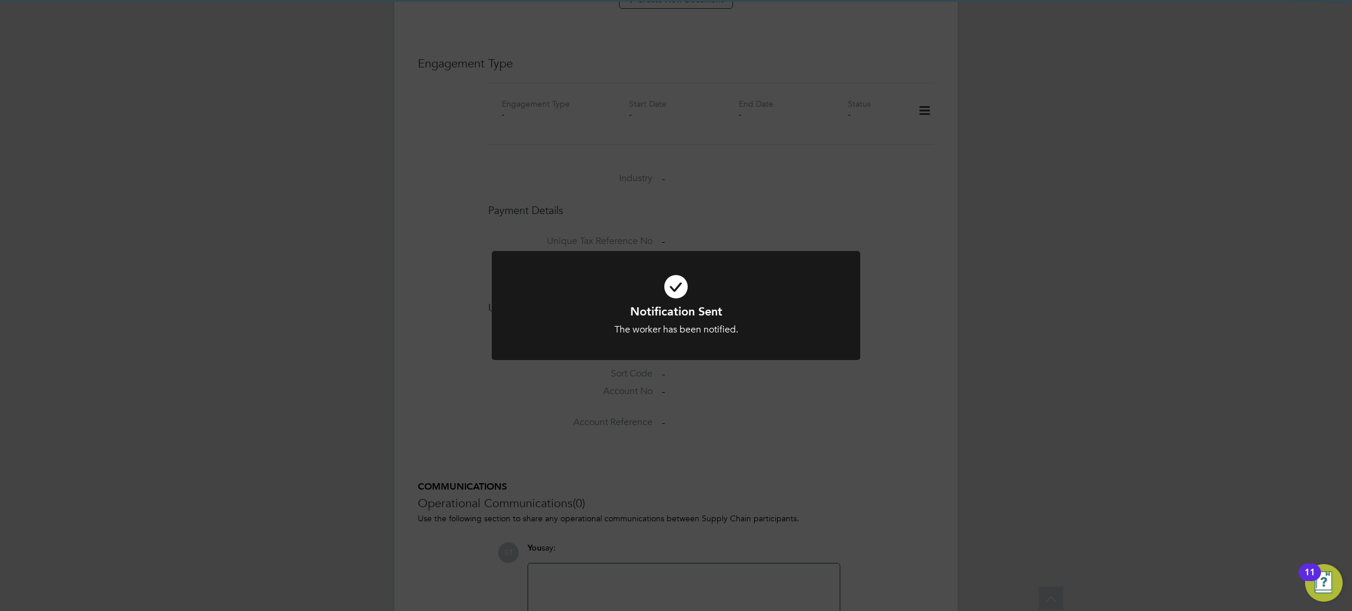
scroll to position [854, 0]
click at [780, 404] on div "Notification Sent The worker has been notified. Cancel Okay" at bounding box center [676, 305] width 1352 height 611
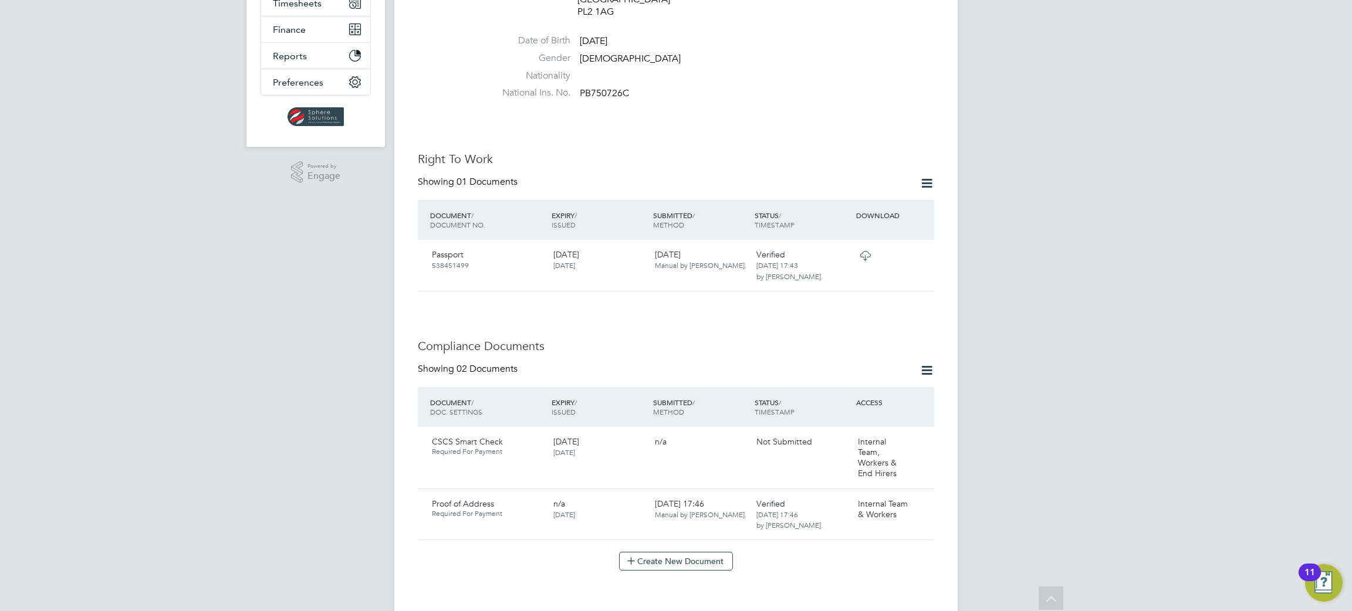
scroll to position [268, 0]
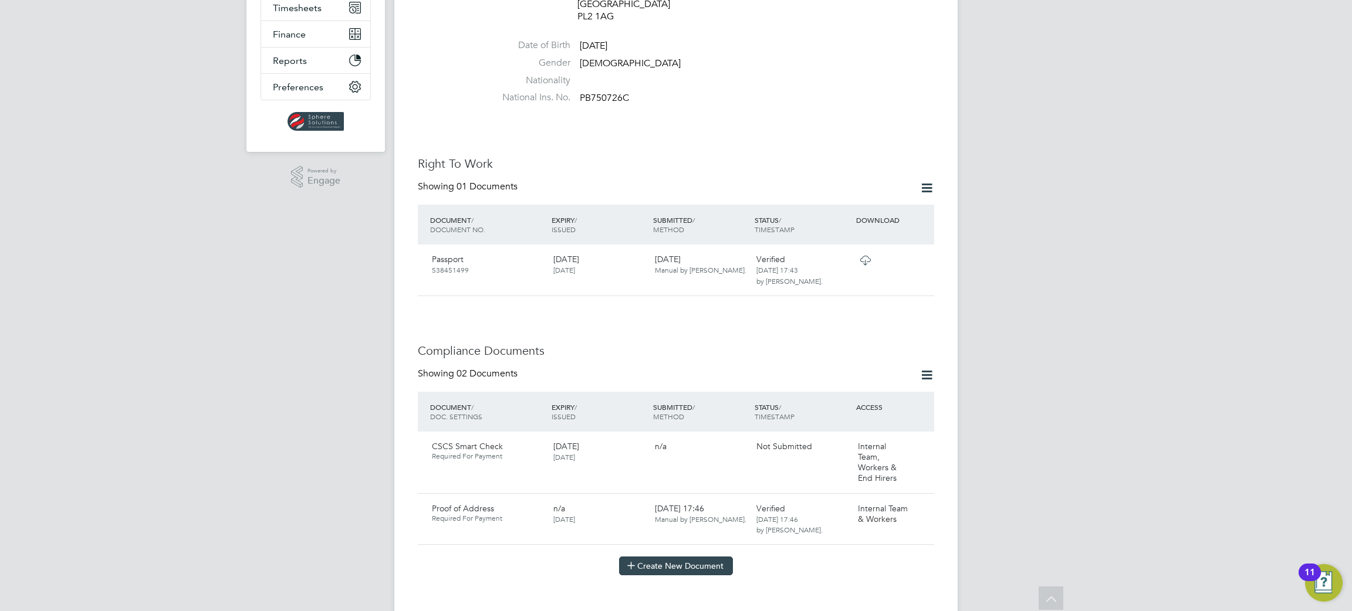
click at [677, 557] on button "Create New Document" at bounding box center [676, 566] width 114 height 19
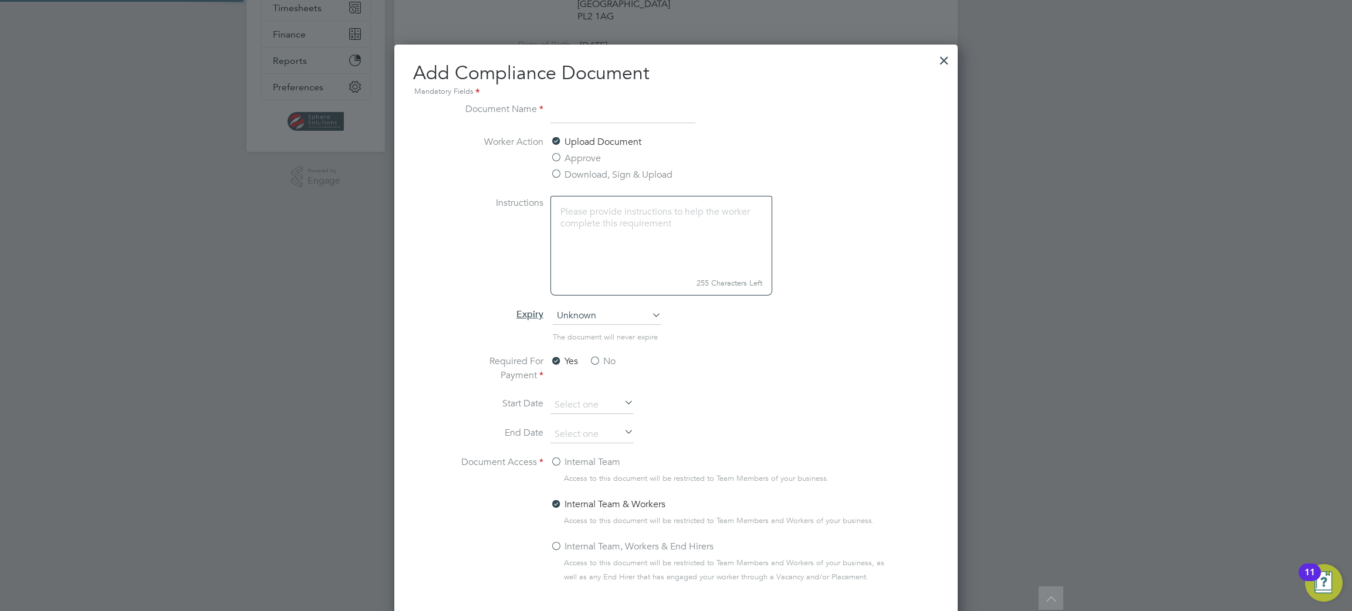
scroll to position [616, 564]
click at [589, 157] on label "Approve" at bounding box center [575, 158] width 50 height 14
click at [0, 0] on input "Approve" at bounding box center [0, 0] width 0 height 0
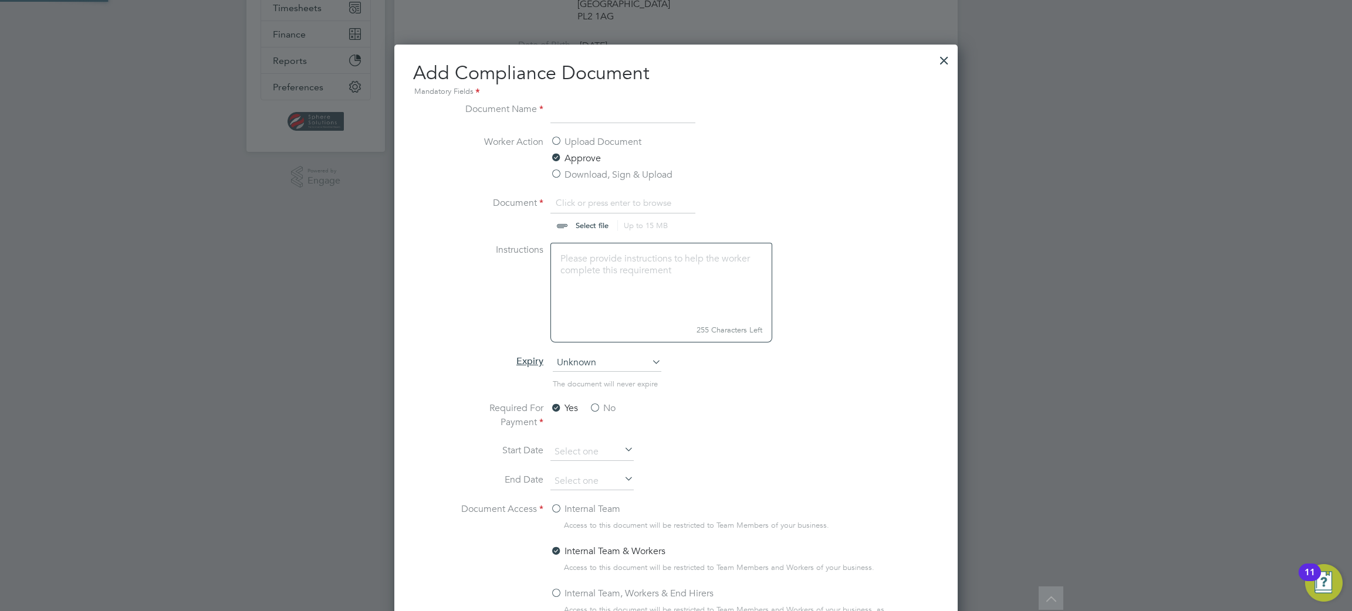
scroll to position [663, 564]
click at [578, 108] on input at bounding box center [622, 112] width 145 height 21
type input "CSCS card (front)"
click at [571, 479] on input at bounding box center [591, 482] width 83 height 18
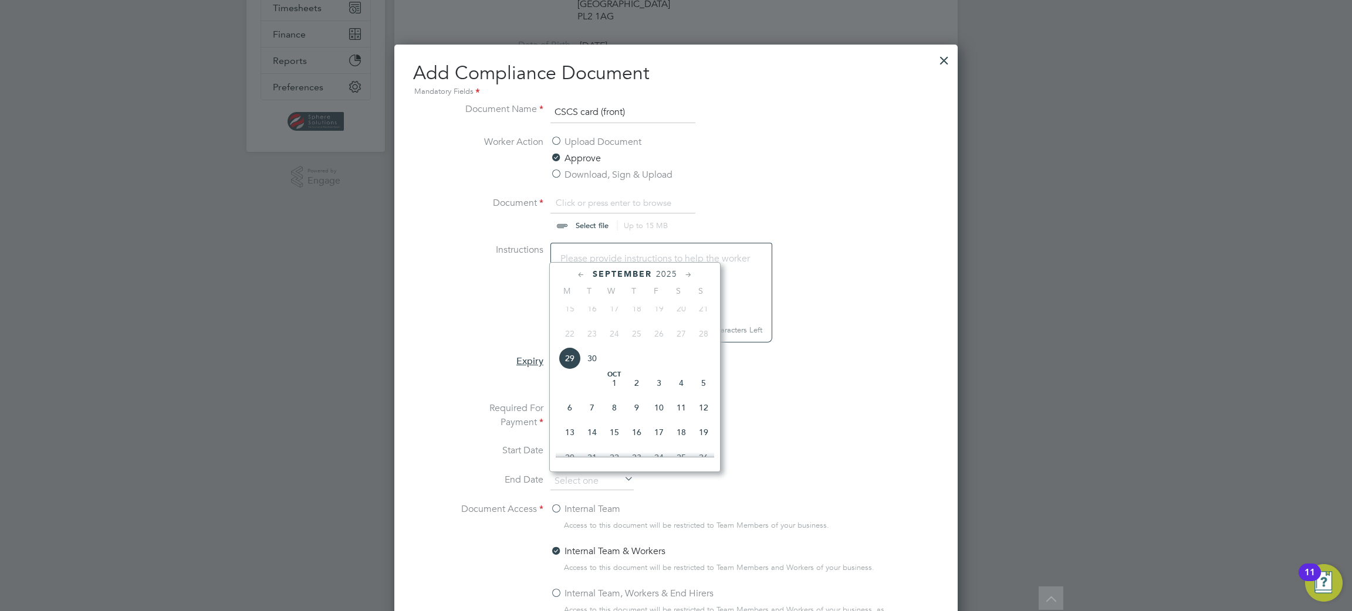
click at [674, 269] on span "2025" at bounding box center [666, 274] width 21 height 10
click at [621, 380] on span "2027" at bounding box center [614, 381] width 22 height 22
click at [643, 326] on span "30" at bounding box center [637, 328] width 22 height 22
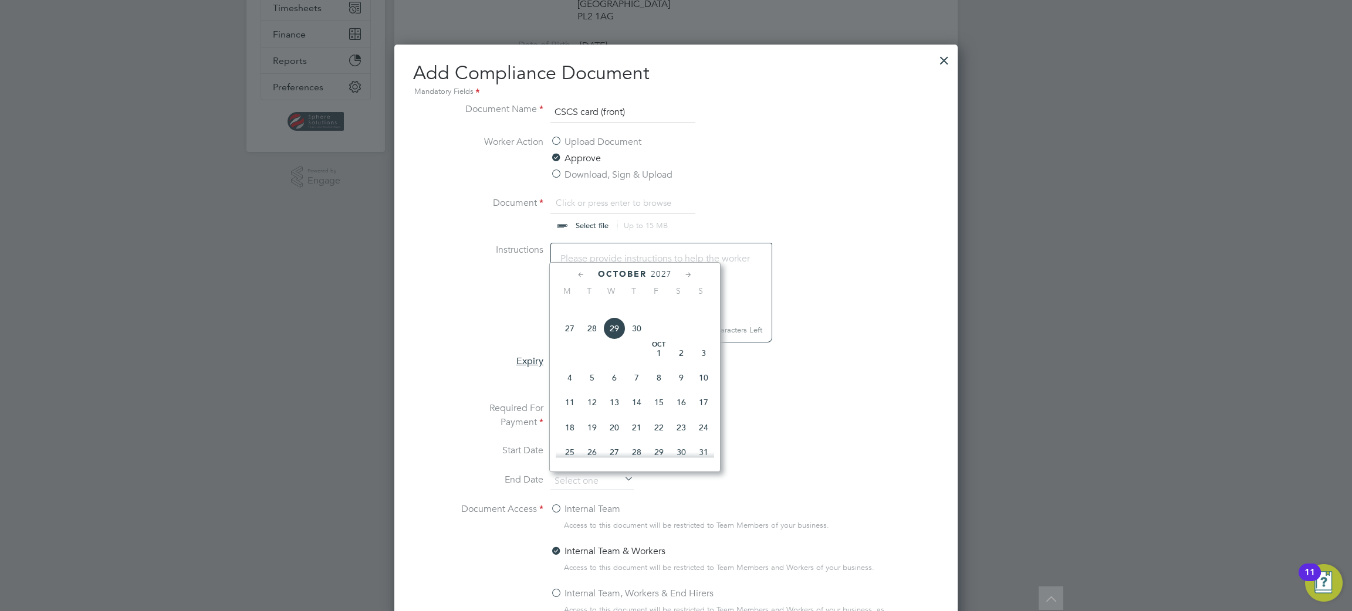
type input "30 Sep 2027"
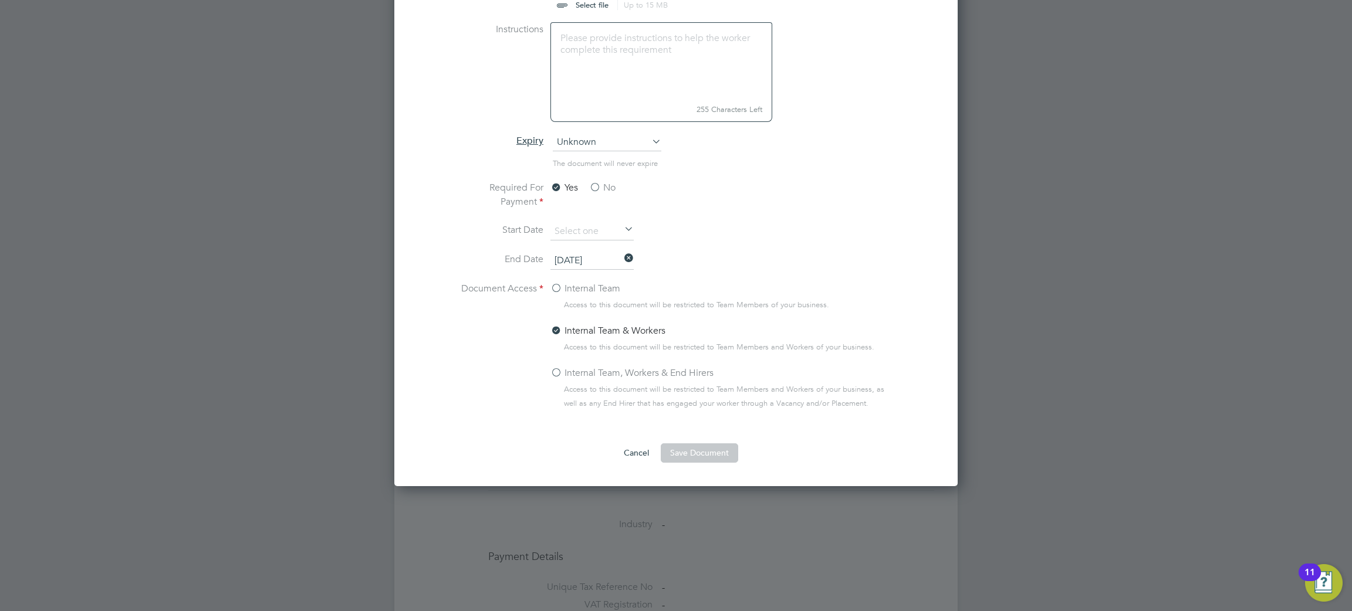
scroll to position [502, 0]
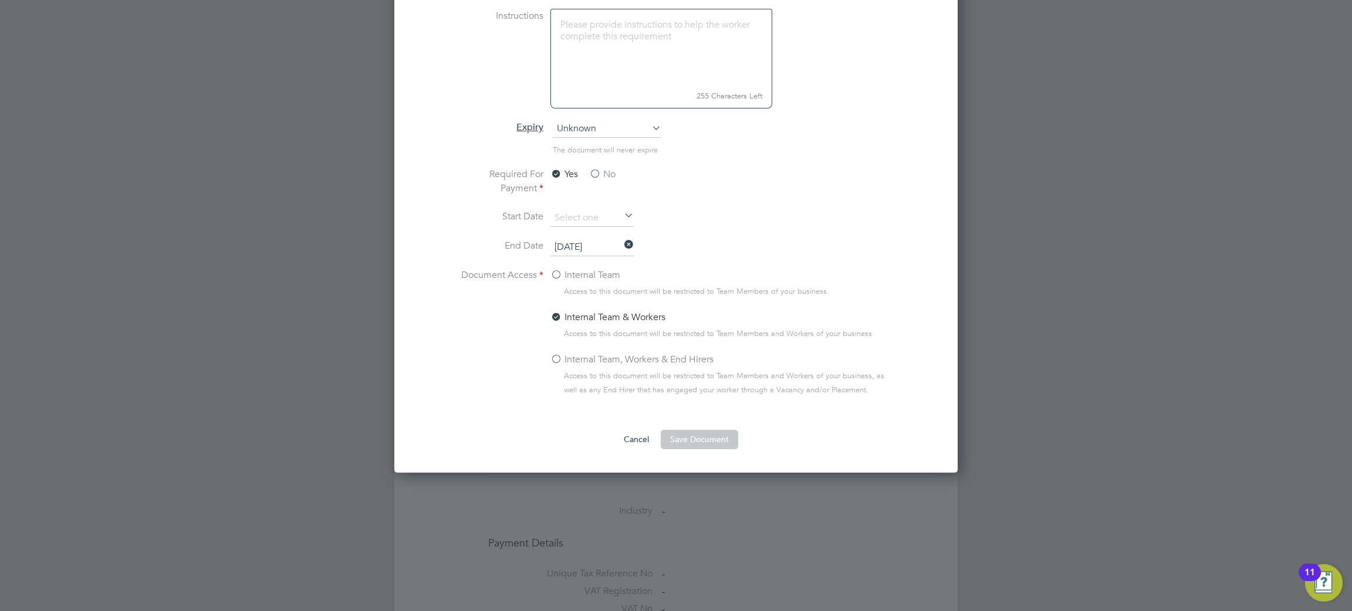
click at [616, 357] on label "Internal Team, Workers & End Hirers" at bounding box center [631, 360] width 163 height 14
click at [0, 0] on input "Internal Team, Workers & End Hirers" at bounding box center [0, 0] width 0 height 0
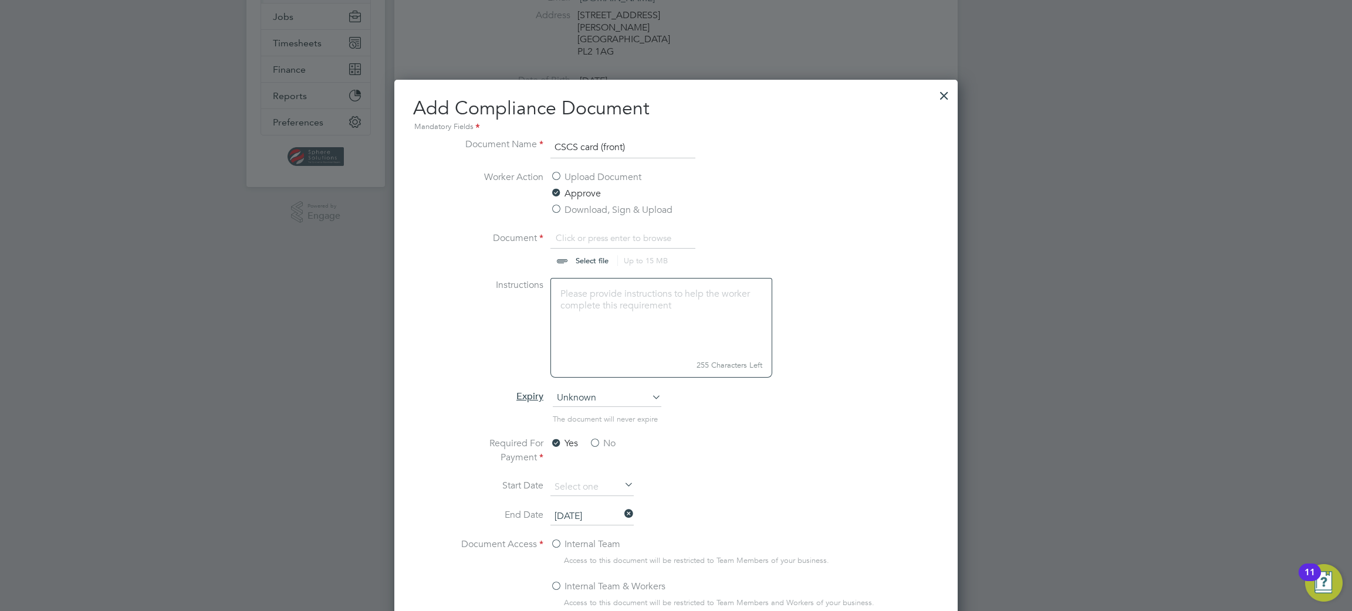
scroll to position [209, 0]
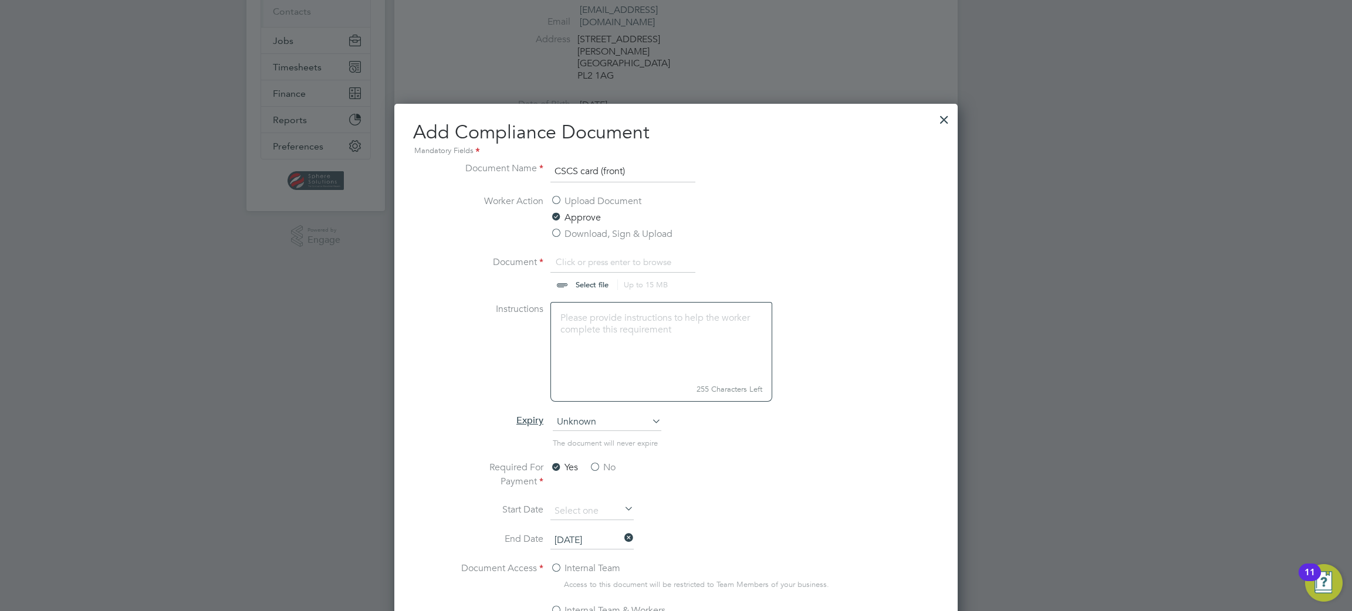
click at [580, 417] on span "Unknown" at bounding box center [607, 423] width 109 height 18
click at [582, 499] on li "Specific date" at bounding box center [607, 500] width 110 height 15
click at [590, 281] on input "file" at bounding box center [603, 272] width 184 height 35
type input "C:\fakepath\Dean Franke - CSCS card 15311462 Green - Labourer (front) 30.09.202…"
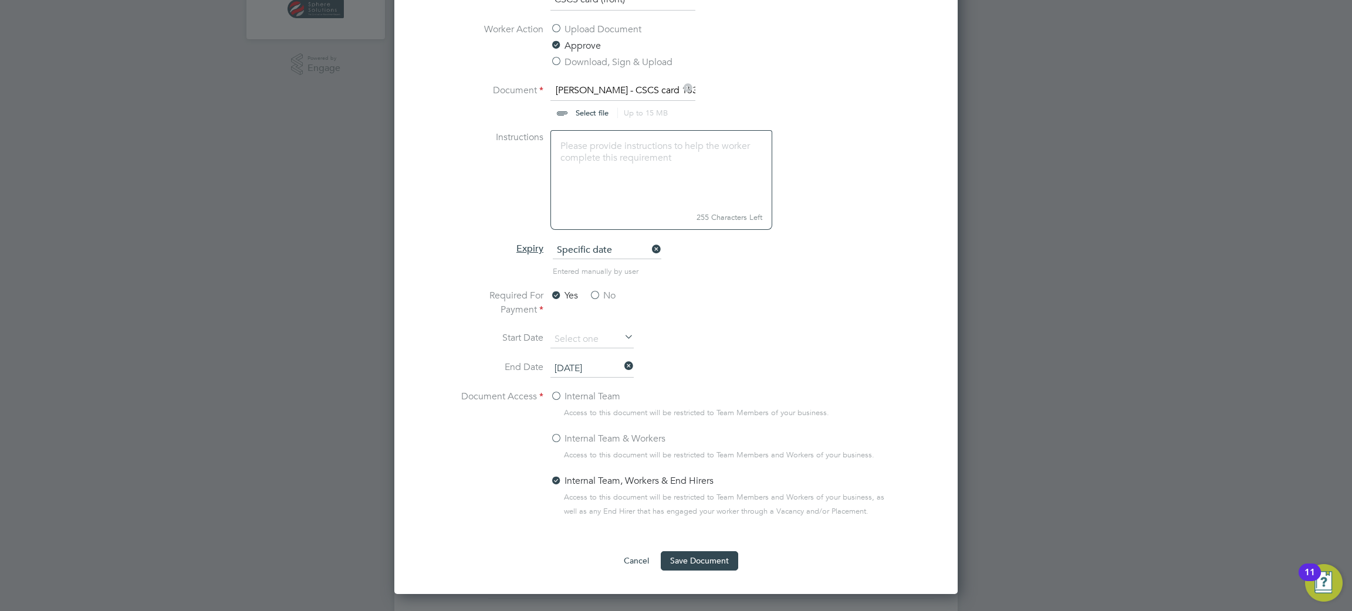
scroll to position [561, 0]
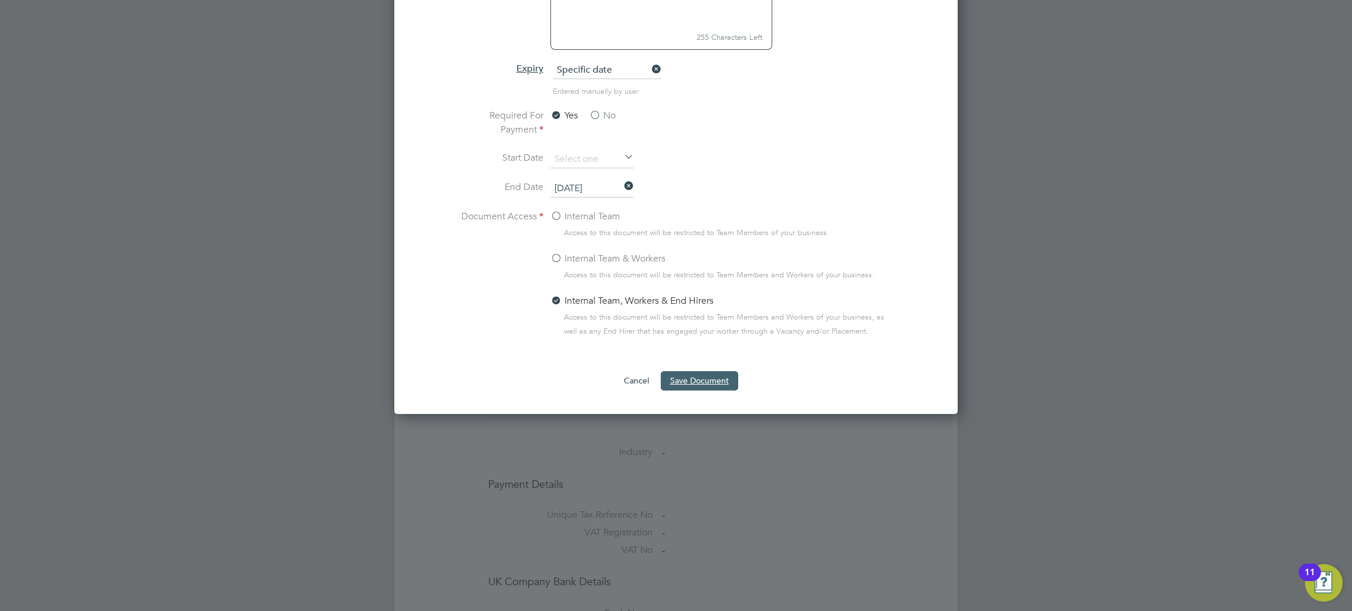
click at [710, 387] on button "Save Document" at bounding box center [699, 380] width 77 height 19
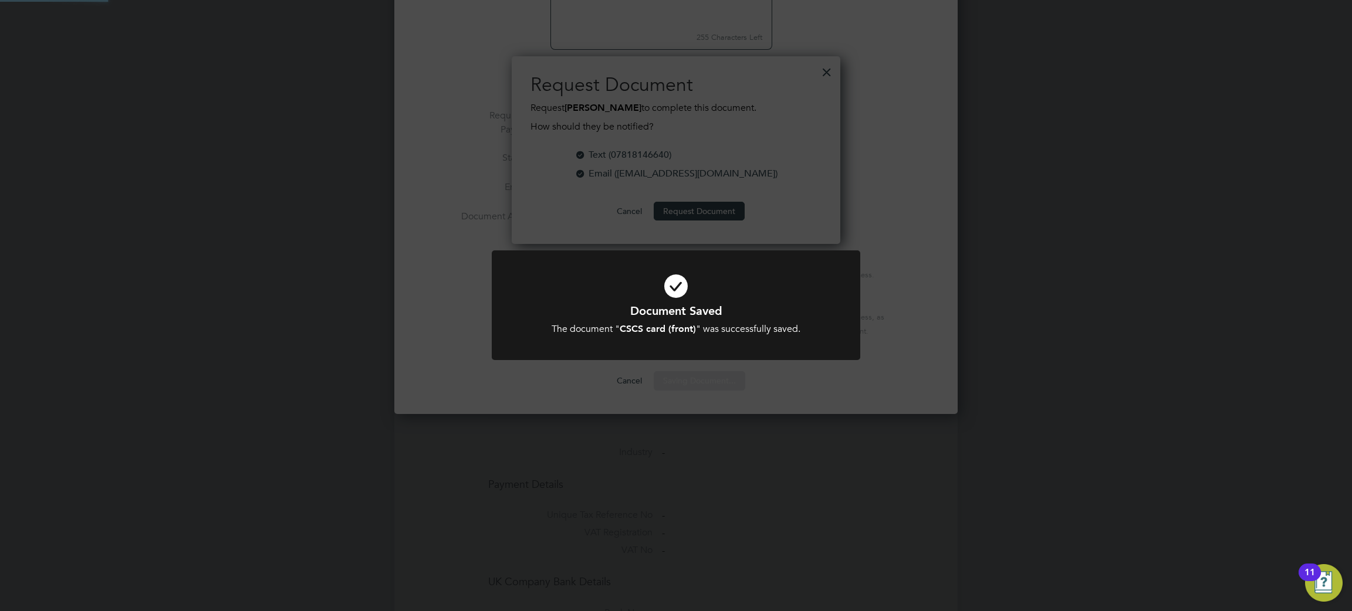
scroll to position [188, 329]
click at [714, 213] on div "Document Saved The document " CSCS card (front) " was successfully saved. Cance…" at bounding box center [676, 305] width 1352 height 611
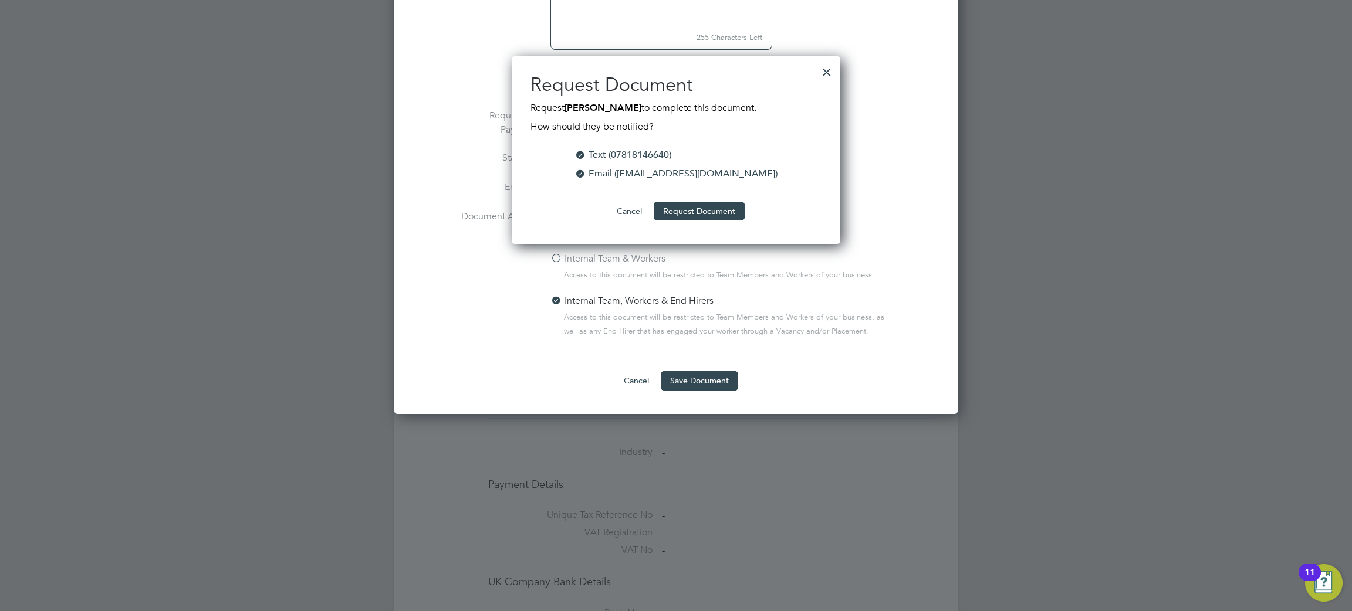
click at [714, 213] on button "Request Document" at bounding box center [699, 211] width 91 height 19
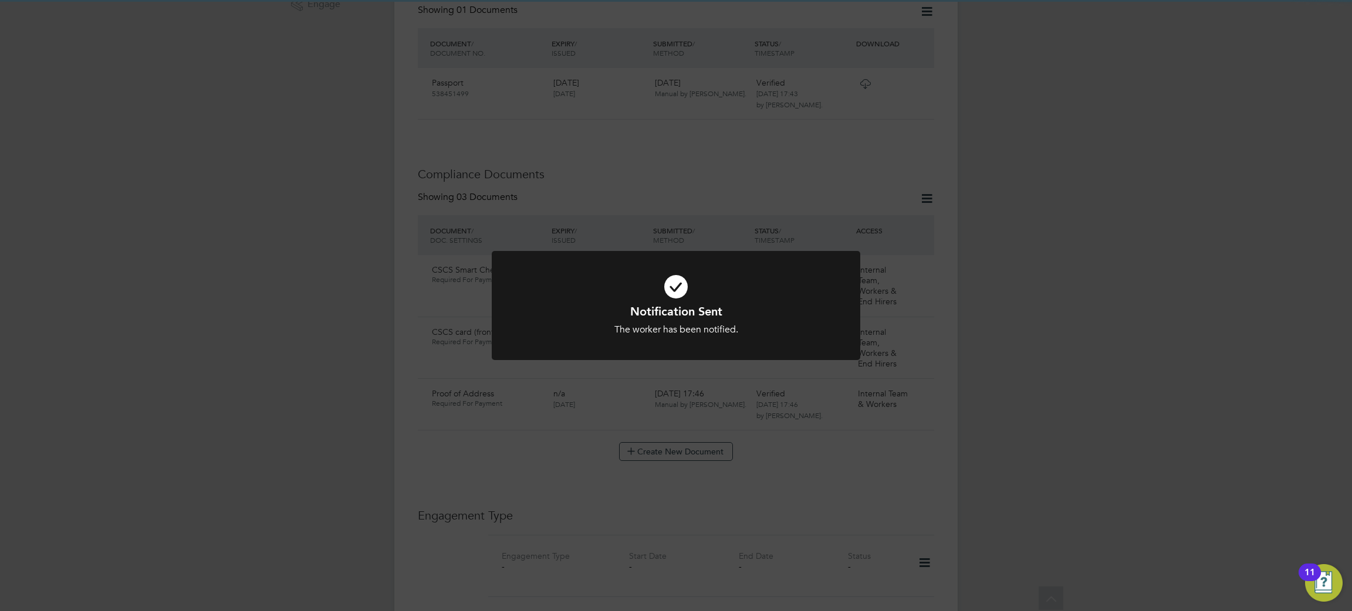
scroll to position [561, 0]
click at [613, 383] on div "Notification Sent The worker has been notified. Cancel Okay" at bounding box center [676, 305] width 1352 height 611
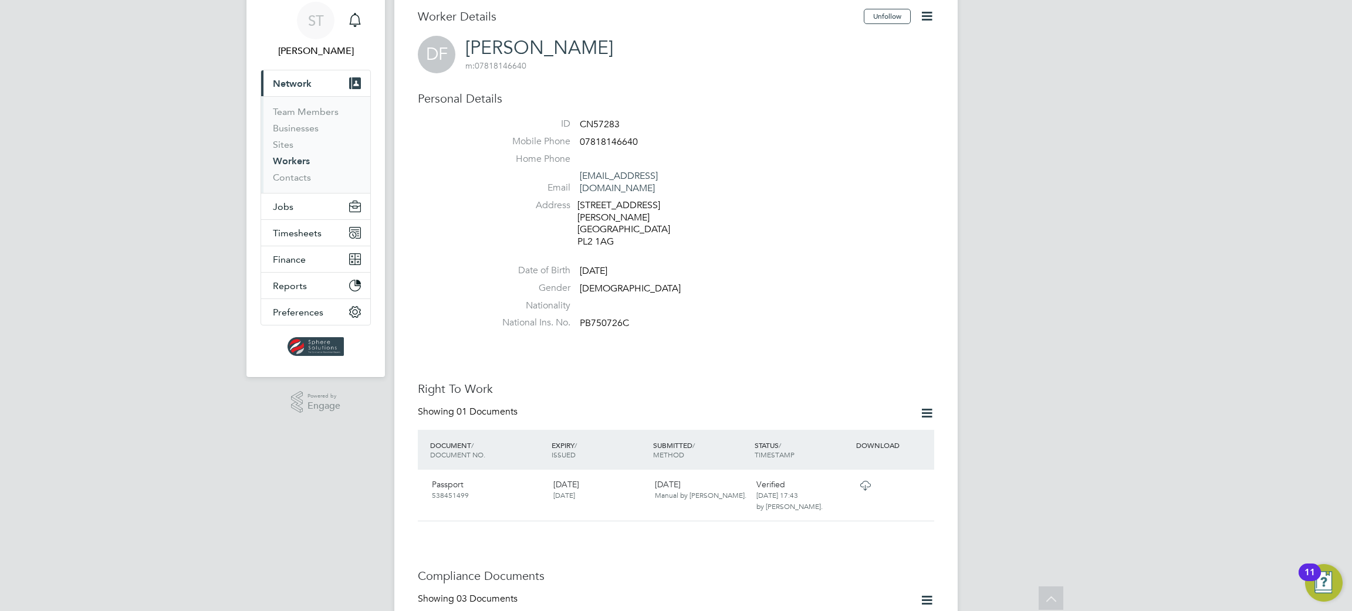
scroll to position [0, 0]
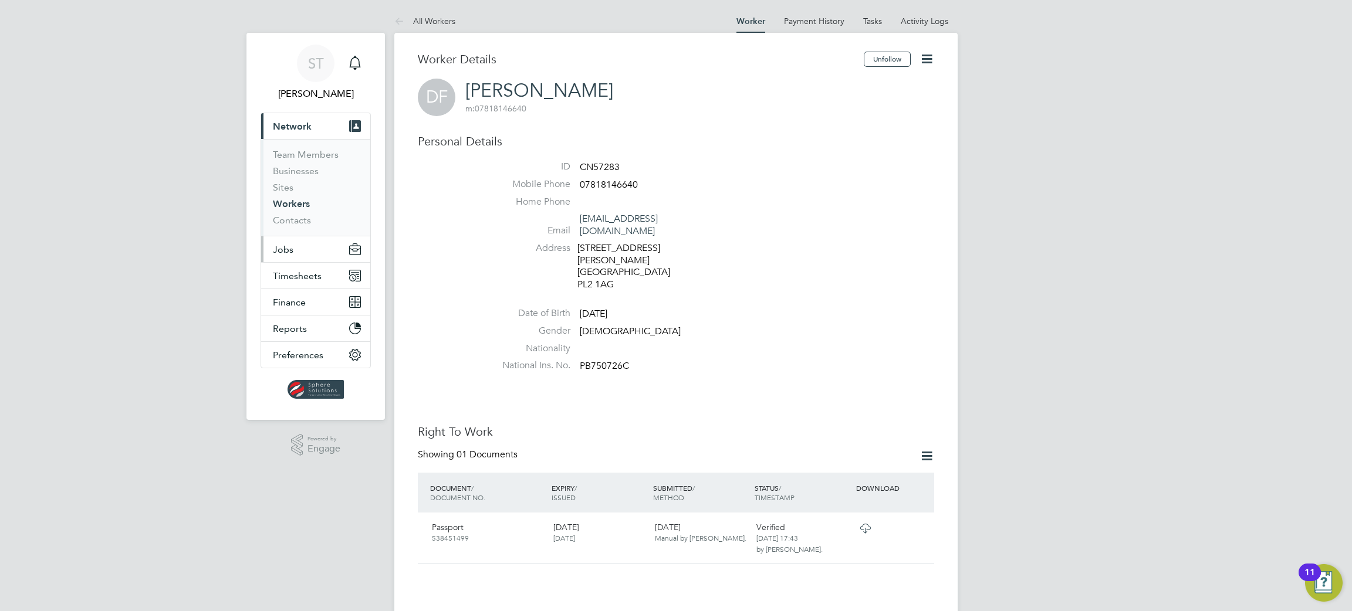
click at [286, 248] on span "Jobs" at bounding box center [283, 249] width 21 height 11
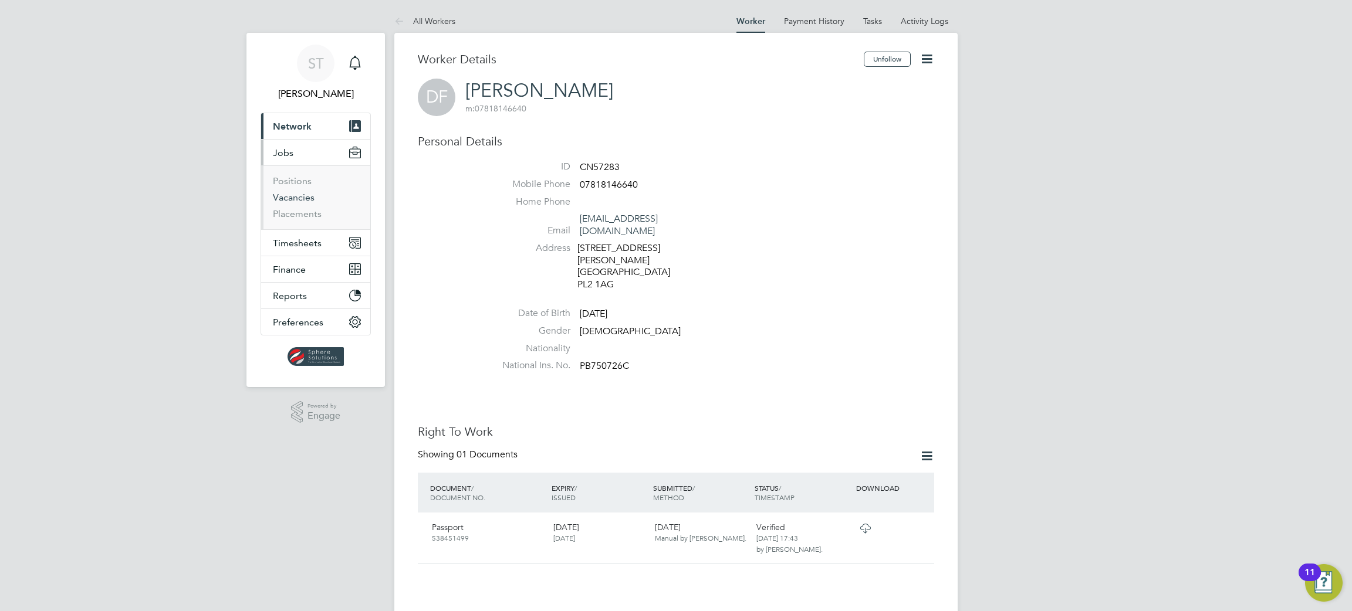
click at [285, 202] on link "Vacancies" at bounding box center [294, 197] width 42 height 11
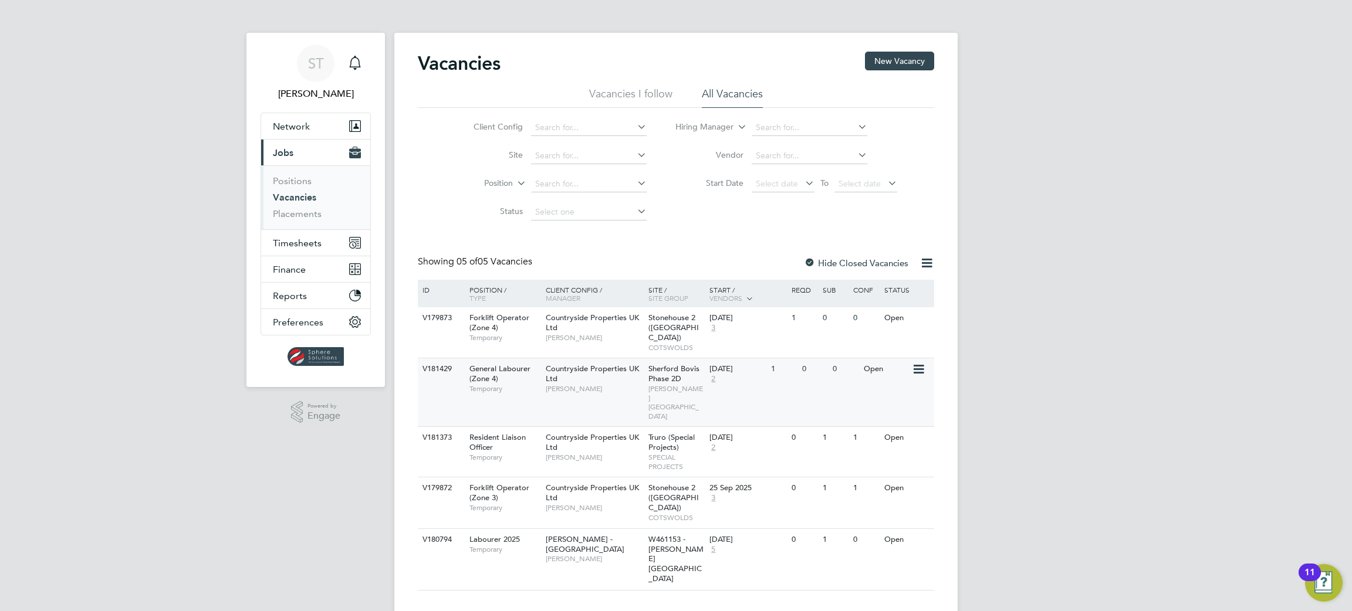
click at [675, 371] on span "Sherford Bovis Phase 2D" at bounding box center [673, 374] width 51 height 20
click at [318, 123] on button "Network" at bounding box center [315, 126] width 109 height 26
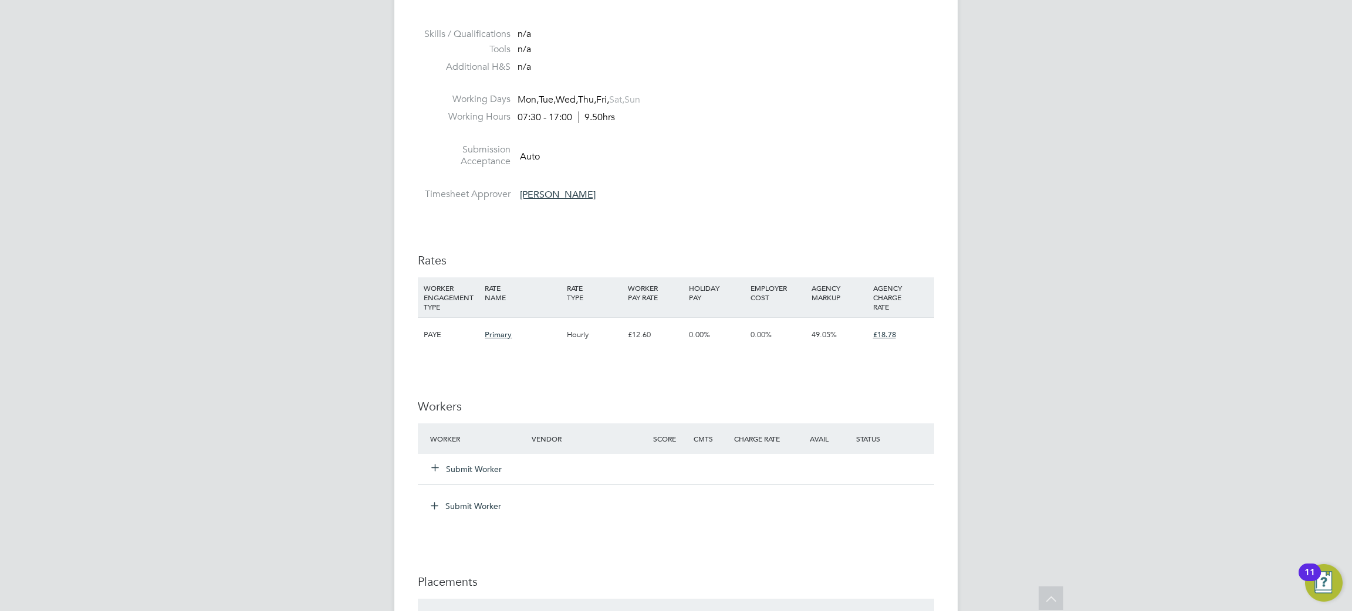
scroll to position [646, 0]
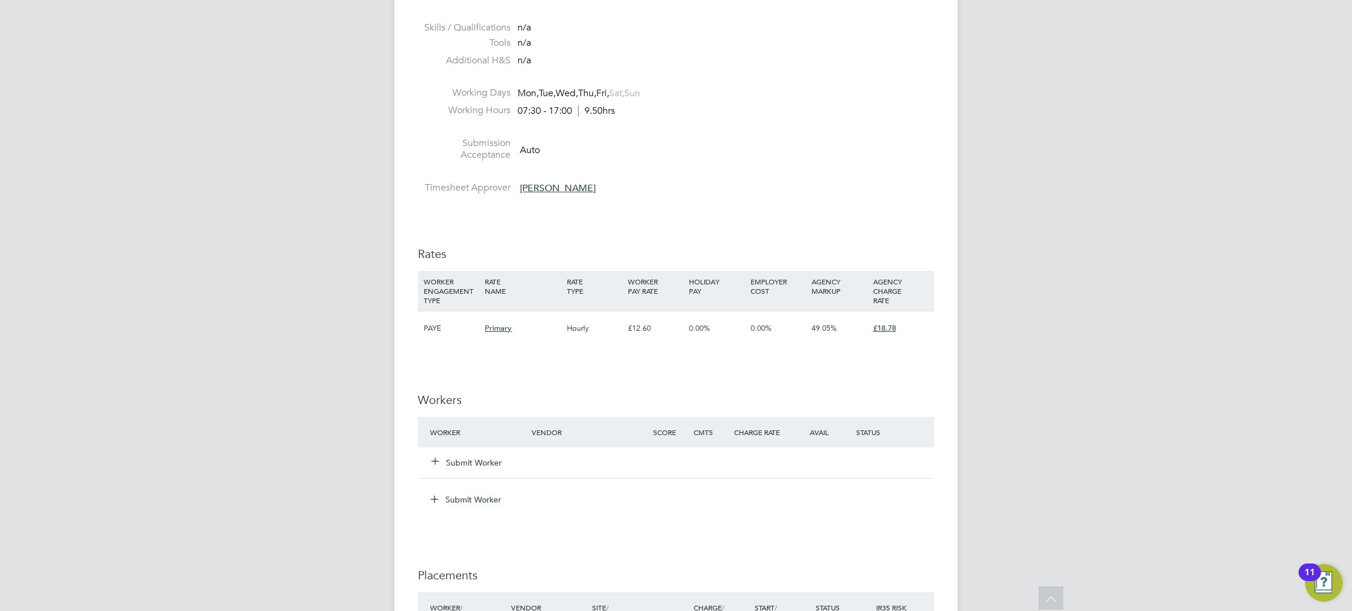
click at [471, 466] on button "Submit Worker" at bounding box center [467, 463] width 70 height 12
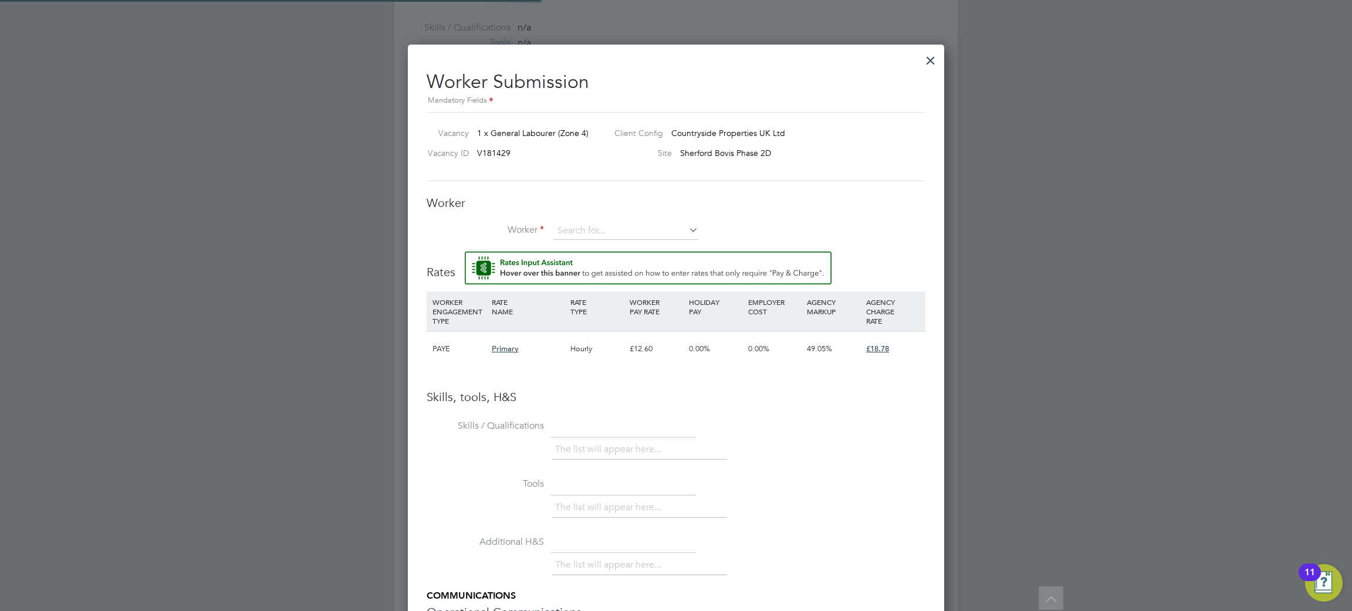
scroll to position [755, 537]
click at [590, 228] on input at bounding box center [625, 231] width 145 height 18
click at [628, 249] on b "Franke" at bounding box center [662, 248] width 68 height 10
type input "Dean Franke (CN57283)"
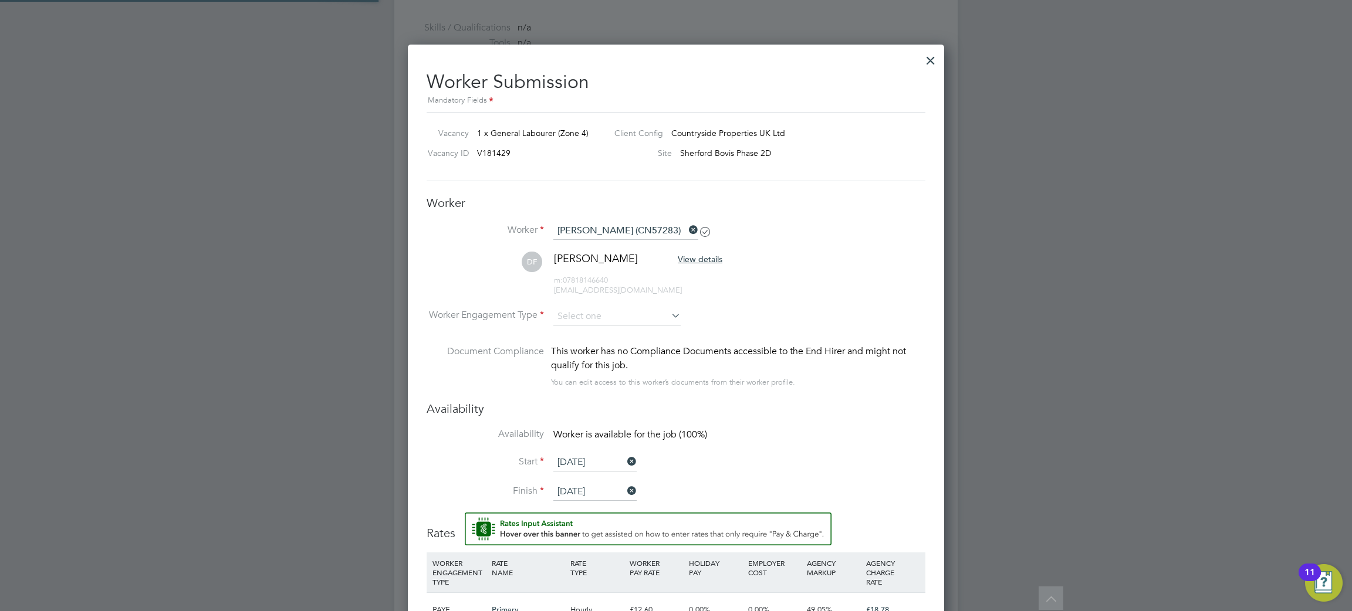
scroll to position [1016, 537]
click at [577, 313] on input at bounding box center [616, 317] width 127 height 18
click at [577, 348] on li "PAYE" at bounding box center [617, 347] width 129 height 15
type input "PAYE"
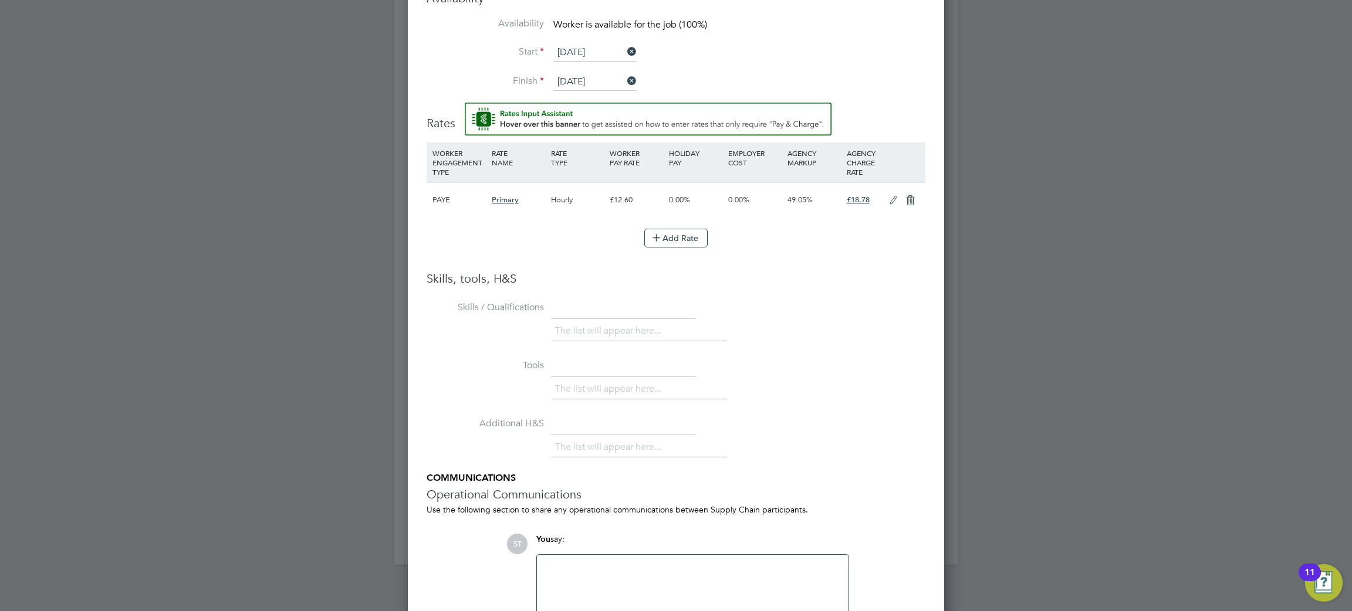
click at [894, 198] on icon at bounding box center [893, 200] width 15 height 9
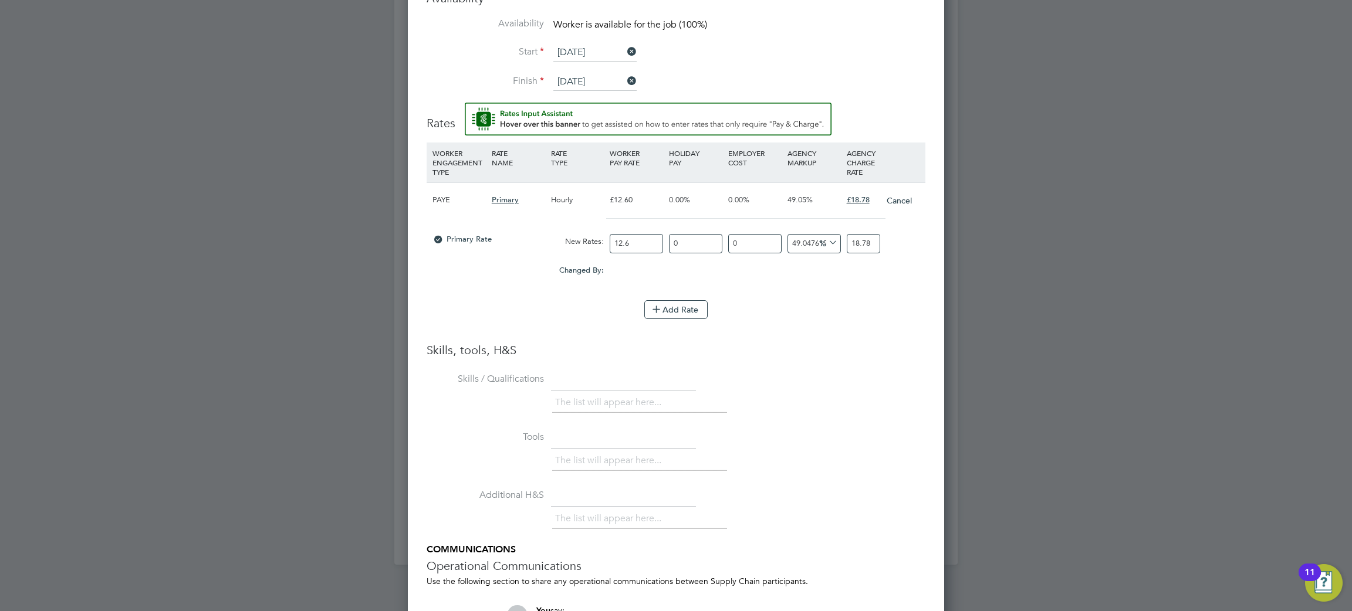
drag, startPoint x: 686, startPoint y: 246, endPoint x: 622, endPoint y: 238, distance: 64.4
click at [623, 239] on div "Primary Rate New Rates: 12.6 0 n/a 0 n/a 49.04761904761905 0 % 18.78" at bounding box center [676, 243] width 499 height 31
type input "1"
type input "18.9678"
type input "12"
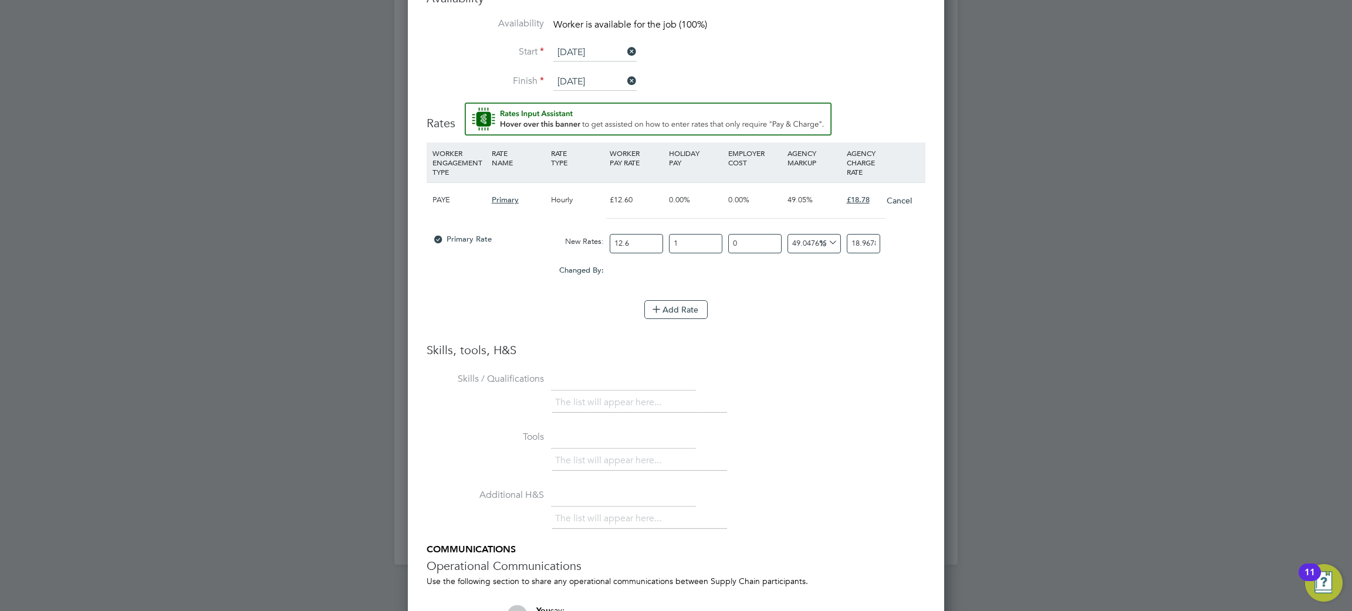
type input "21.0336"
type input "12.07"
type input "21.046746"
type input "12.07"
drag, startPoint x: 850, startPoint y: 242, endPoint x: 1001, endPoint y: 241, distance: 150.8
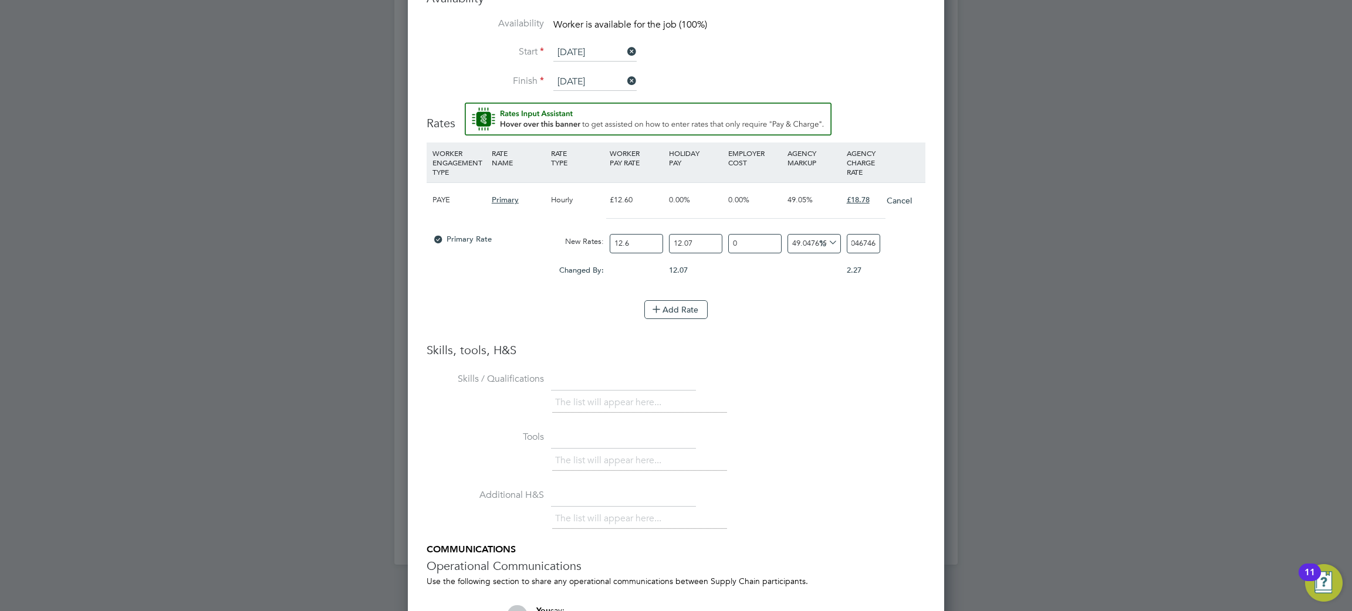
type input "-92.91825828811642"
type input "1"
type input "27.471350813904575"
type input "18"
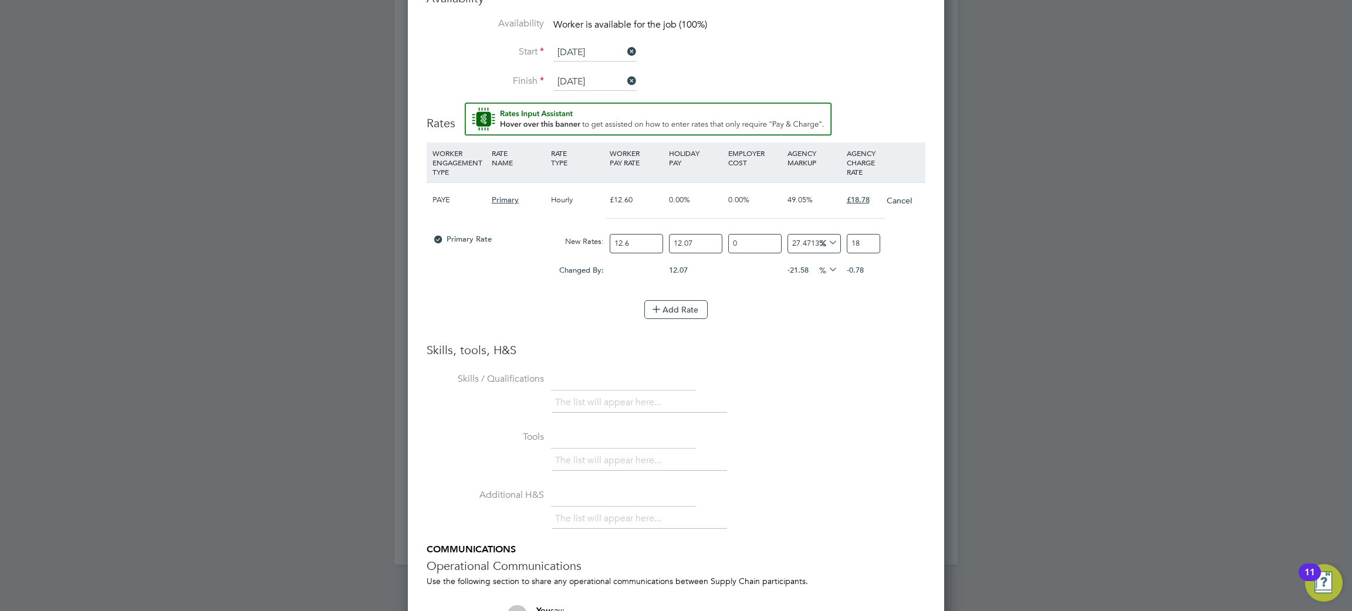
type input "32.42857001222308"
type input "18.7"
type input "32.995109349173774"
type input "18.78"
click at [787, 302] on div "Add Rate" at bounding box center [676, 309] width 499 height 19
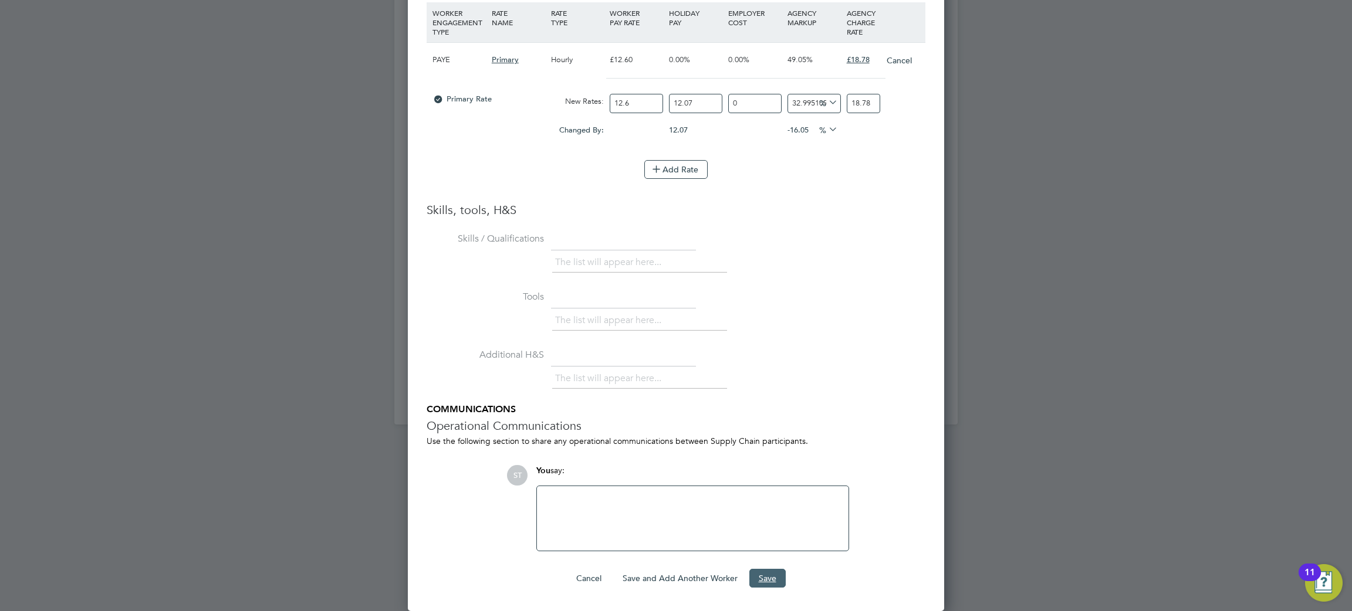
click at [770, 580] on button "Save" at bounding box center [767, 578] width 36 height 19
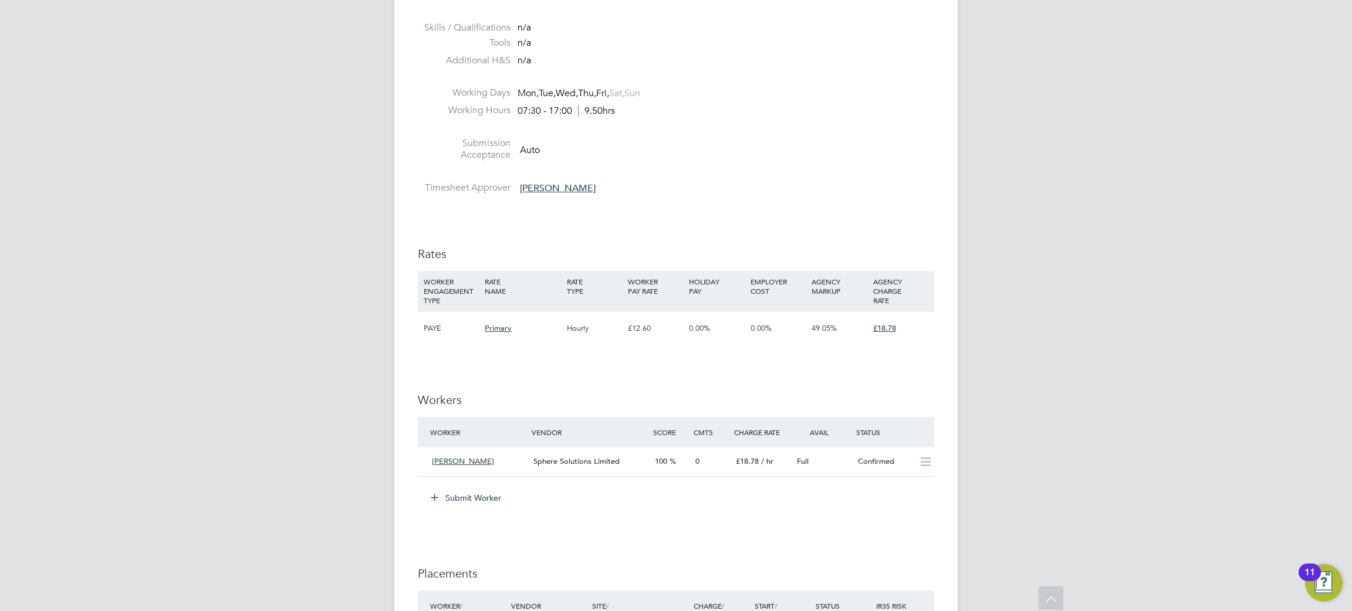
click at [928, 330] on div "£18.78" at bounding box center [900, 329] width 61 height 34
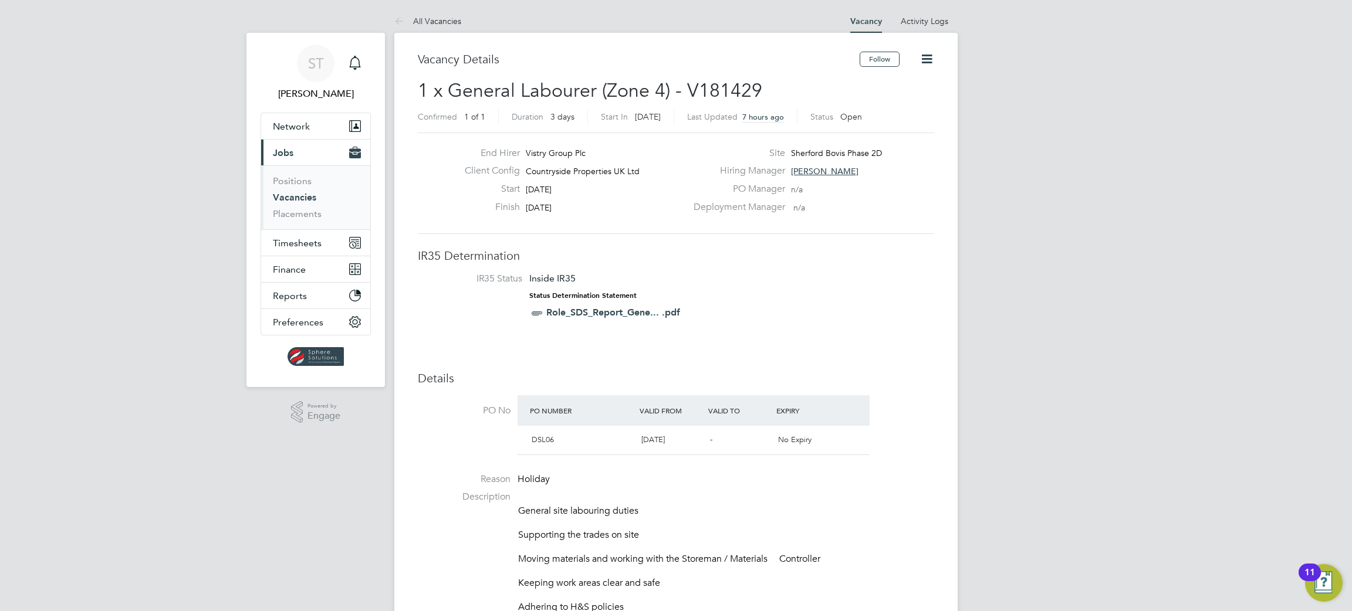
click at [929, 52] on icon at bounding box center [927, 59] width 15 height 15
click at [854, 217] on div "Deployment Manager n/a" at bounding box center [813, 210] width 252 height 18
drag, startPoint x: 756, startPoint y: 84, endPoint x: 685, endPoint y: 96, distance: 72.1
click at [685, 96] on span "1 x General Labourer (Zone 4) - V181429" at bounding box center [590, 90] width 344 height 23
copy span "V181429"
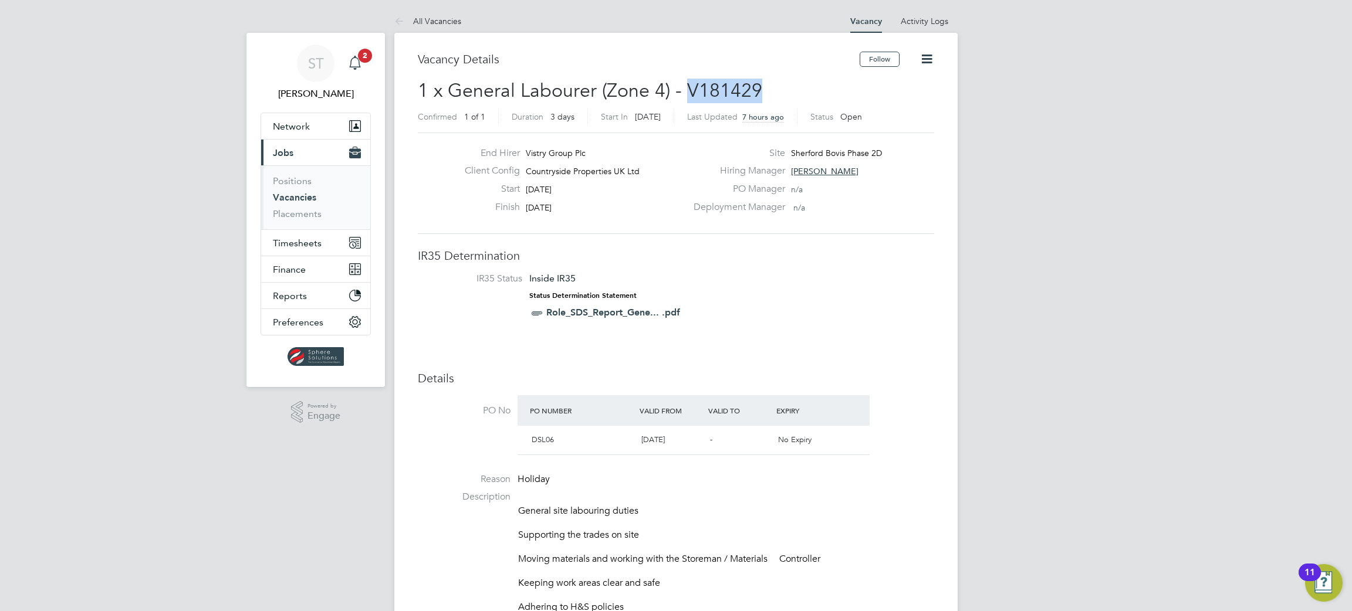
click at [360, 58] on span "2" at bounding box center [365, 56] width 14 height 14
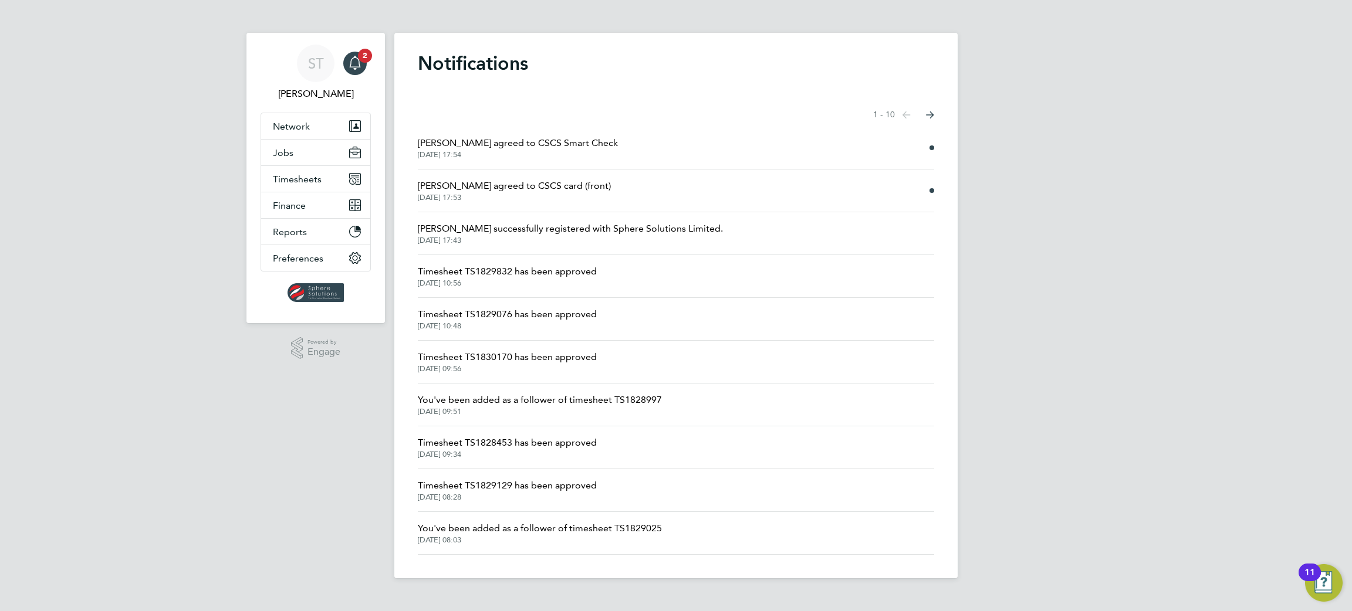
click at [561, 191] on span "Dean Franke agreed to CSCS card (front)" at bounding box center [514, 186] width 193 height 14
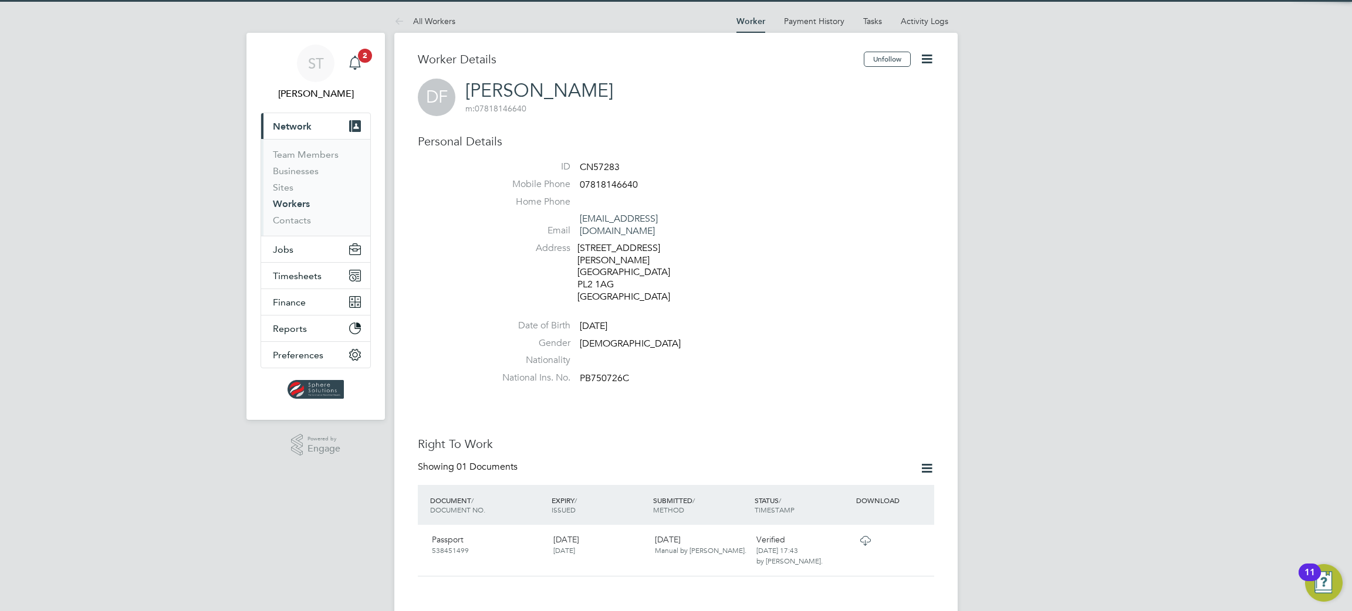
click at [361, 69] on icon "Main navigation" at bounding box center [355, 63] width 14 height 14
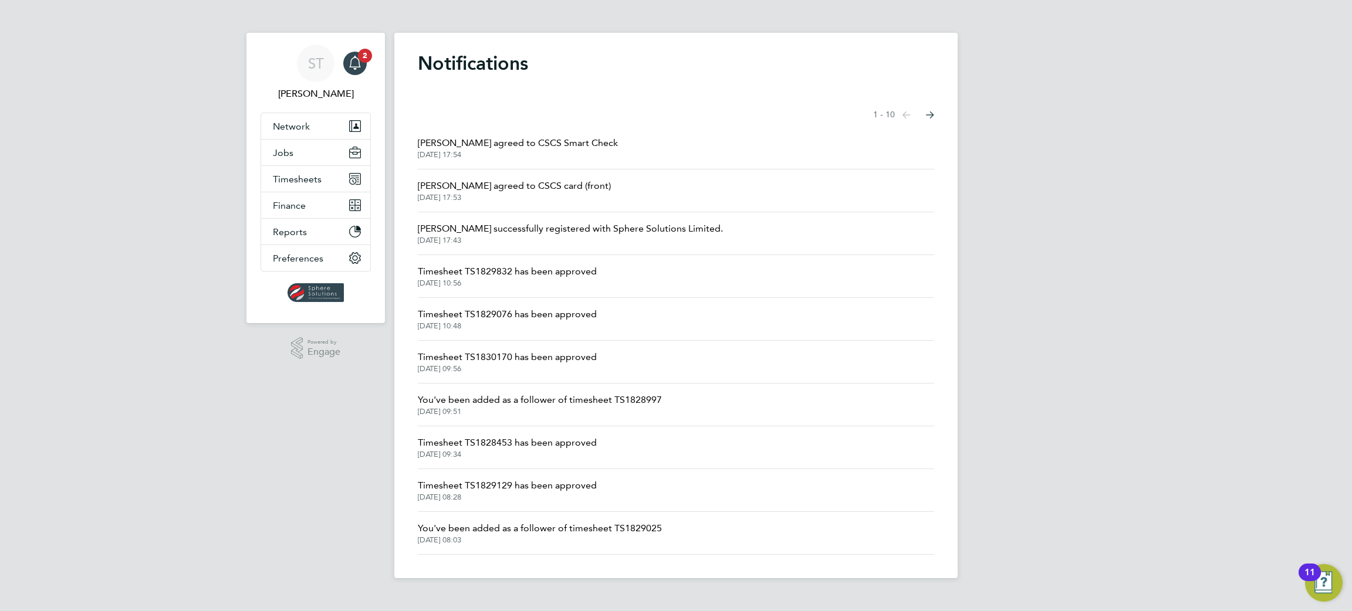
click at [527, 144] on span "Dean Franke agreed to CSCS Smart Check" at bounding box center [518, 143] width 200 height 14
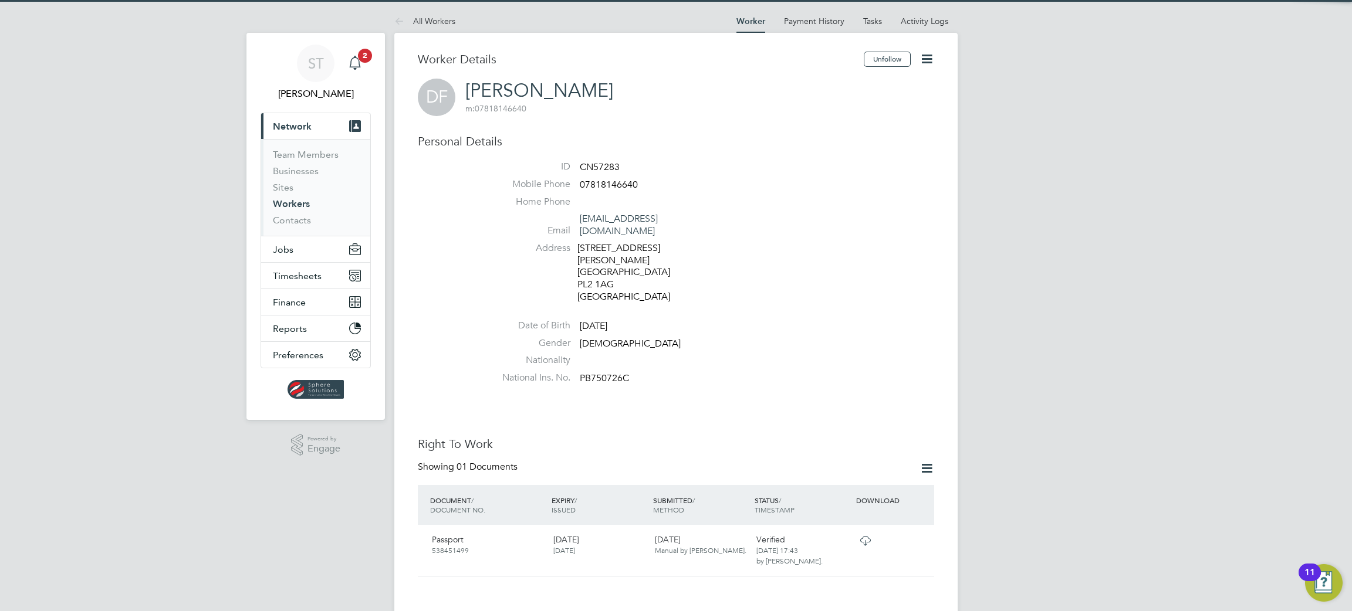
click at [367, 59] on span "2" at bounding box center [365, 56] width 14 height 14
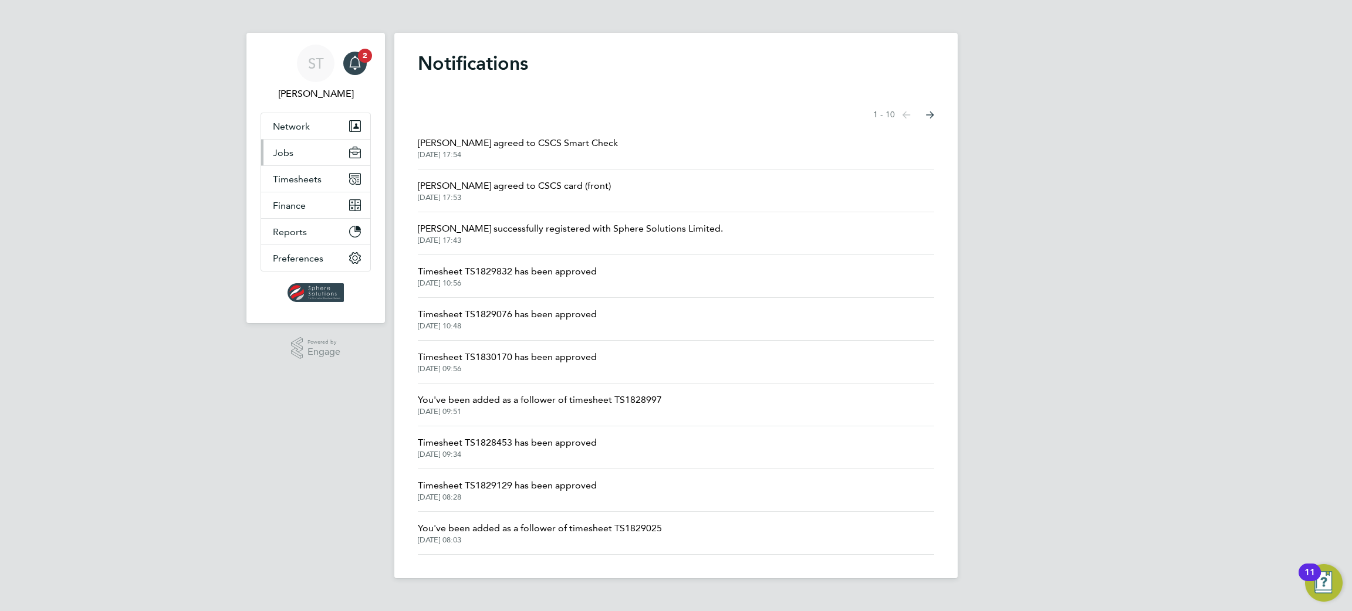
click at [293, 157] on button "Jobs" at bounding box center [315, 153] width 109 height 26
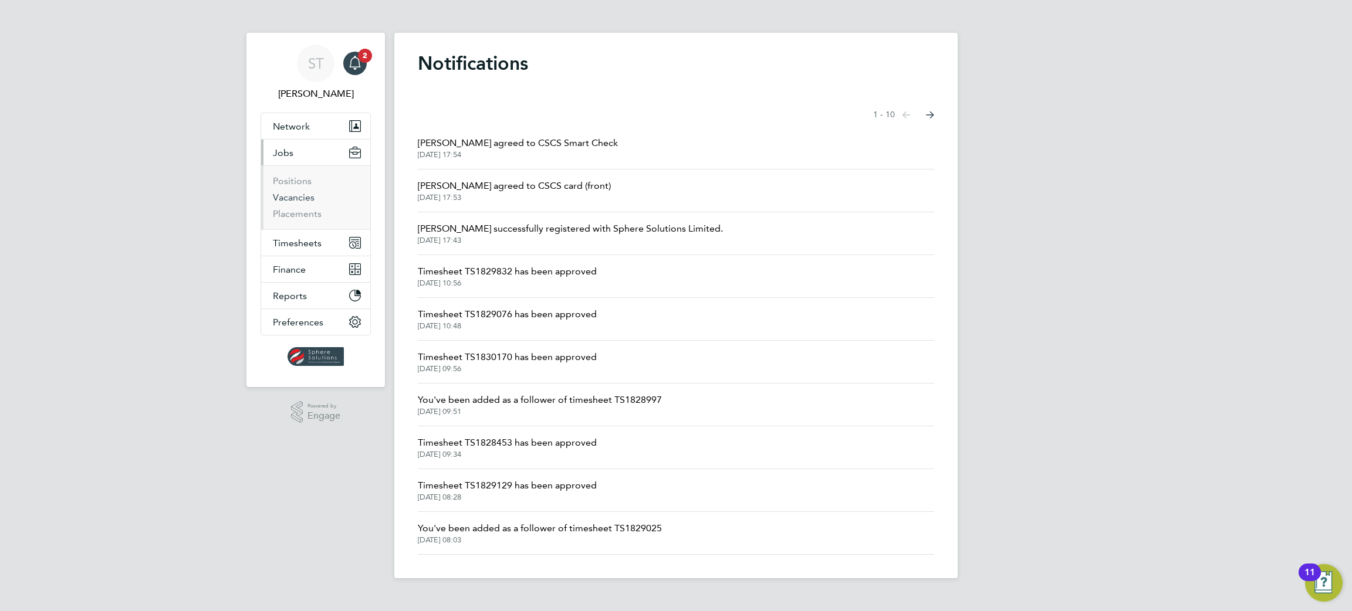
click at [305, 200] on link "Vacancies" at bounding box center [294, 197] width 42 height 11
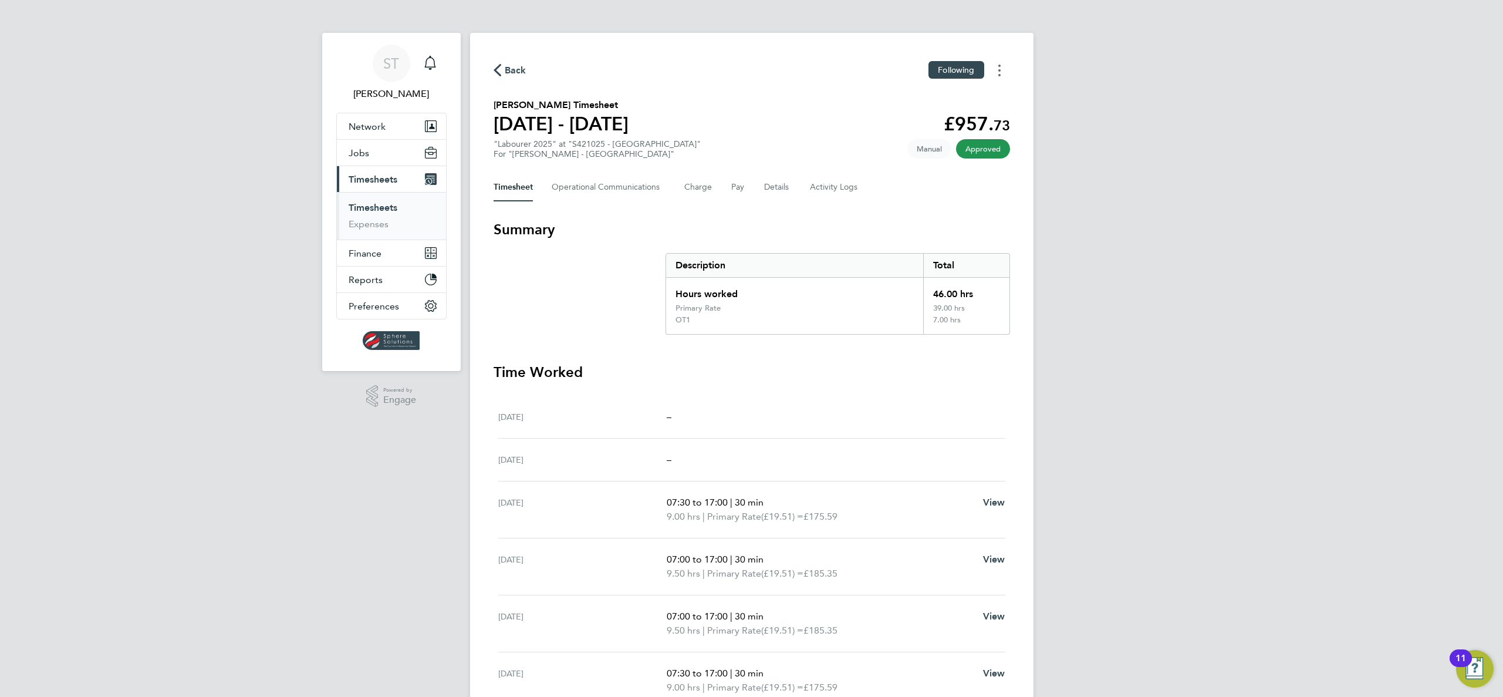
click at [997, 66] on button "Timesheets Menu" at bounding box center [999, 70] width 21 height 18
click at [919, 91] on link "Download timesheet" at bounding box center [939, 96] width 141 height 23
click at [370, 180] on span "Timesheets" at bounding box center [373, 179] width 49 height 11
click at [377, 204] on link "Timesheets" at bounding box center [373, 207] width 49 height 11
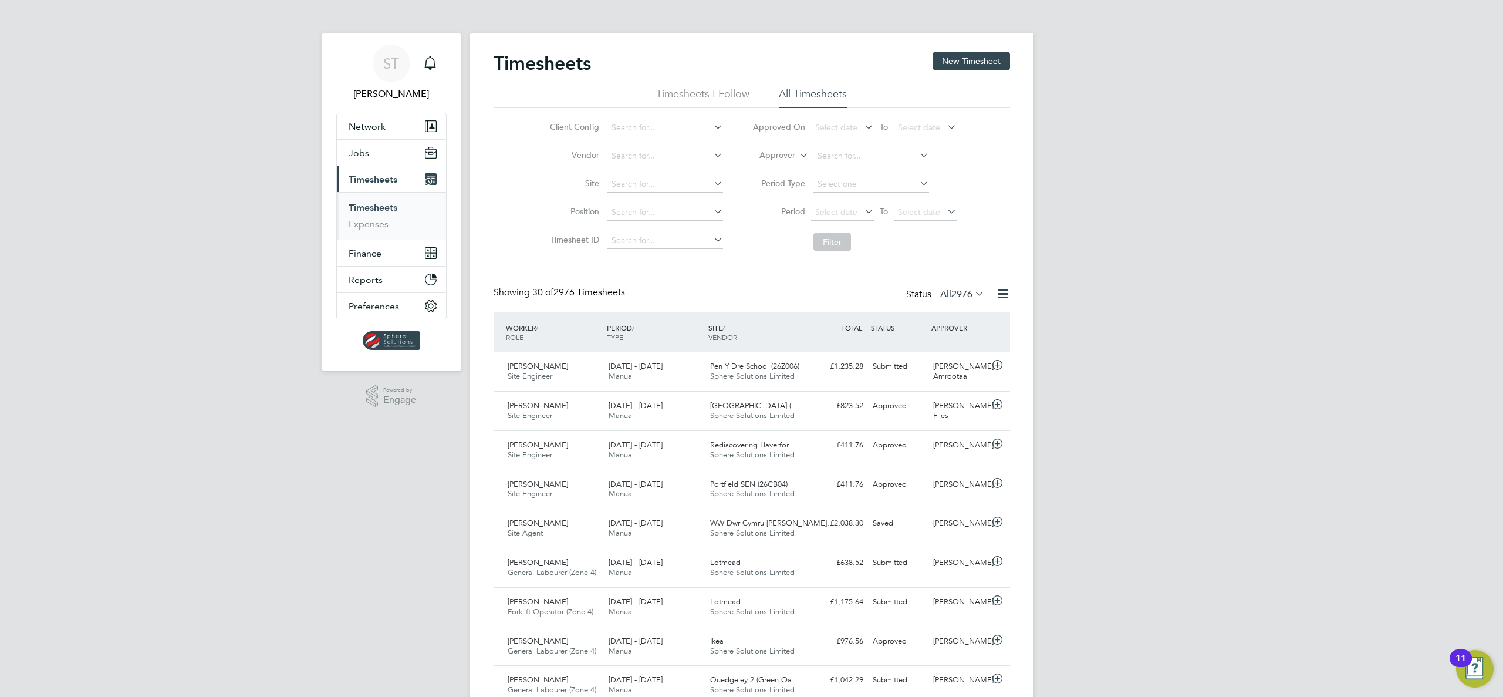
click at [969, 296] on span "2976" at bounding box center [961, 294] width 21 height 12
click at [959, 345] on li "Submitted" at bounding box center [946, 348] width 54 height 16
click at [945, 205] on icon at bounding box center [945, 211] width 0 height 16
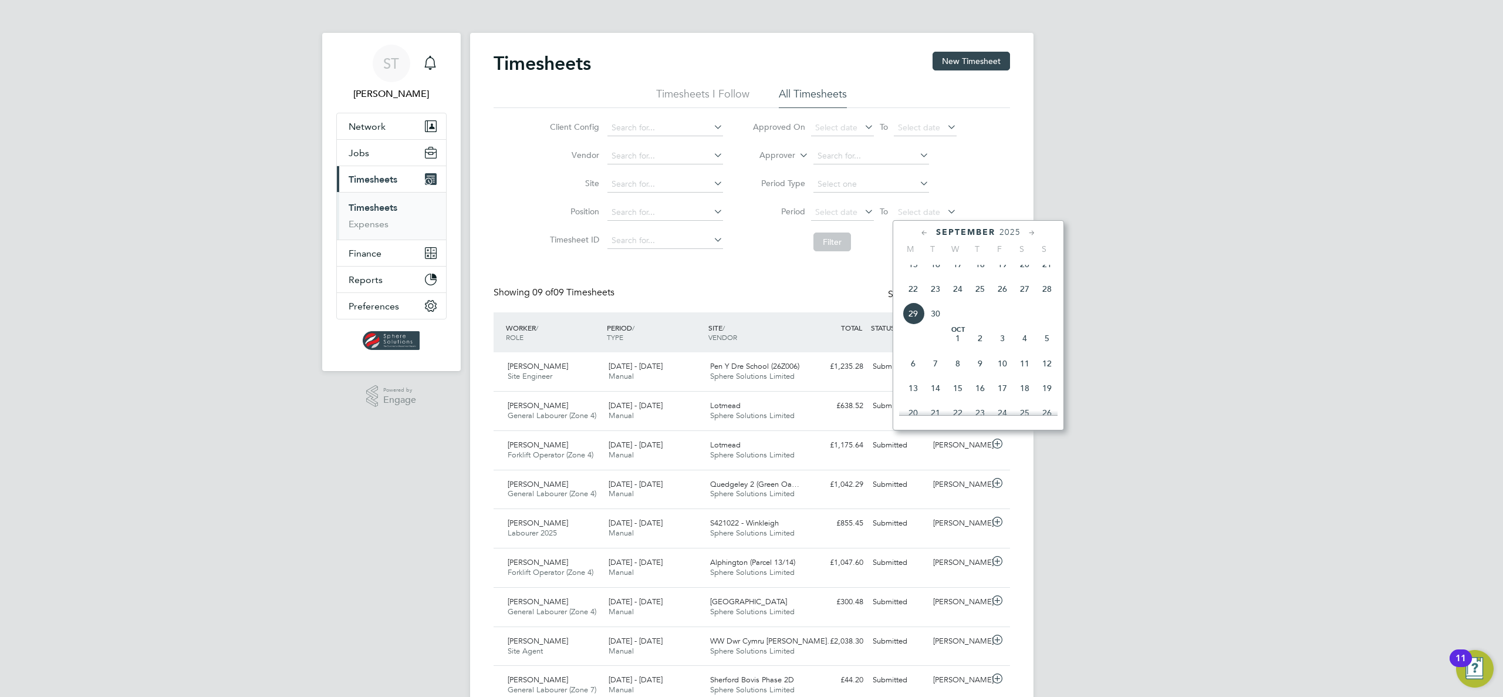
click at [1048, 295] on span "28" at bounding box center [1047, 289] width 22 height 22
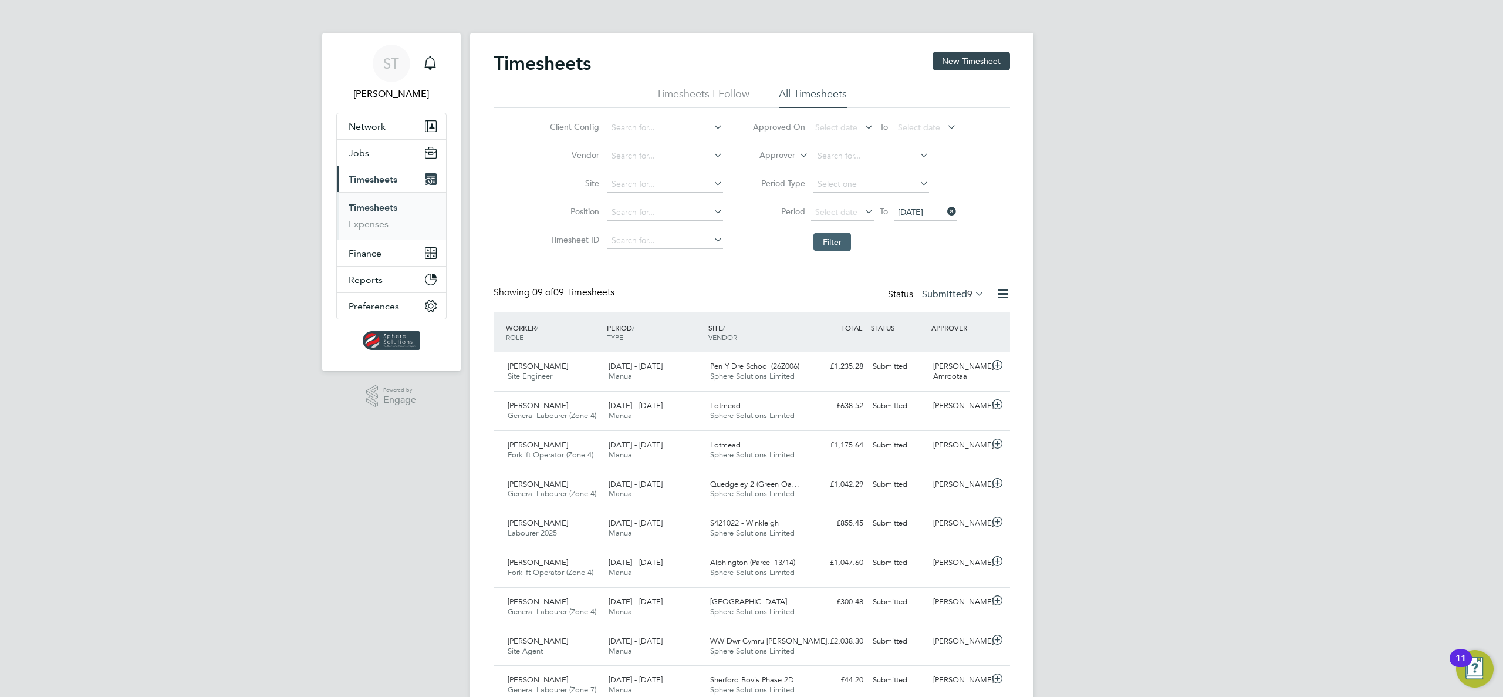
click at [845, 246] on button "Filter" at bounding box center [832, 241] width 38 height 19
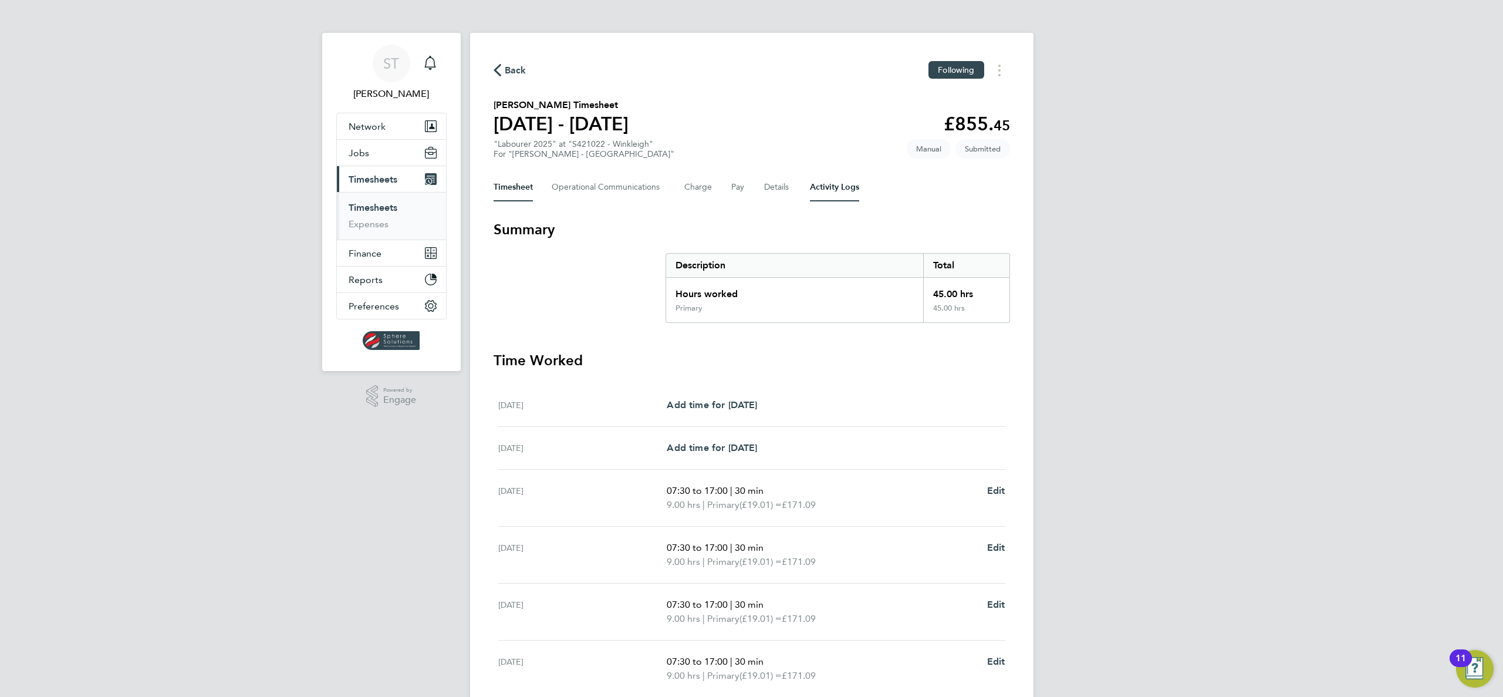
click at [840, 188] on Logs-tab "Activity Logs" at bounding box center [834, 187] width 49 height 28
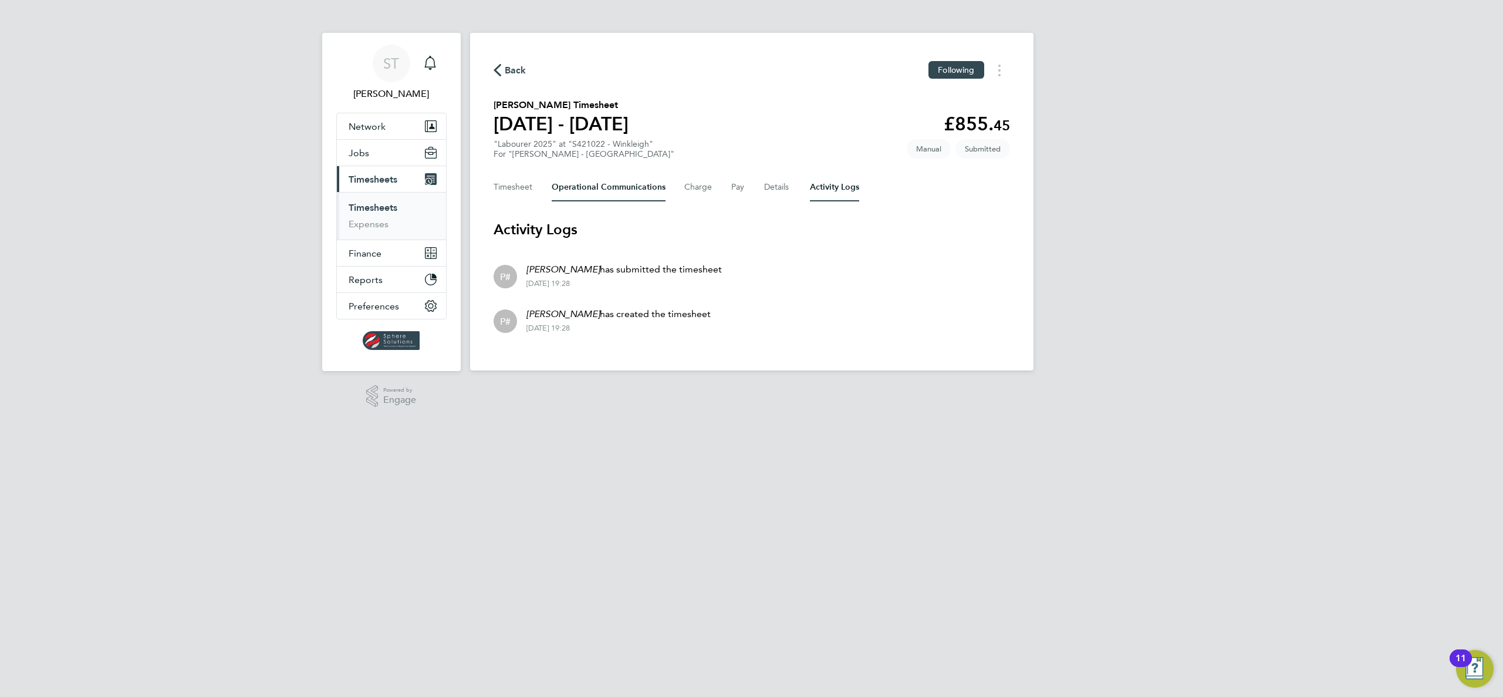
click at [601, 188] on Communications-tab "Operational Communications" at bounding box center [609, 187] width 114 height 28
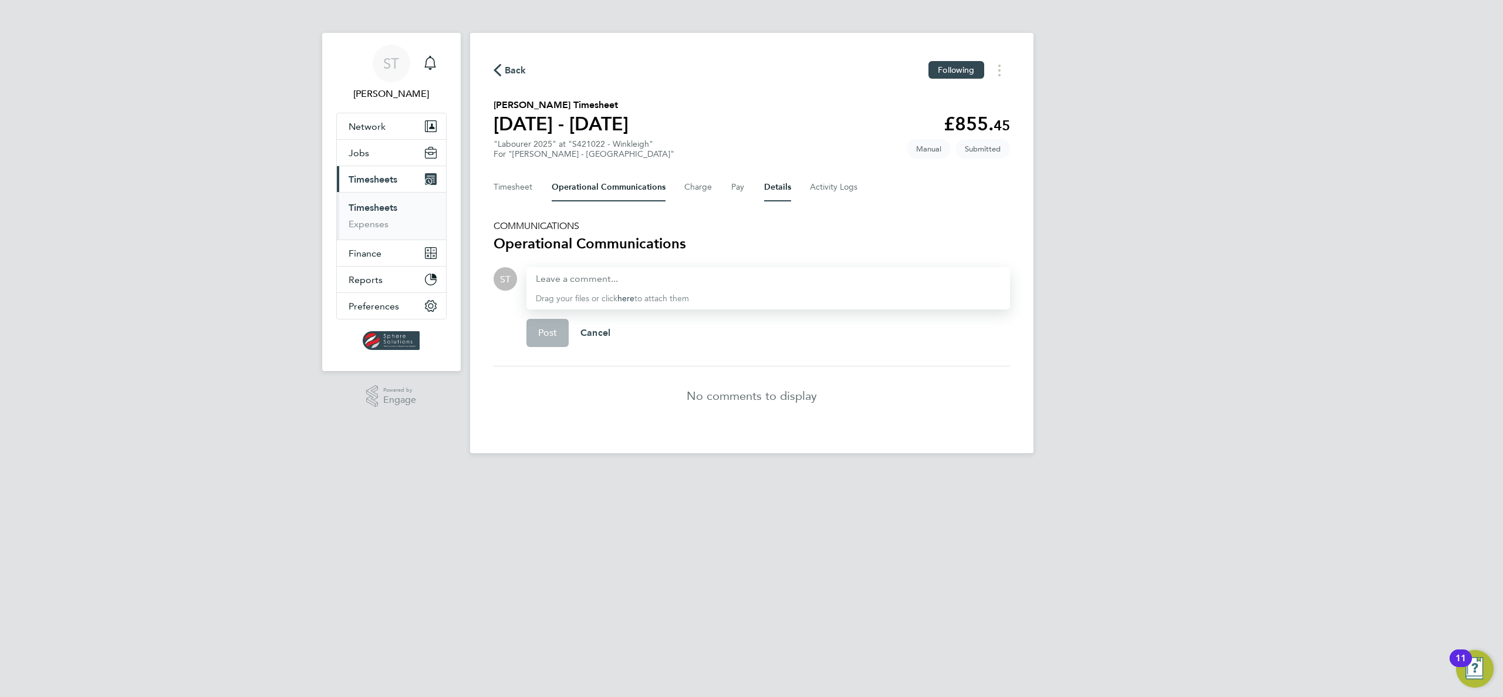
click at [771, 180] on button "Details" at bounding box center [777, 187] width 27 height 28
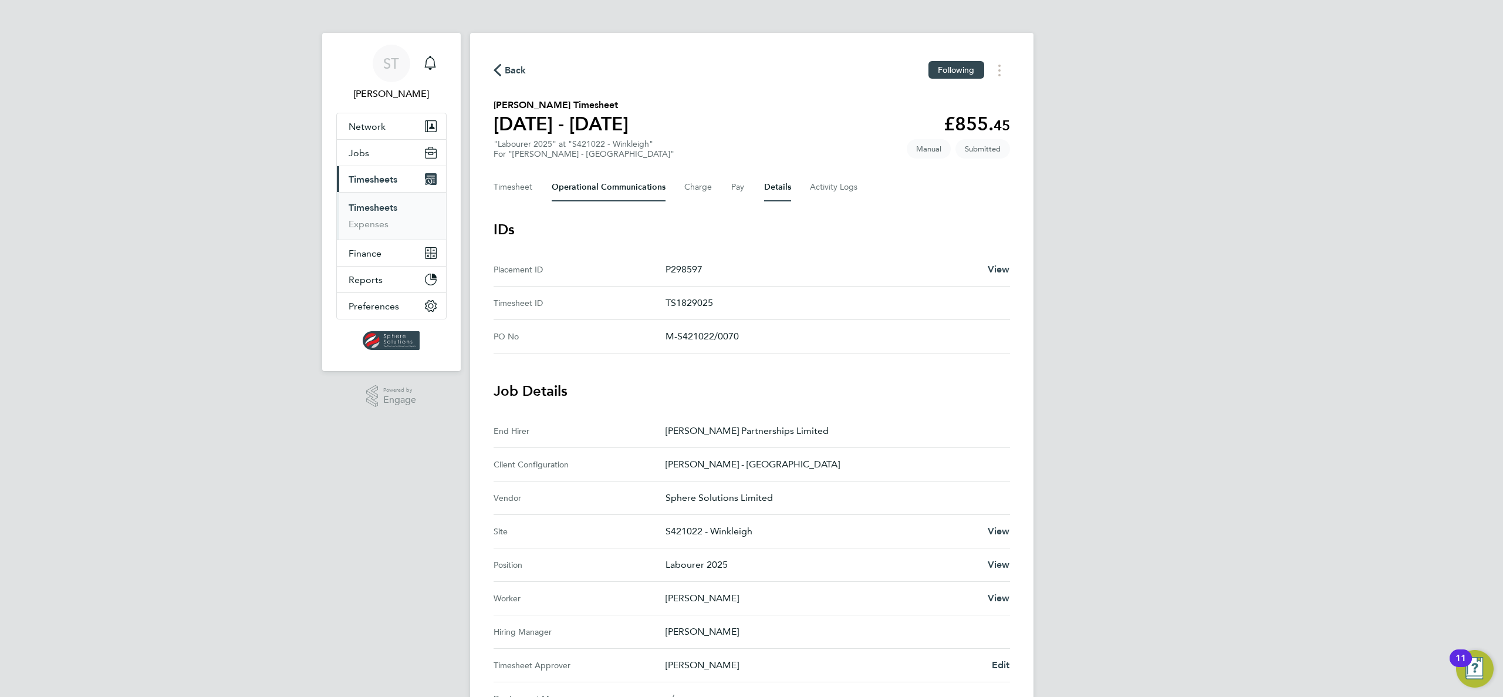
click at [567, 185] on Communications-tab "Operational Communications" at bounding box center [609, 187] width 114 height 28
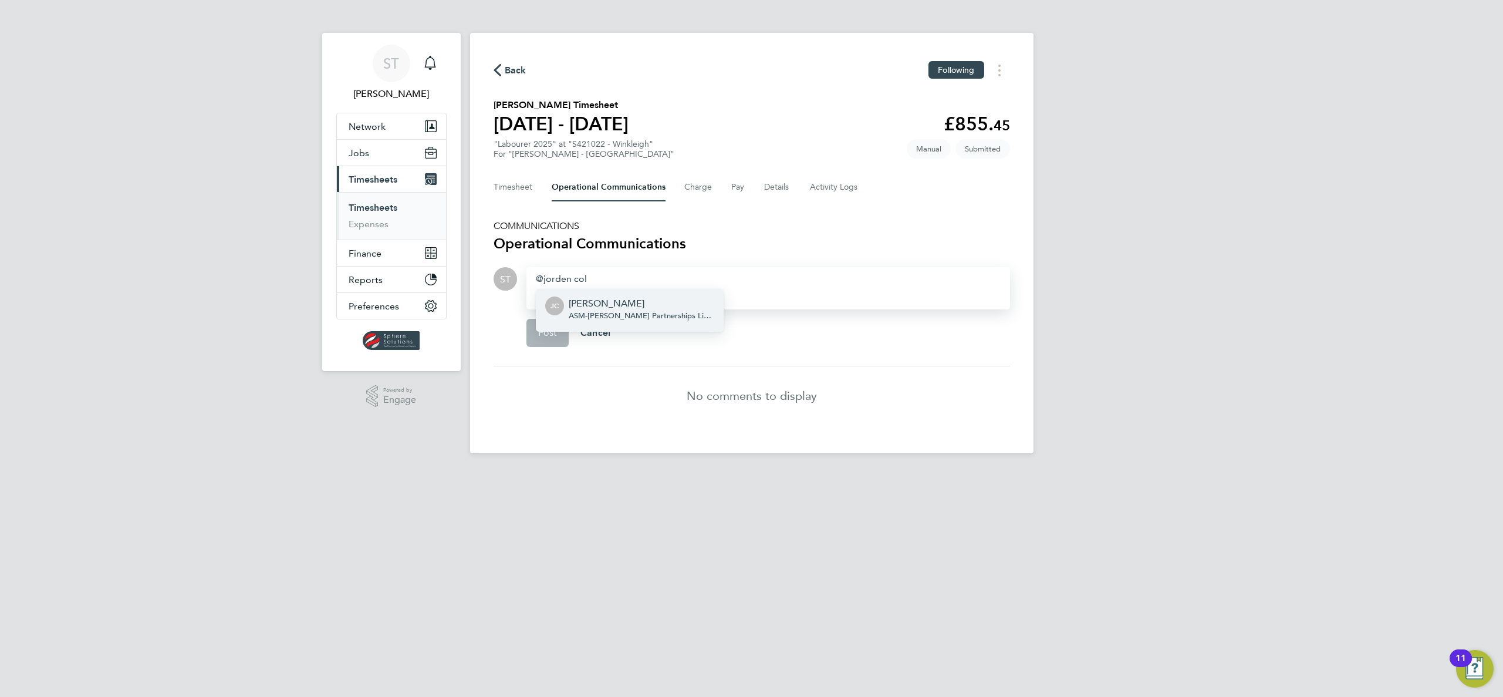
click at [667, 308] on p "[PERSON_NAME]" at bounding box center [642, 303] width 146 height 14
click at [544, 319] on button "Post" at bounding box center [547, 333] width 43 height 28
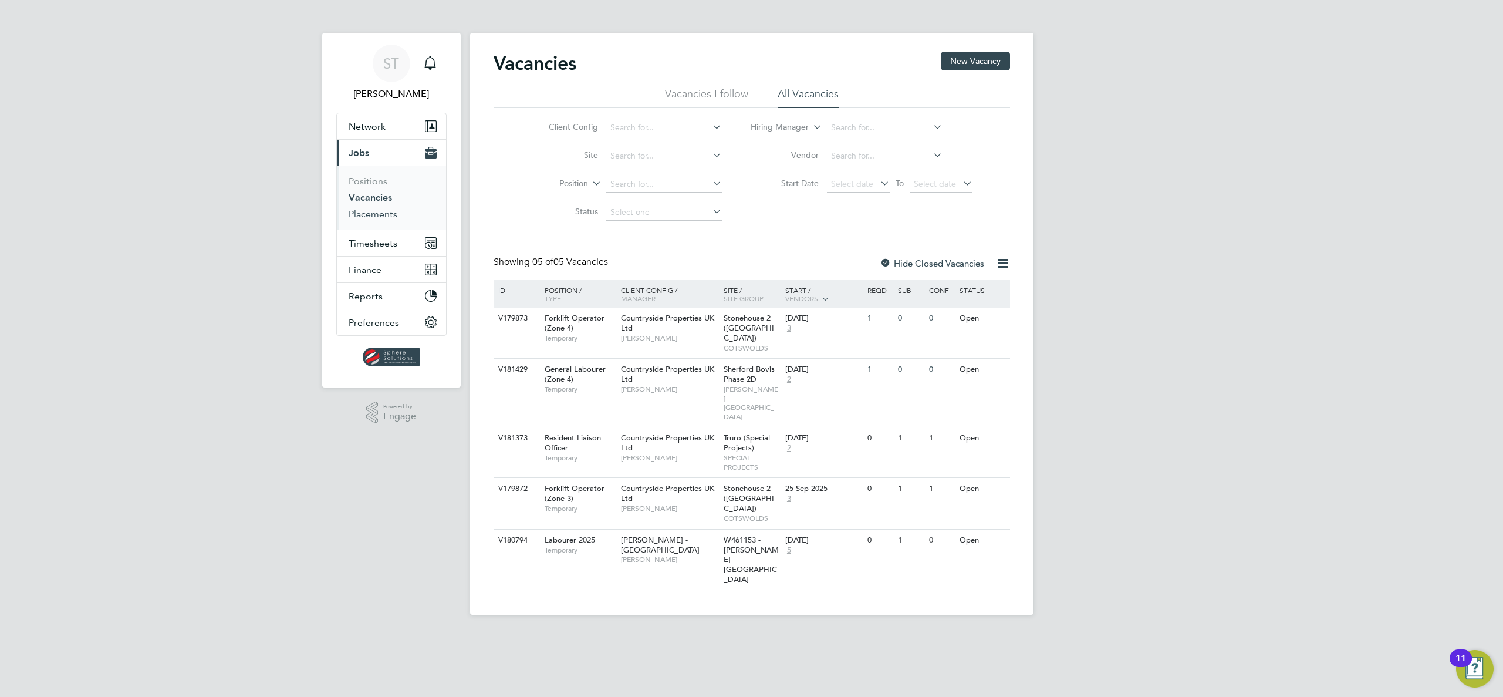
click at [369, 222] on ul "Positions Vacancies Placements" at bounding box center [391, 197] width 109 height 64
click at [369, 215] on link "Placements" at bounding box center [373, 213] width 49 height 11
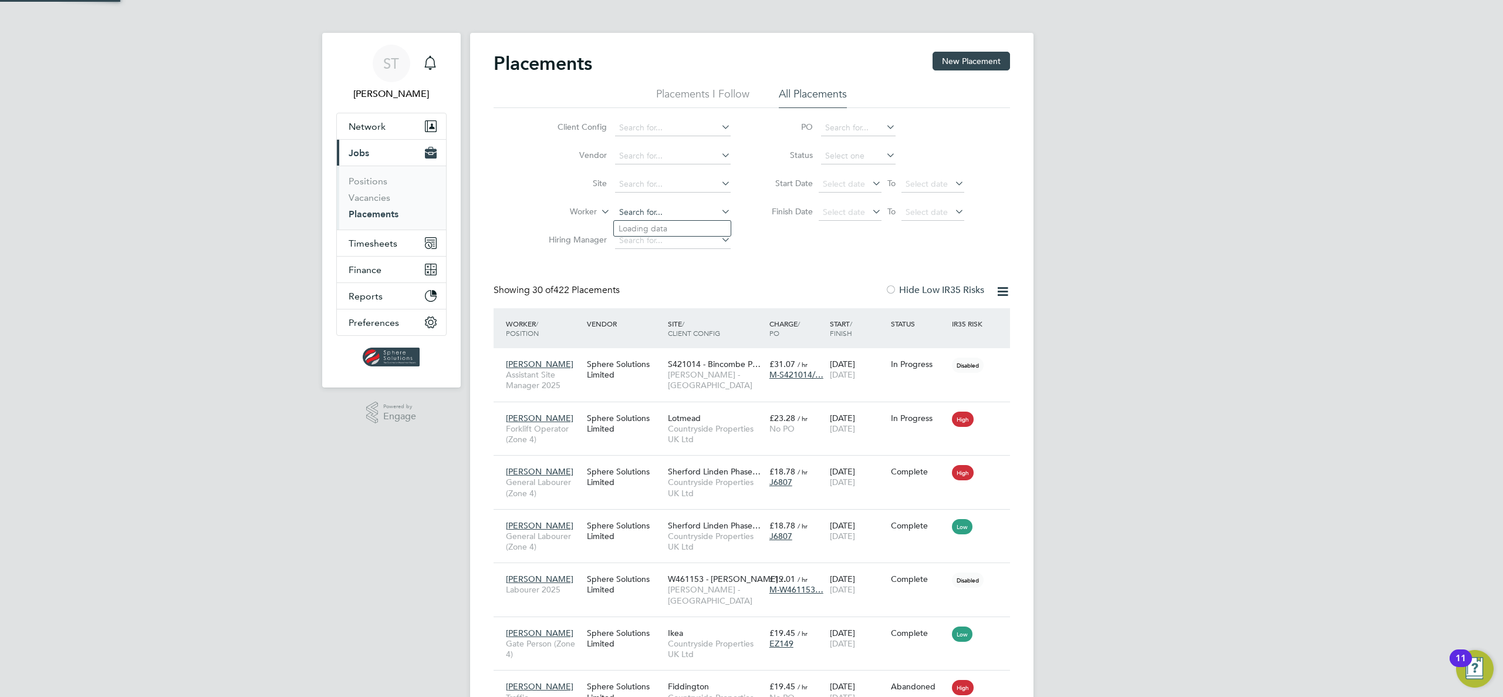
click at [645, 204] on input at bounding box center [673, 212] width 116 height 16
click at [686, 227] on b "Adebis" at bounding box center [699, 229] width 27 height 10
type input "[PERSON_NAME]"
